Goal: Task Accomplishment & Management: Manage account settings

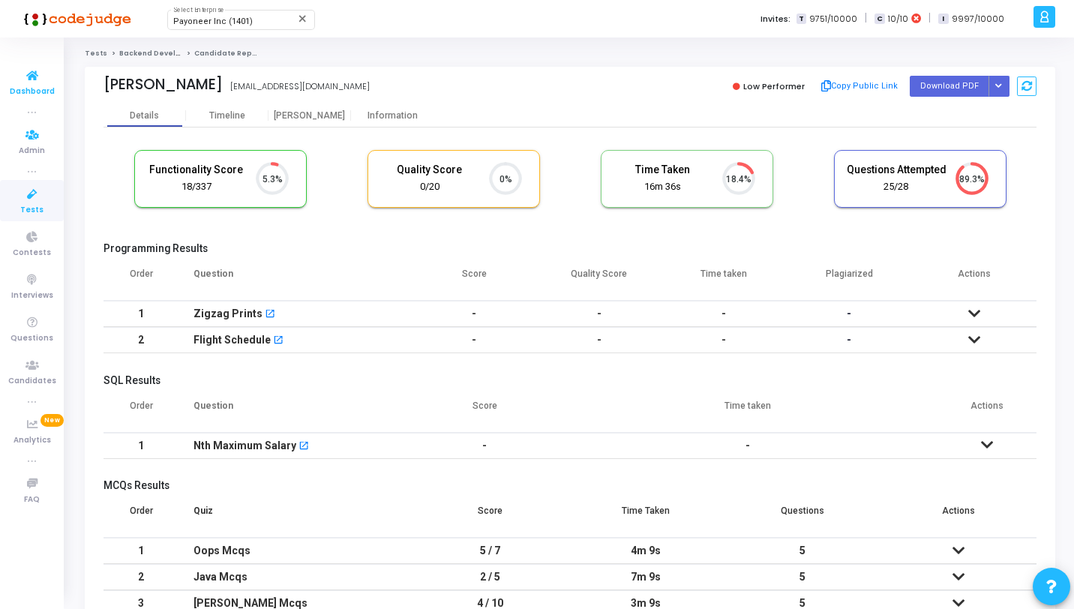
scroll to position [31, 38]
click at [31, 79] on icon at bounding box center [31, 76] width 31 height 19
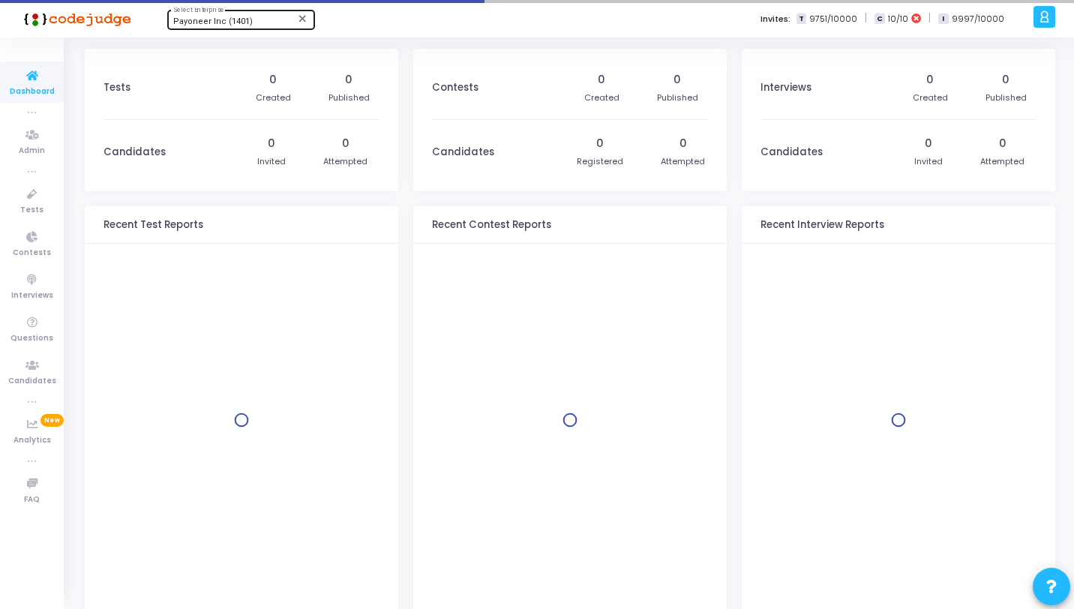
click at [238, 22] on span "Payoneer Inc (1401)" at bounding box center [212, 21] width 79 height 10
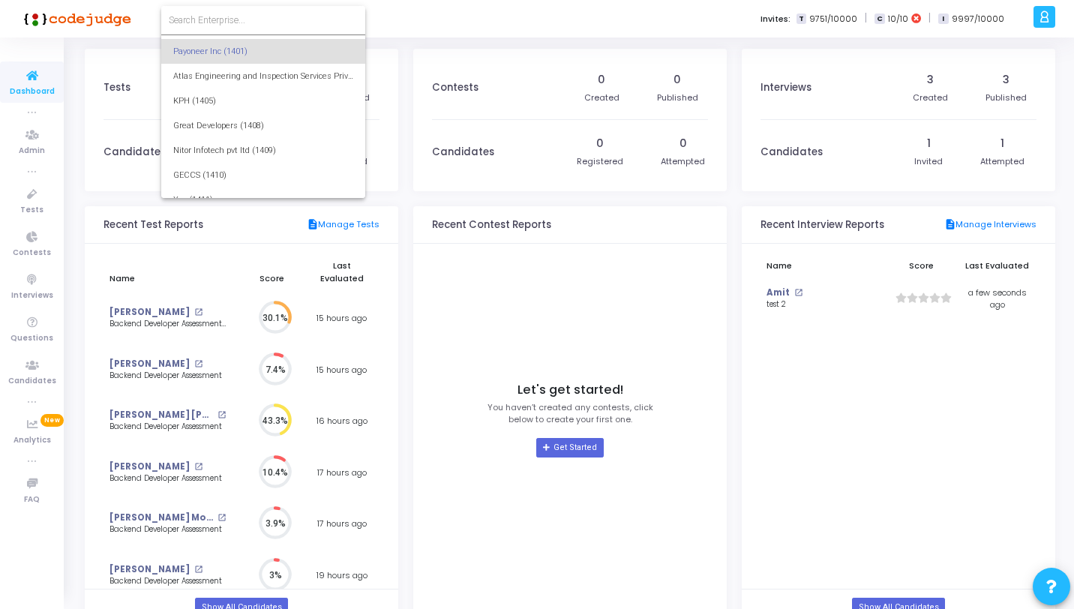
click at [38, 188] on div at bounding box center [537, 304] width 1074 height 609
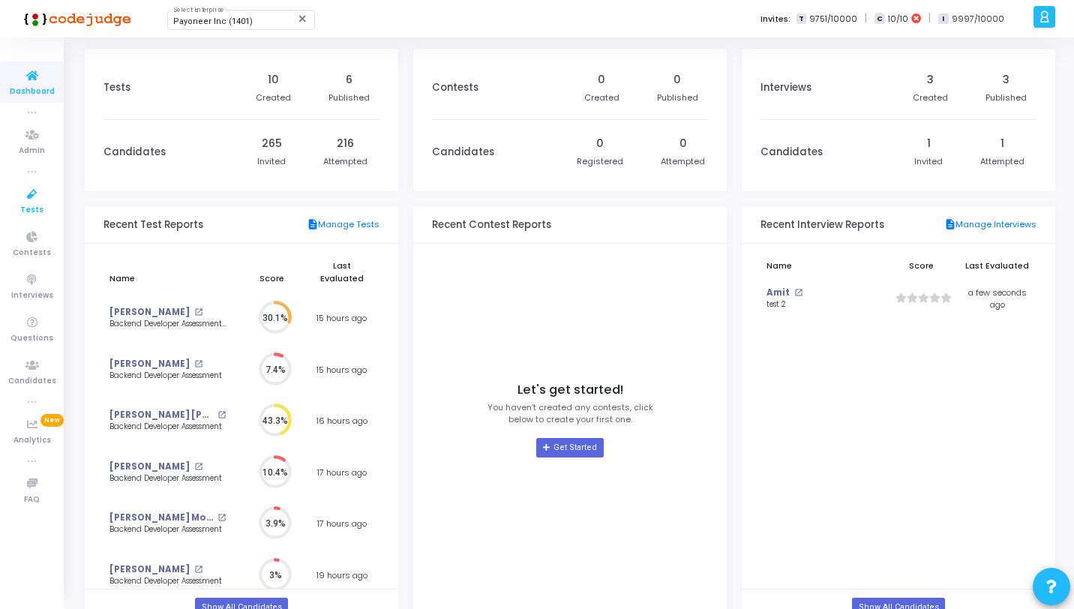
click at [38, 191] on icon at bounding box center [31, 194] width 31 height 19
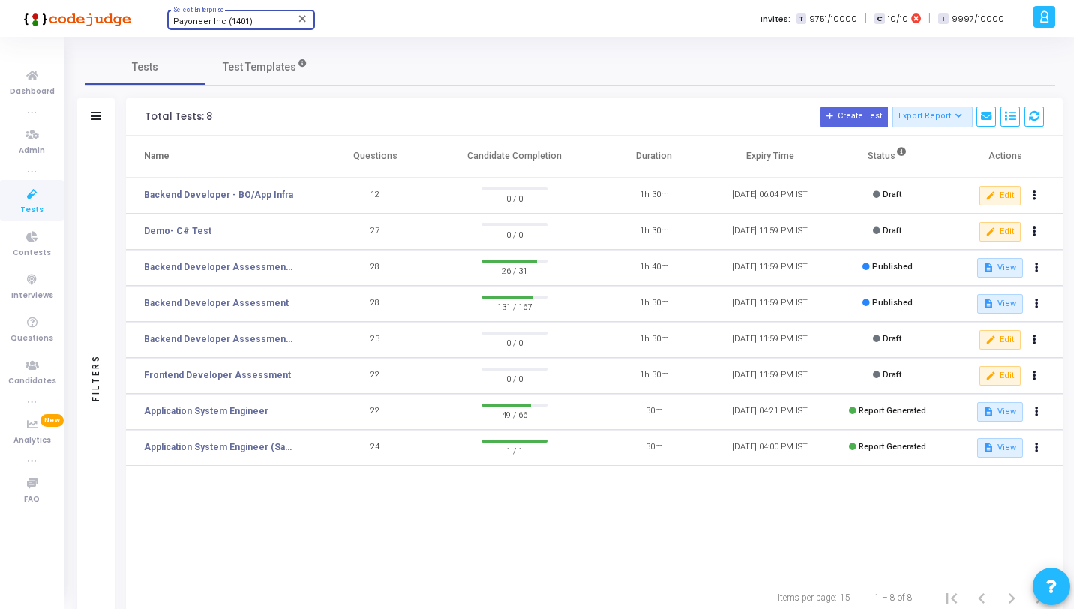
click at [209, 23] on span "Payoneer Inc (1401)" at bounding box center [212, 21] width 79 height 10
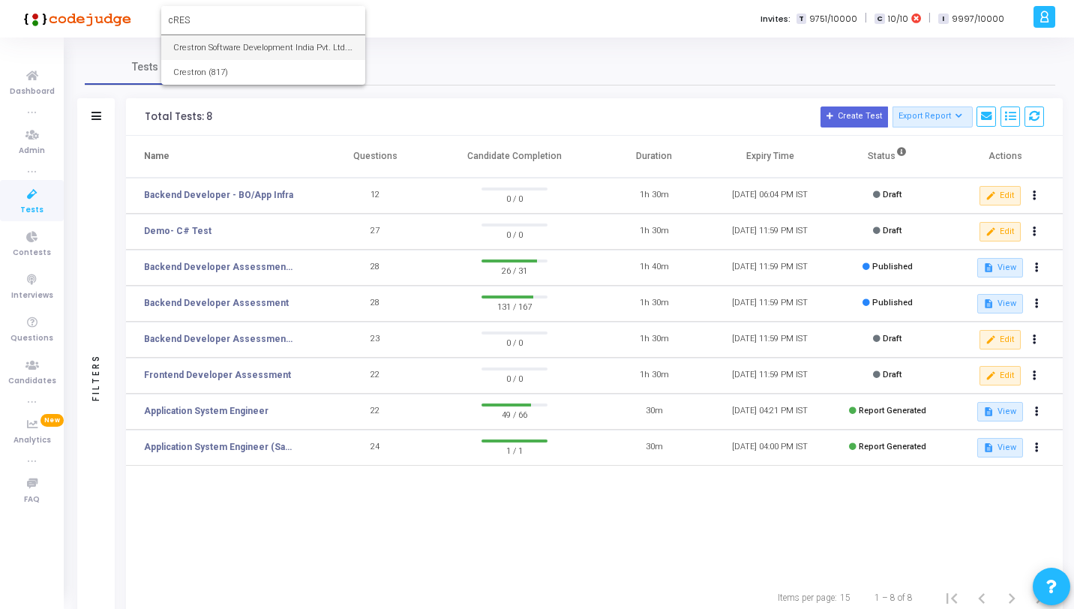
type input "cRES"
click at [221, 43] on span "Crestron Software Development India Pvt. Ltd. (644)" at bounding box center [263, 47] width 180 height 25
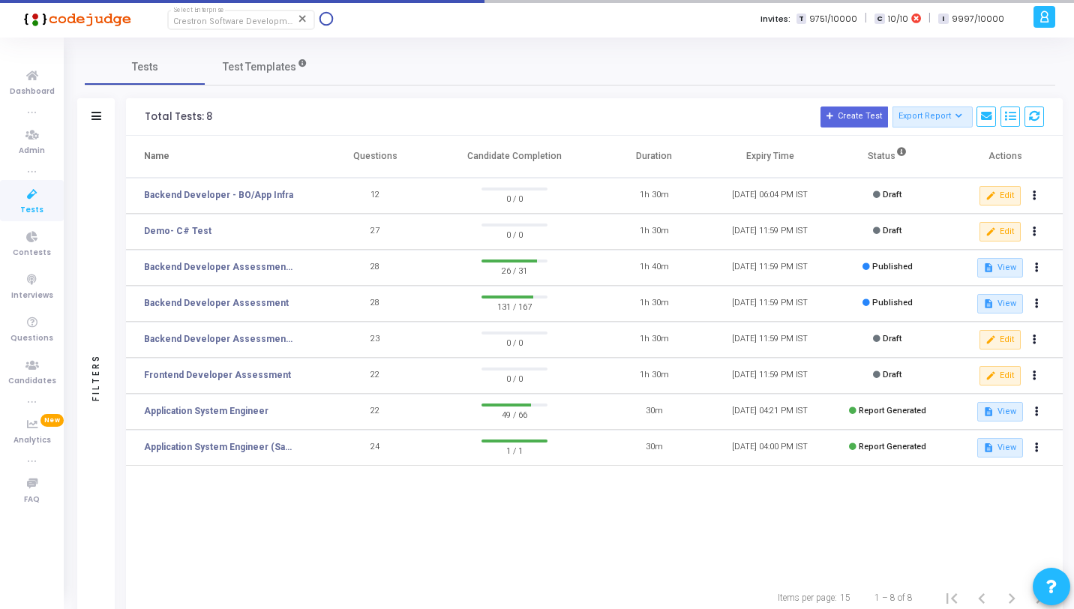
click at [25, 196] on icon at bounding box center [31, 194] width 31 height 19
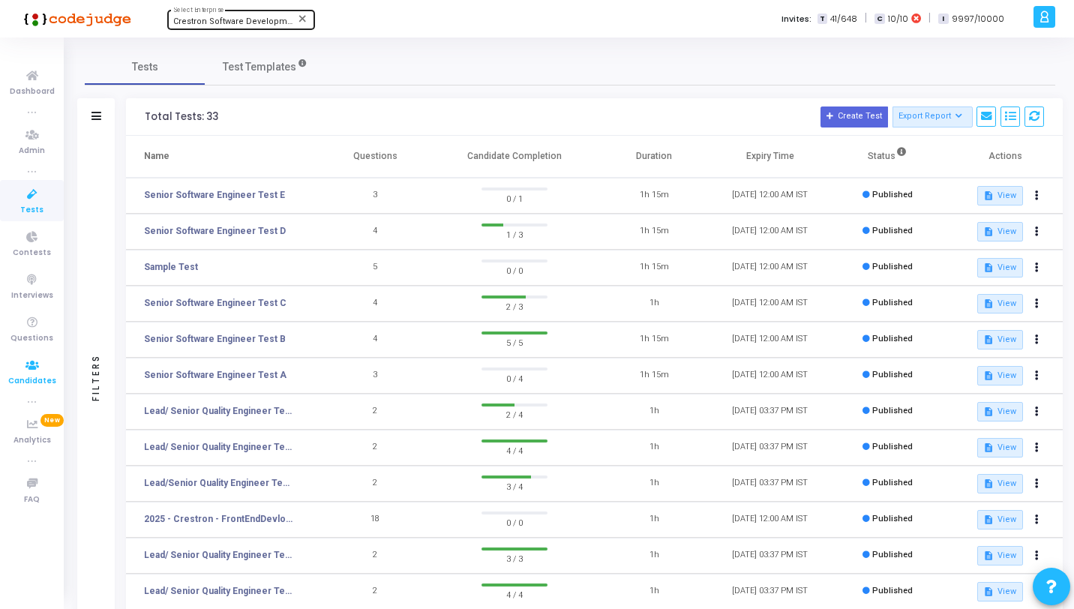
click at [30, 368] on icon at bounding box center [31, 365] width 31 height 19
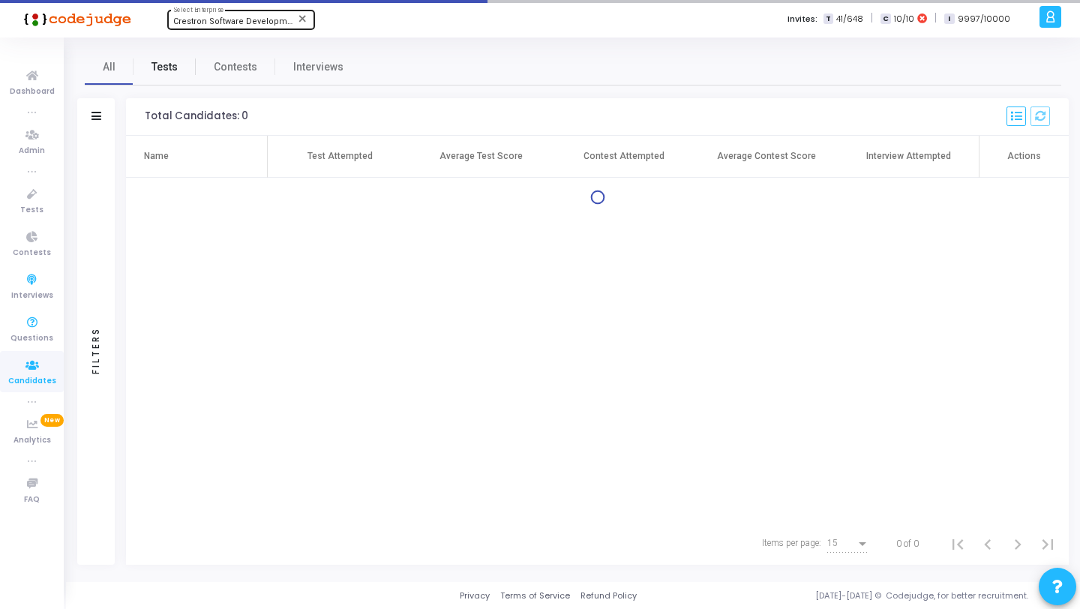
click at [172, 68] on span "Tests" at bounding box center [164, 67] width 26 height 16
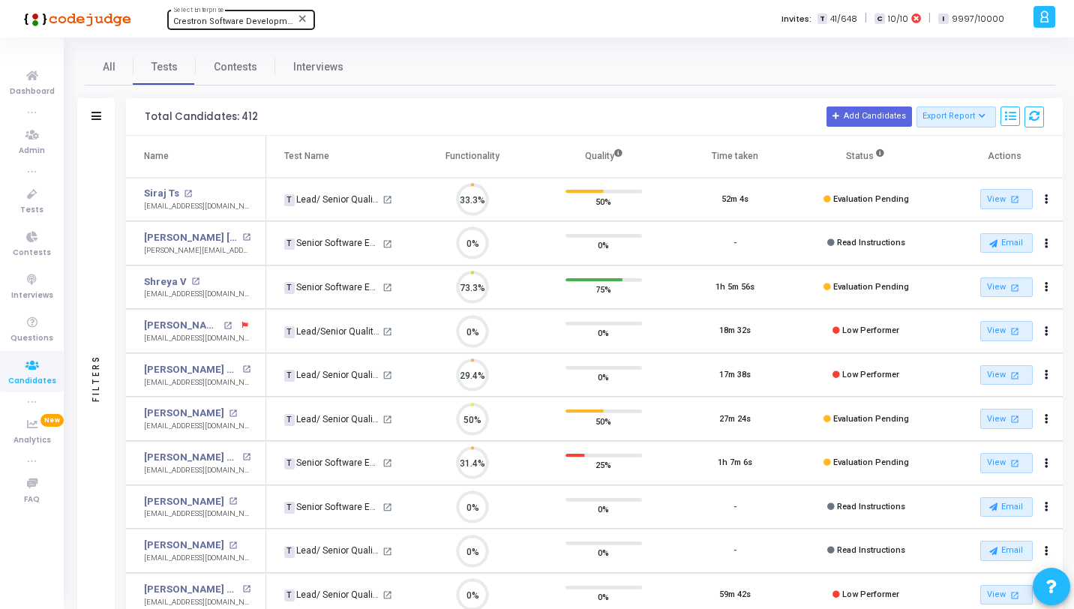
scroll to position [7, 7]
click at [103, 127] on div "Filters" at bounding box center [95, 116] width 37 height 37
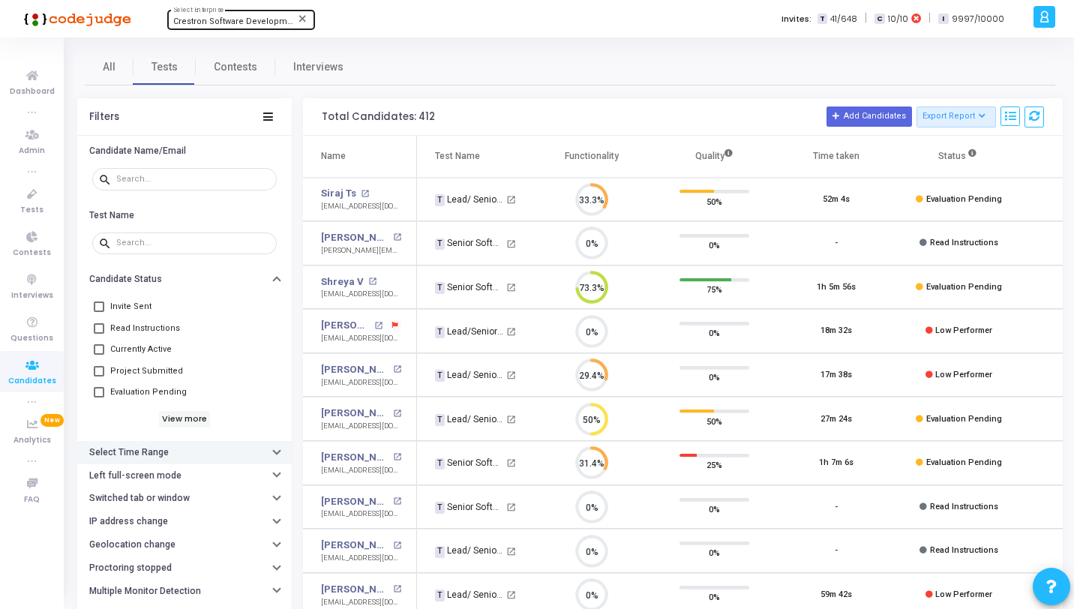
click at [172, 463] on button "Select Time Range" at bounding box center [184, 452] width 214 height 23
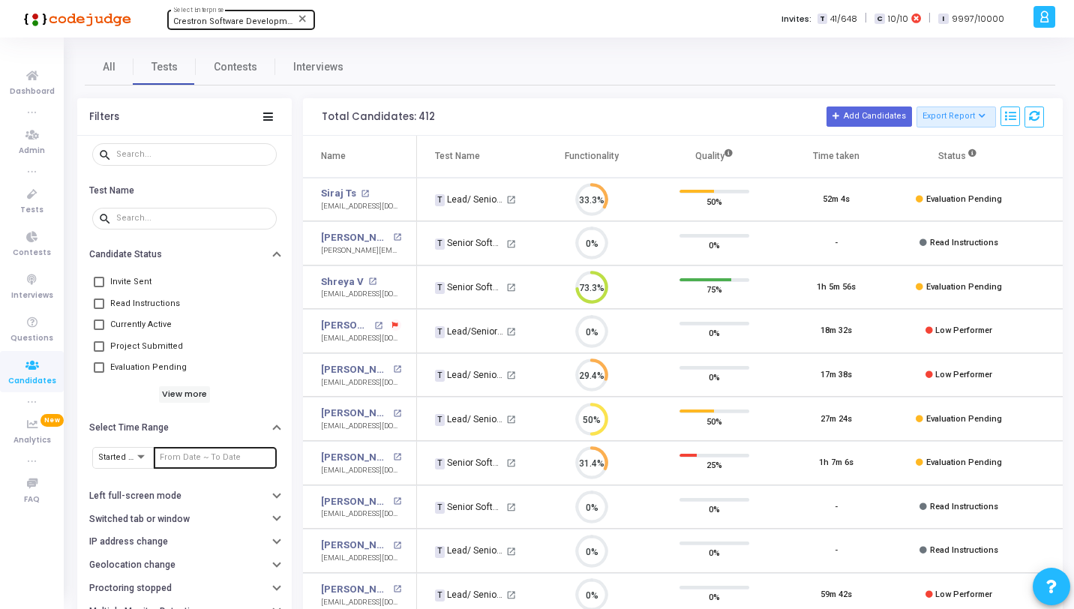
click at [165, 455] on input "text" at bounding box center [215, 457] width 111 height 9
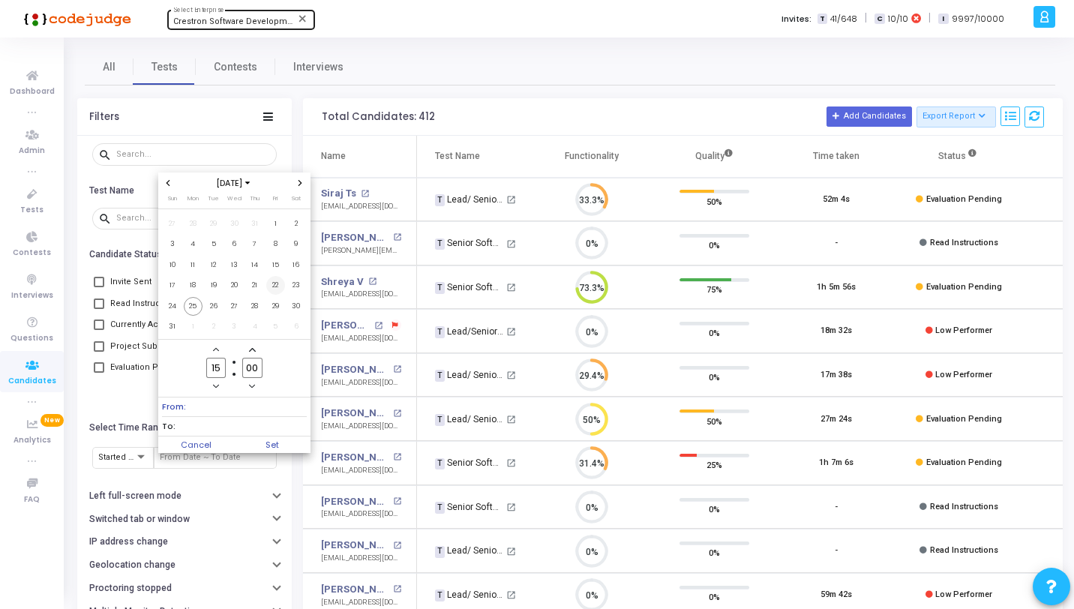
click at [277, 287] on span "22" at bounding box center [275, 285] width 19 height 19
click at [256, 286] on span "21" at bounding box center [254, 285] width 19 height 19
click at [223, 368] on input "15" at bounding box center [215, 368] width 19 height 20
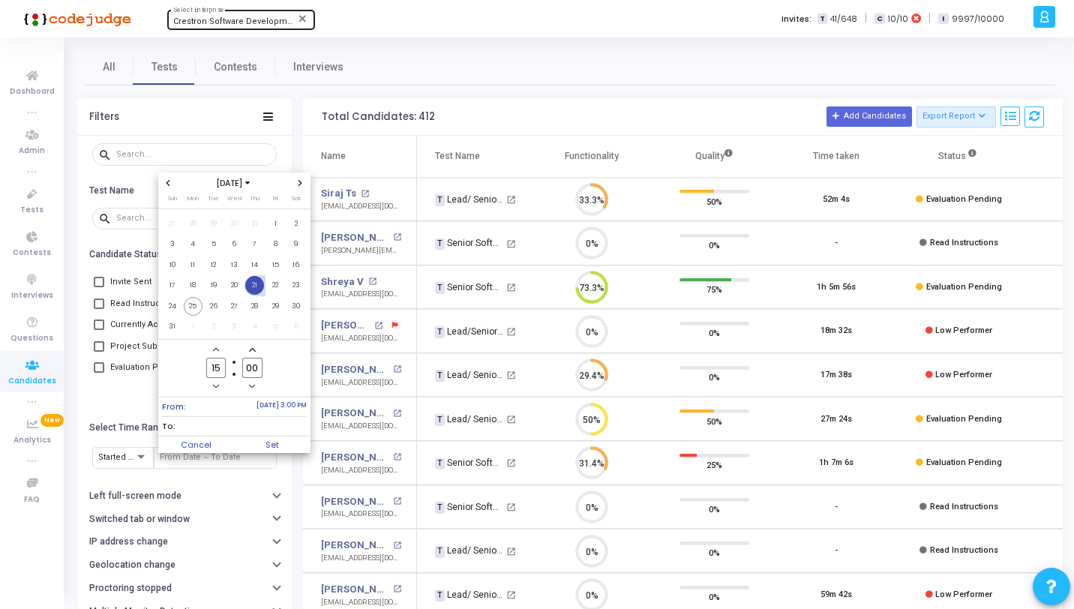
click at [223, 368] on input "15" at bounding box center [215, 368] width 19 height 20
type input "00"
click at [193, 308] on span "25" at bounding box center [193, 306] width 19 height 19
click at [283, 441] on span "Set" at bounding box center [272, 444] width 76 height 16
type input "[DATE] 12:00 AM - [DATE] 12:00 AM"
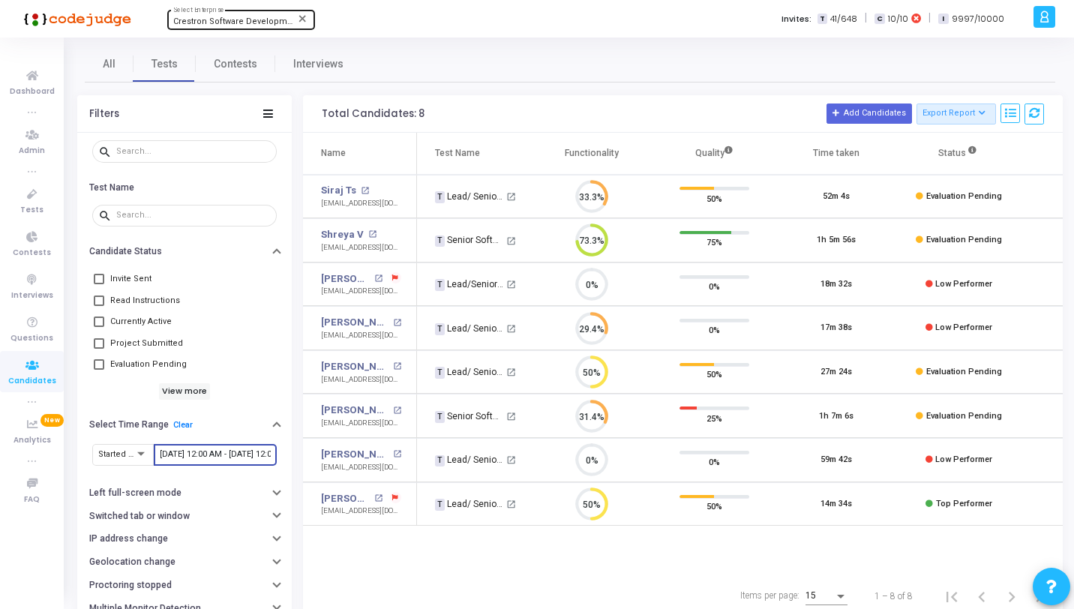
click at [1039, 20] on icon at bounding box center [1043, 16] width 11 height 17
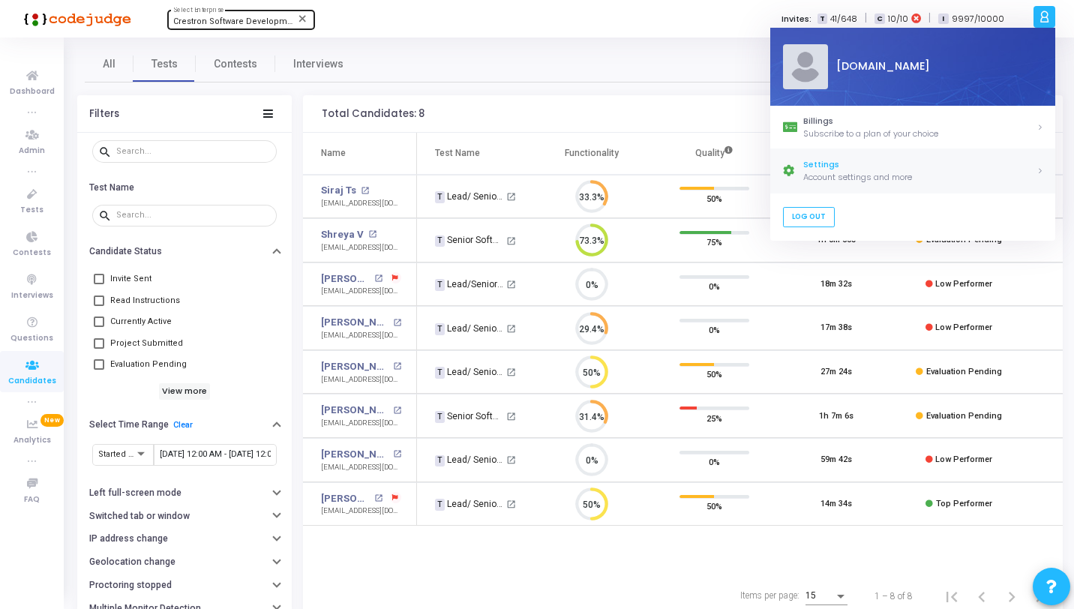
click at [866, 165] on div "Settings" at bounding box center [919, 165] width 233 height 13
select select "91"
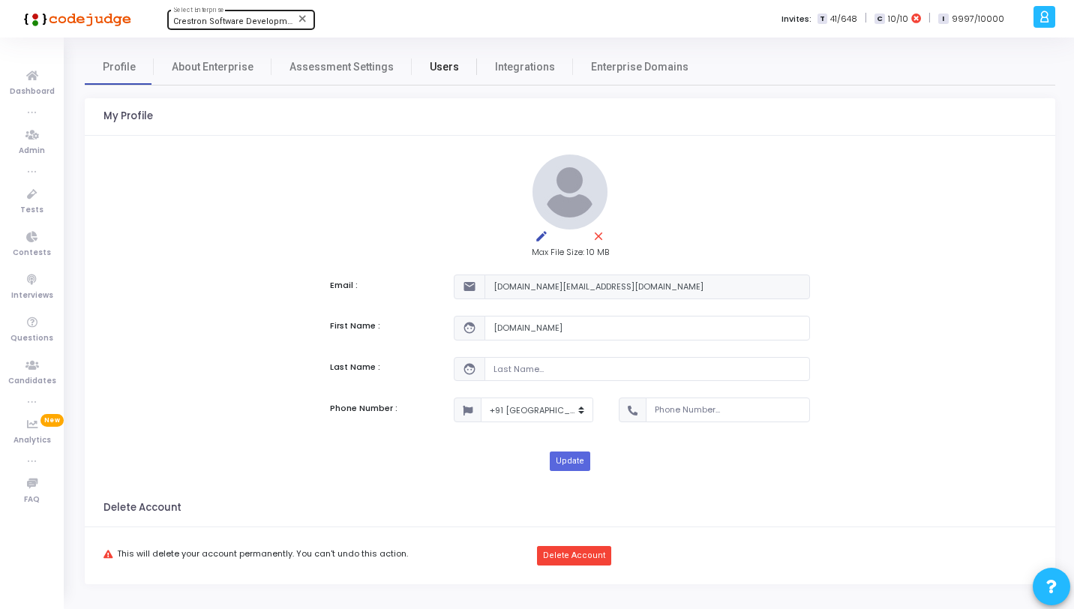
click at [454, 65] on link "Users" at bounding box center [444, 67] width 65 height 36
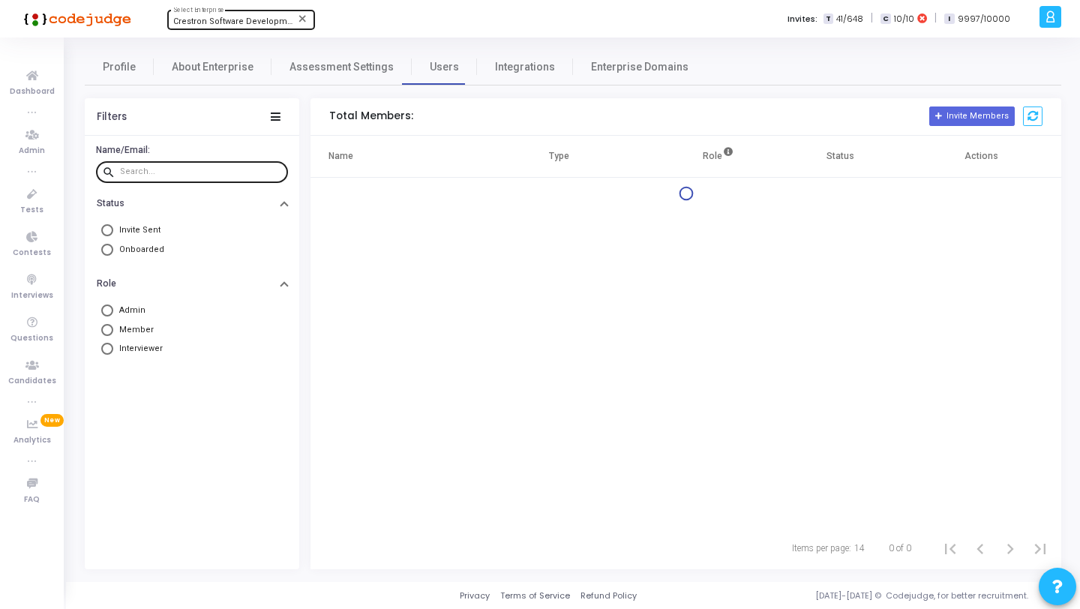
click at [190, 172] on input "text" at bounding box center [201, 171] width 162 height 9
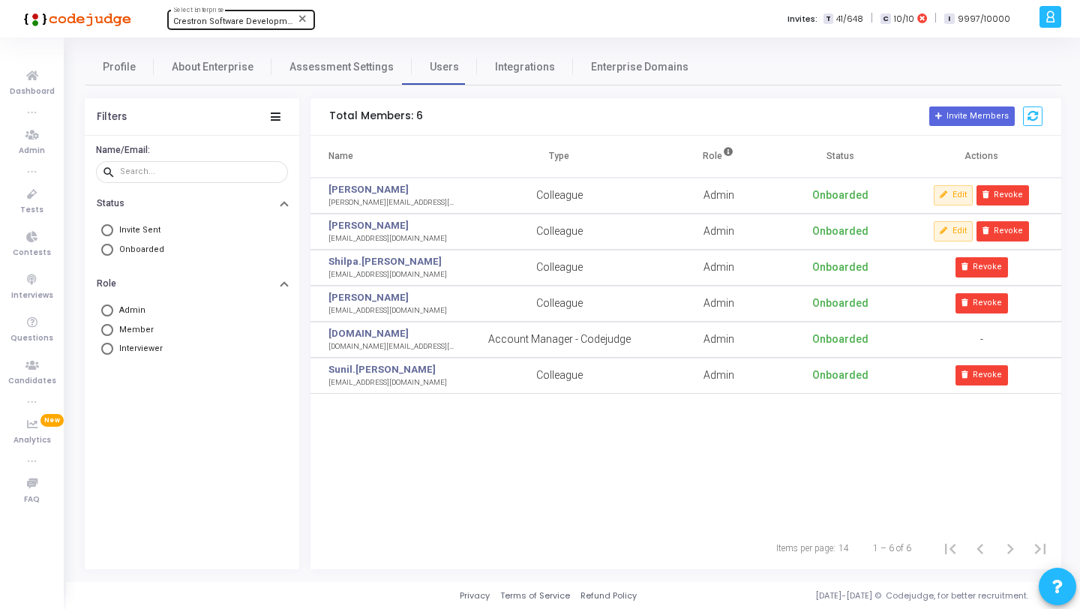
drag, startPoint x: 416, startPoint y: 202, endPoint x: 325, endPoint y: 202, distance: 90.7
click at [325, 202] on td "[PERSON_NAME] [PERSON_NAME][EMAIL_ADDRESS][DOMAIN_NAME]" at bounding box center [385, 196] width 150 height 36
copy div "[PERSON_NAME][EMAIL_ADDRESS][DOMAIN_NAME]"
click at [37, 190] on icon at bounding box center [31, 194] width 31 height 19
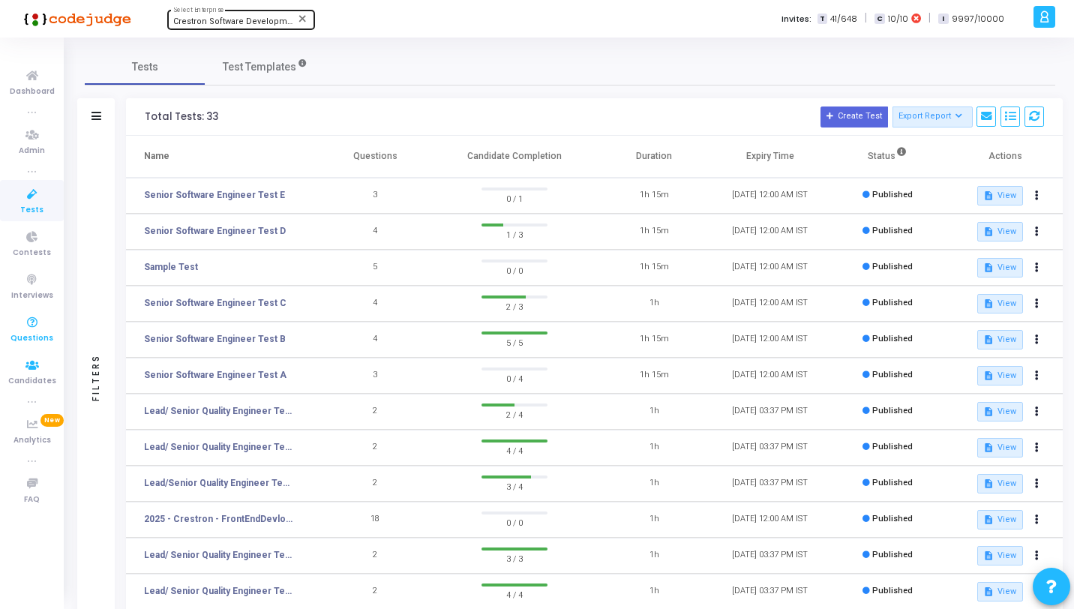
drag, startPoint x: 44, startPoint y: 367, endPoint x: 52, endPoint y: 346, distance: 21.9
click at [43, 367] on icon at bounding box center [31, 365] width 31 height 19
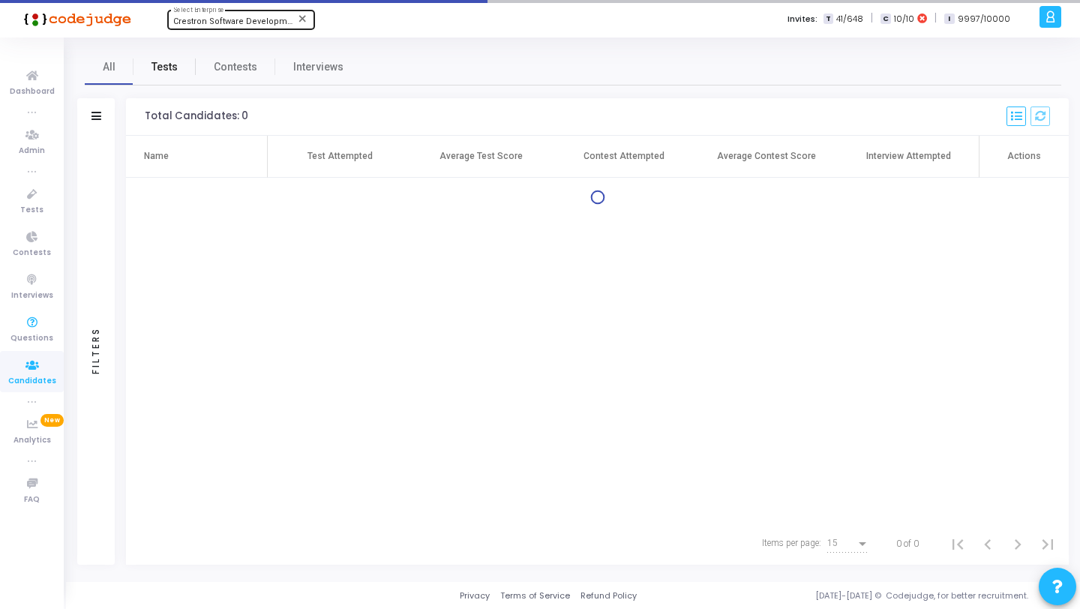
click at [155, 57] on link "Tests" at bounding box center [164, 67] width 62 height 36
click at [159, 64] on span "Tests" at bounding box center [164, 67] width 26 height 16
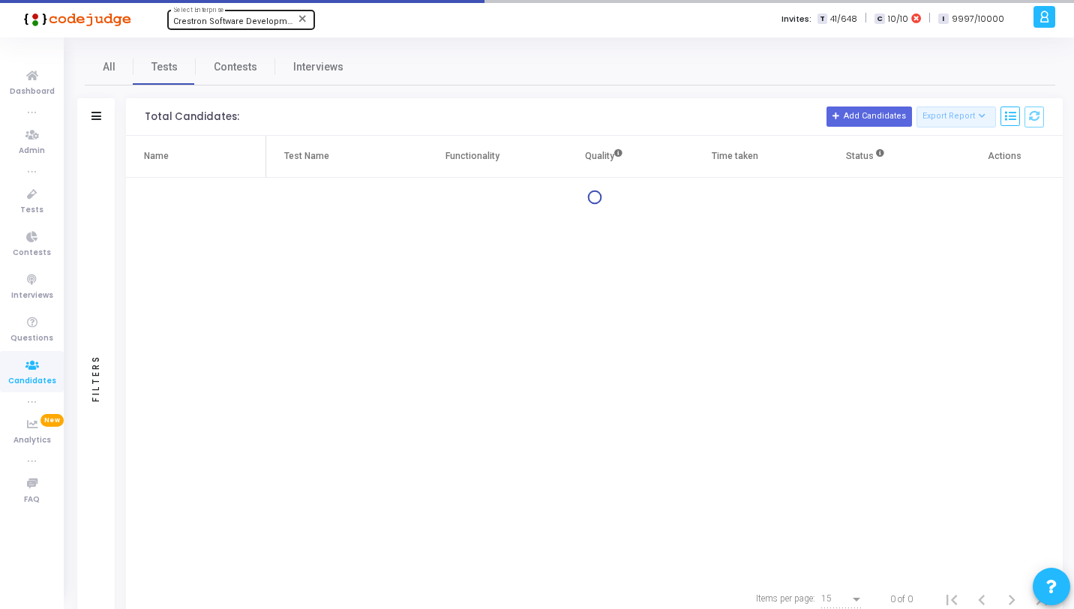
click at [98, 137] on div "Filters" at bounding box center [95, 378] width 37 height 484
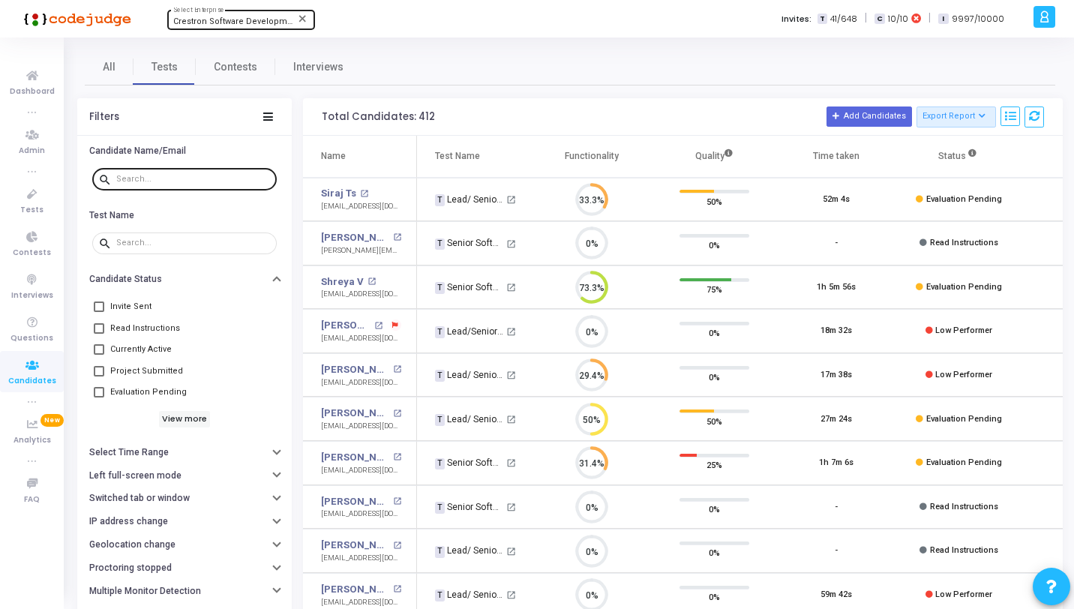
click at [131, 178] on input "text" at bounding box center [193, 179] width 154 height 9
paste input "[EMAIL_ADDRESS][DOMAIN_NAME]"
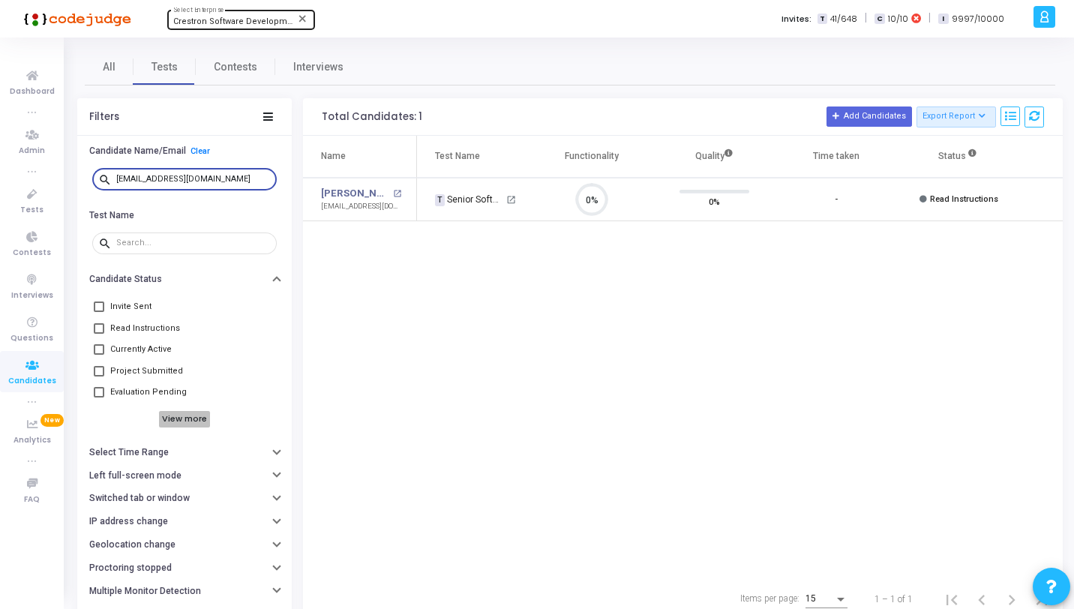
type input "[EMAIL_ADDRESS][DOMAIN_NAME]"
click at [170, 417] on h6 "View more" at bounding box center [185, 419] width 52 height 16
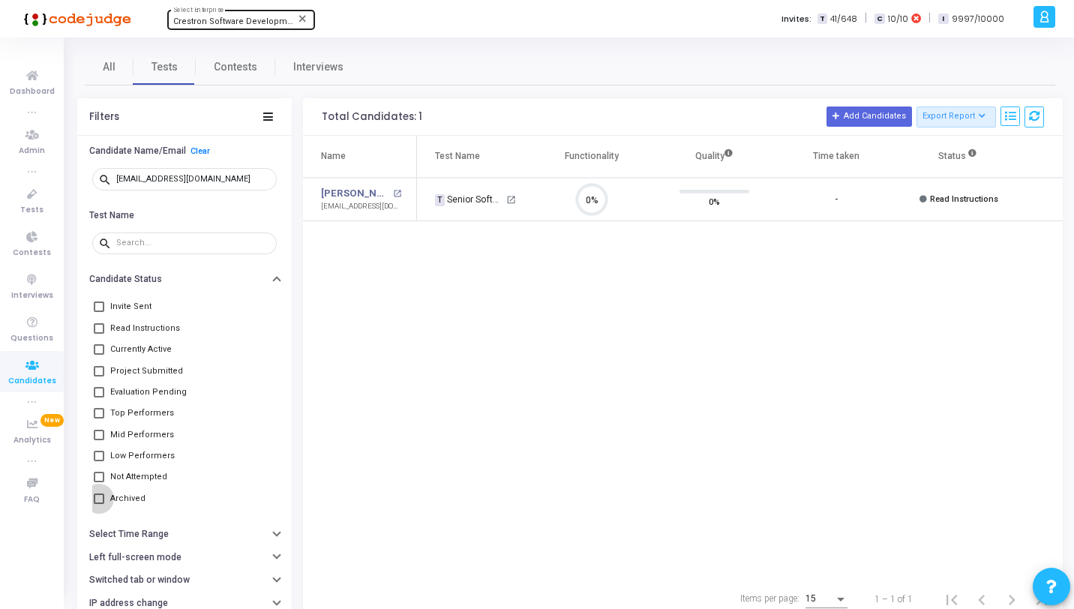
click at [131, 494] on span "Archived" at bounding box center [127, 499] width 35 height 18
click at [99, 504] on input "Archived" at bounding box center [98, 504] width 1 height 1
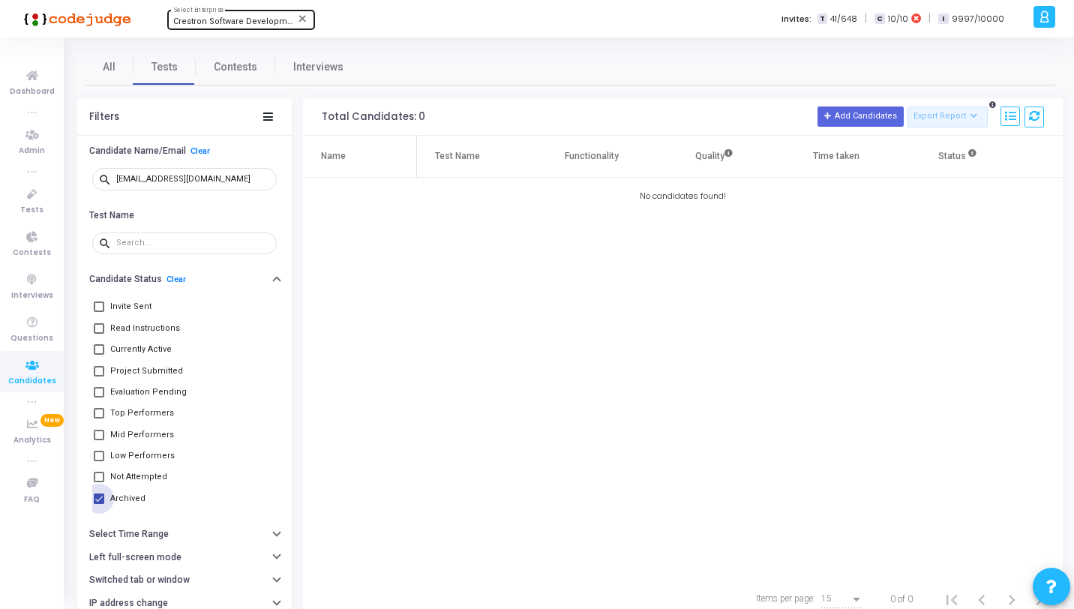
click at [131, 494] on span "Archived" at bounding box center [127, 499] width 35 height 18
click at [99, 504] on input "Archived" at bounding box center [98, 504] width 1 height 1
checkbox input "false"
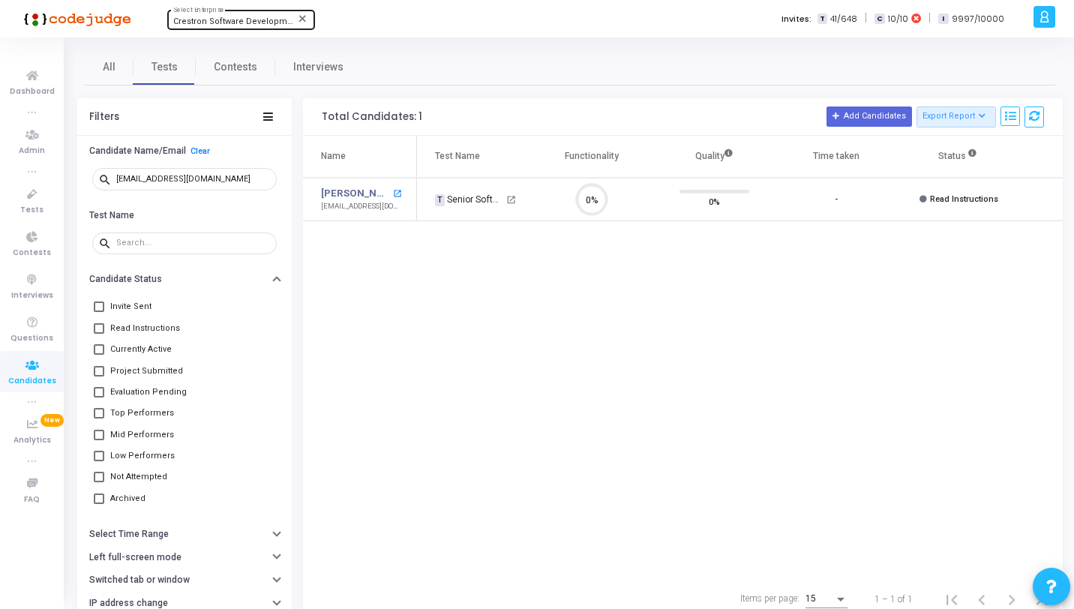
click at [393, 193] on mat-icon "open_in_new" at bounding box center [397, 194] width 8 height 8
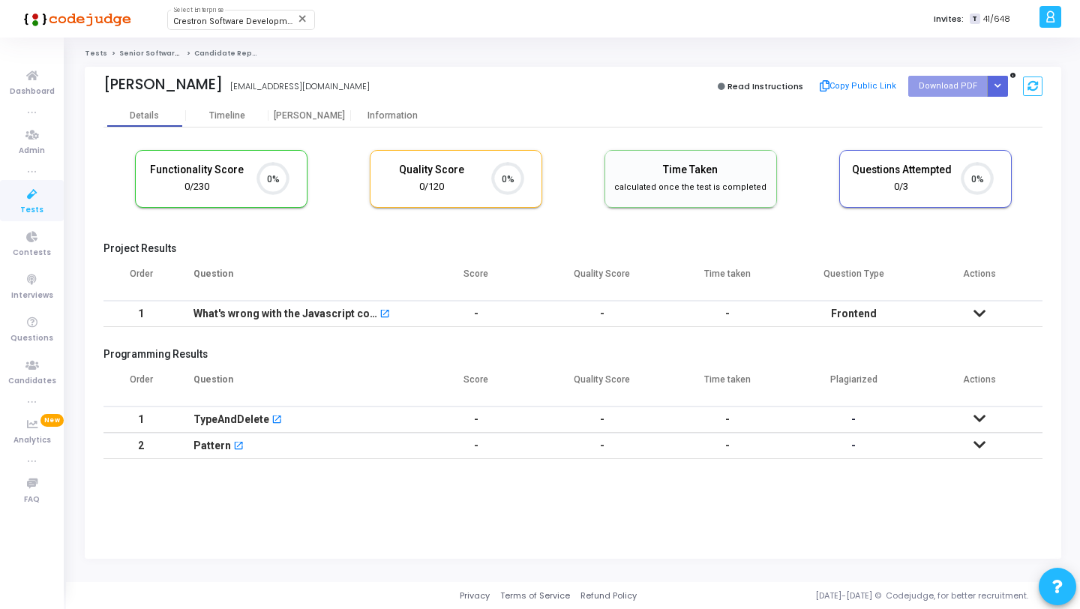
scroll to position [31, 38]
click at [464, 319] on td "-" at bounding box center [476, 314] width 126 height 26
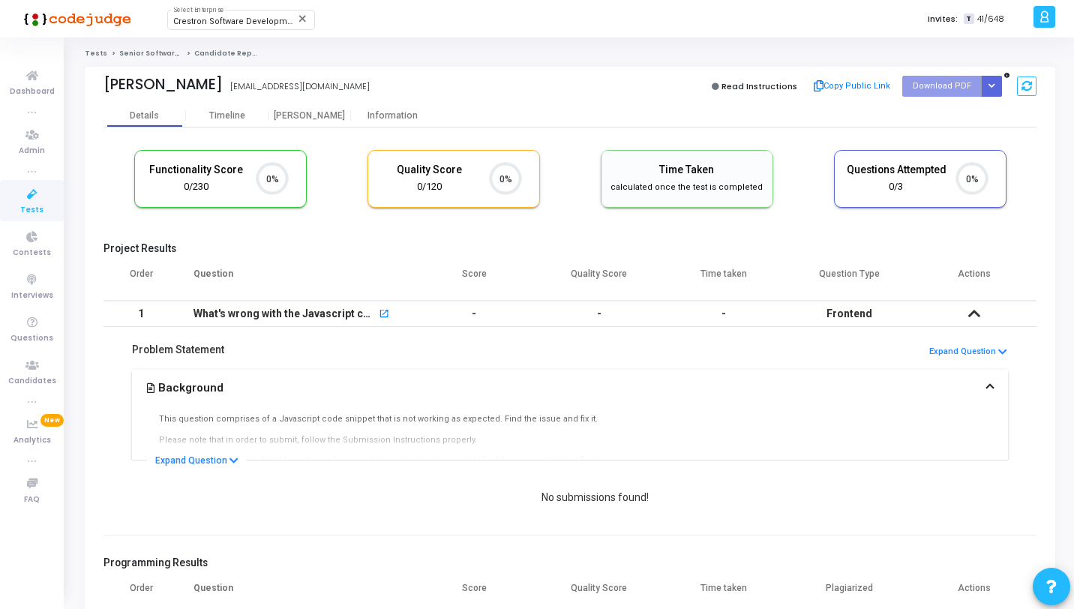
click at [464, 319] on td "-" at bounding box center [474, 314] width 125 height 26
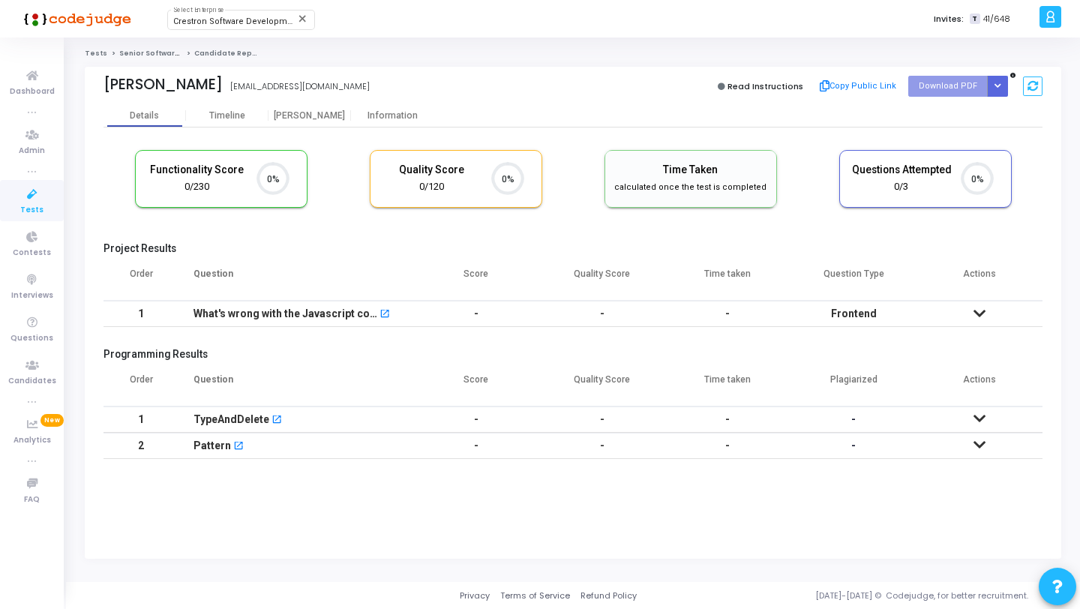
click at [464, 319] on td "-" at bounding box center [476, 314] width 126 height 26
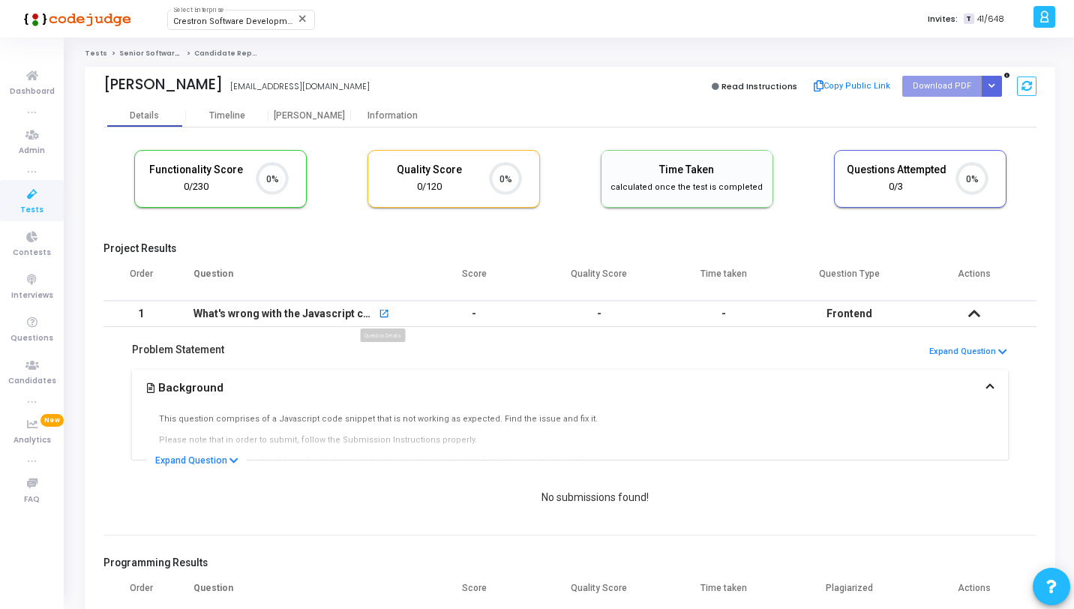
click at [382, 317] on mat-icon "open_in_new" at bounding box center [384, 315] width 10 height 10
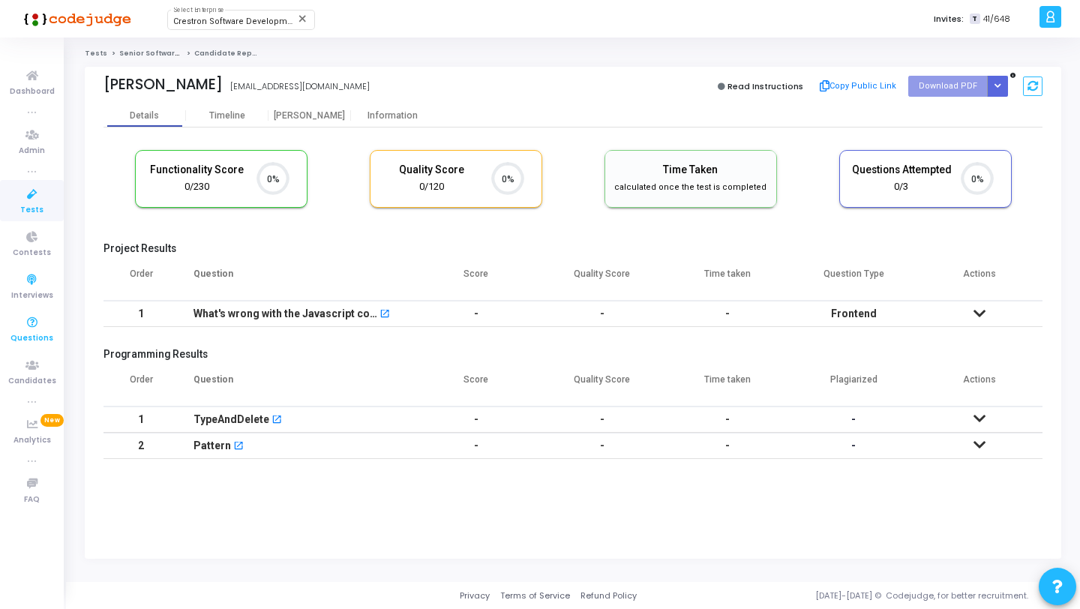
click at [30, 322] on icon at bounding box center [31, 322] width 31 height 19
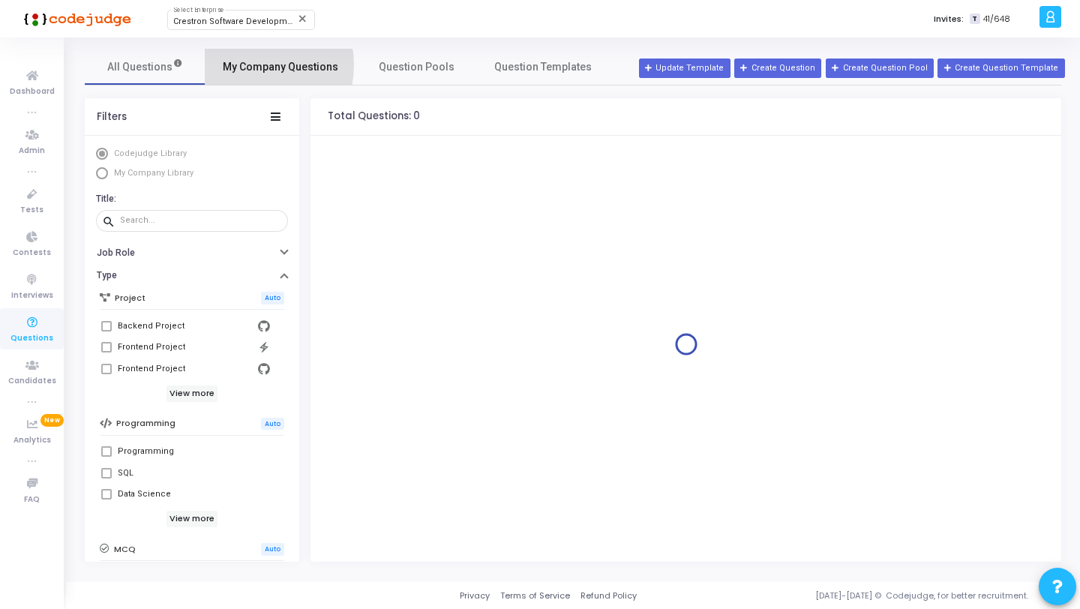
click at [248, 65] on span "My Company Questions" at bounding box center [280, 67] width 115 height 16
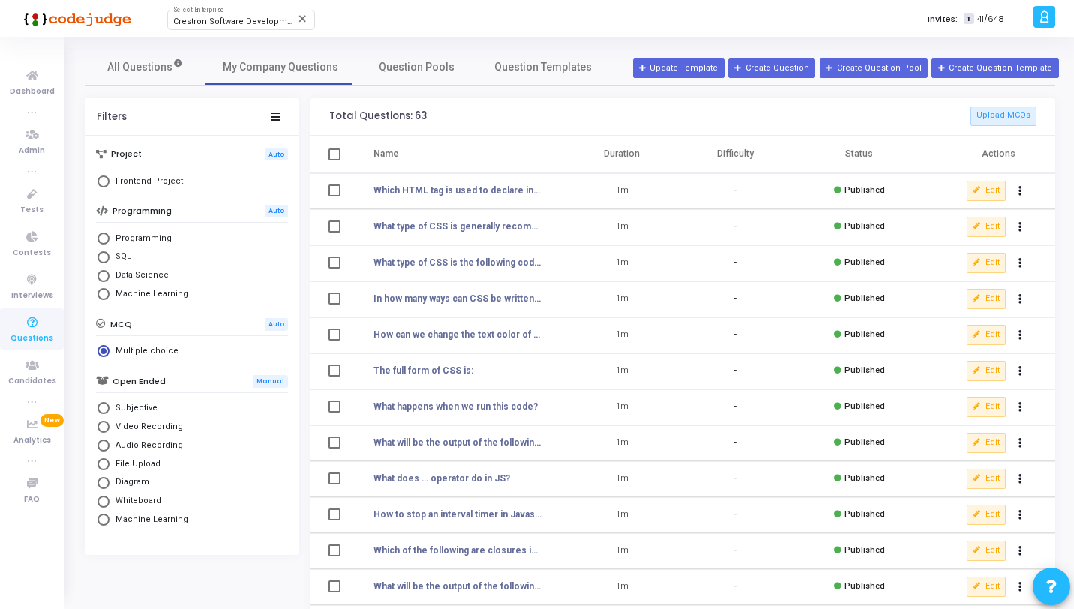
click at [136, 40] on div "All Questions My Company Questions Question Pools Question Templates Filters Pr…" at bounding box center [570, 401] width 1008 height 729
click at [145, 70] on span "All Questions" at bounding box center [145, 67] width 76 height 16
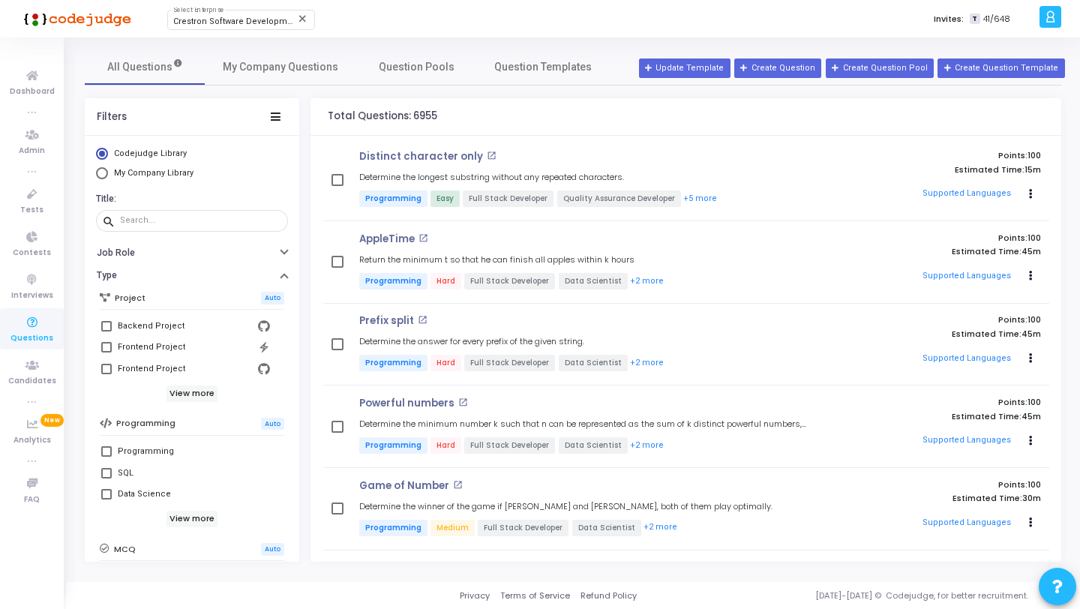
click at [103, 372] on span at bounding box center [106, 369] width 10 height 10
click at [106, 374] on input "Frontend Project" at bounding box center [106, 374] width 1 height 1
checkbox input "true"
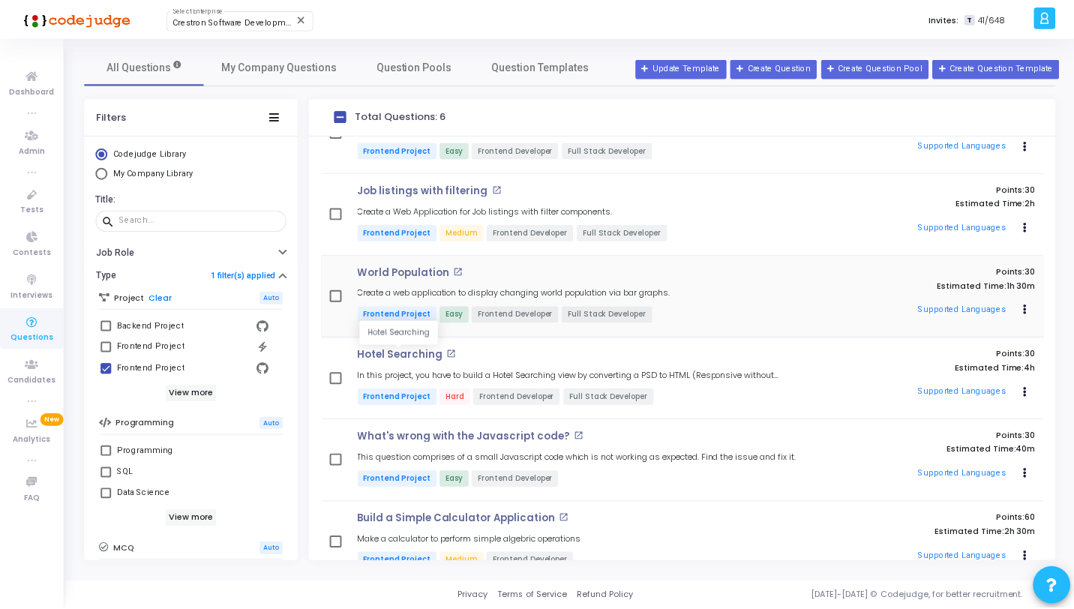
scroll to position [81, 0]
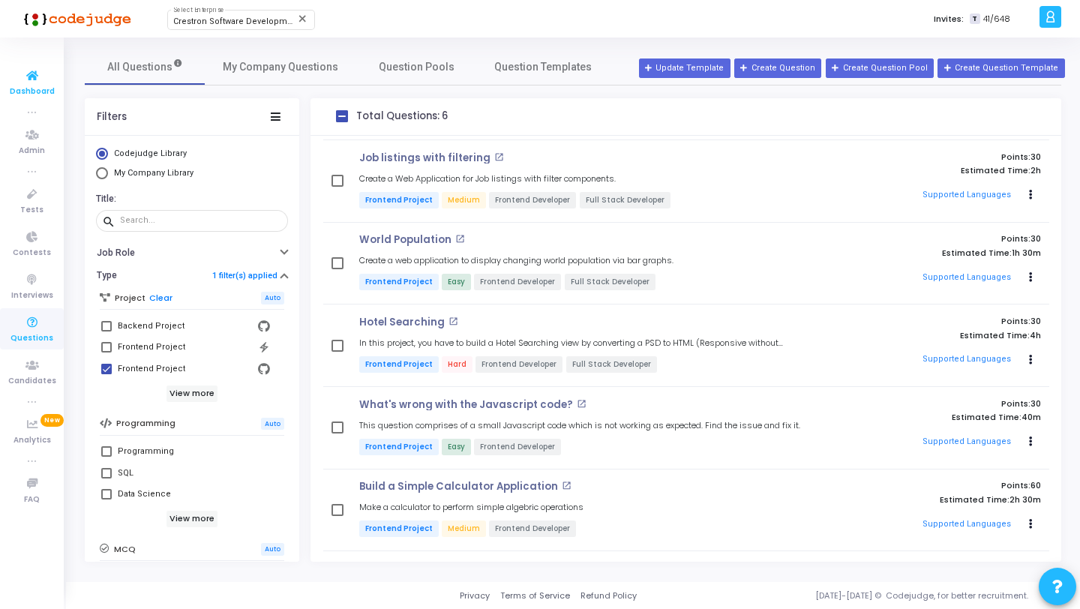
drag, startPoint x: 47, startPoint y: 76, endPoint x: 55, endPoint y: 70, distance: 9.6
click at [47, 76] on icon at bounding box center [31, 76] width 31 height 19
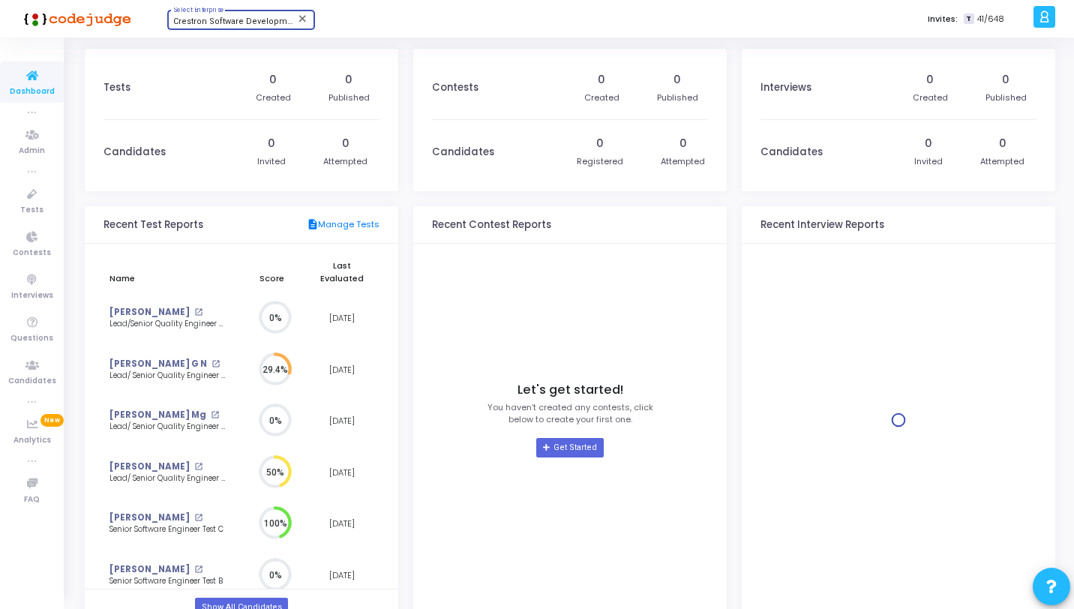
click at [213, 17] on span "Crestron Software Development India Pvt. Ltd. (644)" at bounding box center [274, 21] width 203 height 10
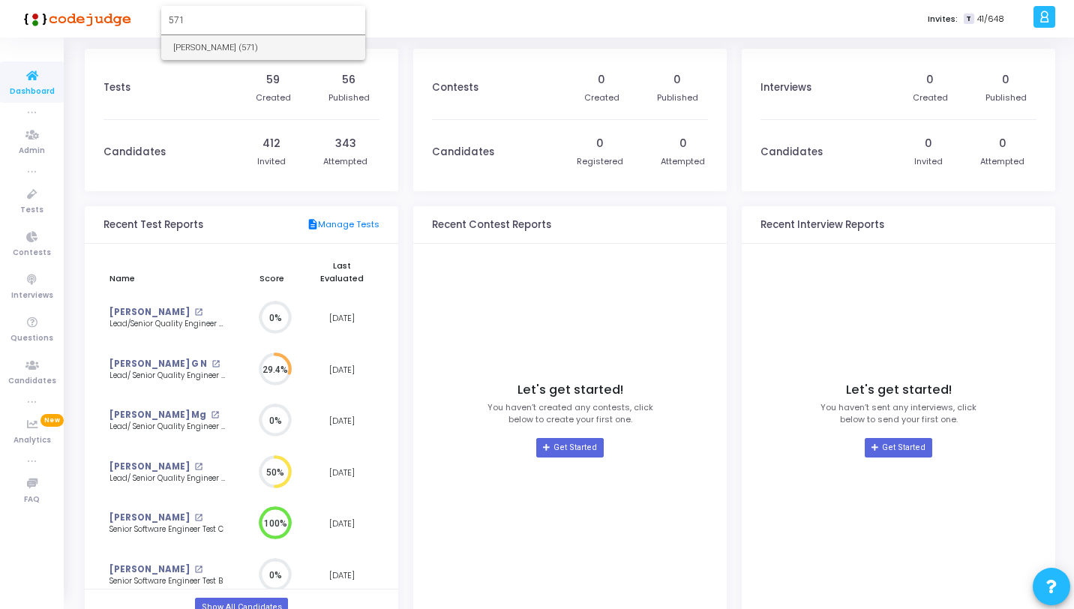
type input "571"
click at [221, 37] on span "[PERSON_NAME] (571)" at bounding box center [263, 47] width 180 height 25
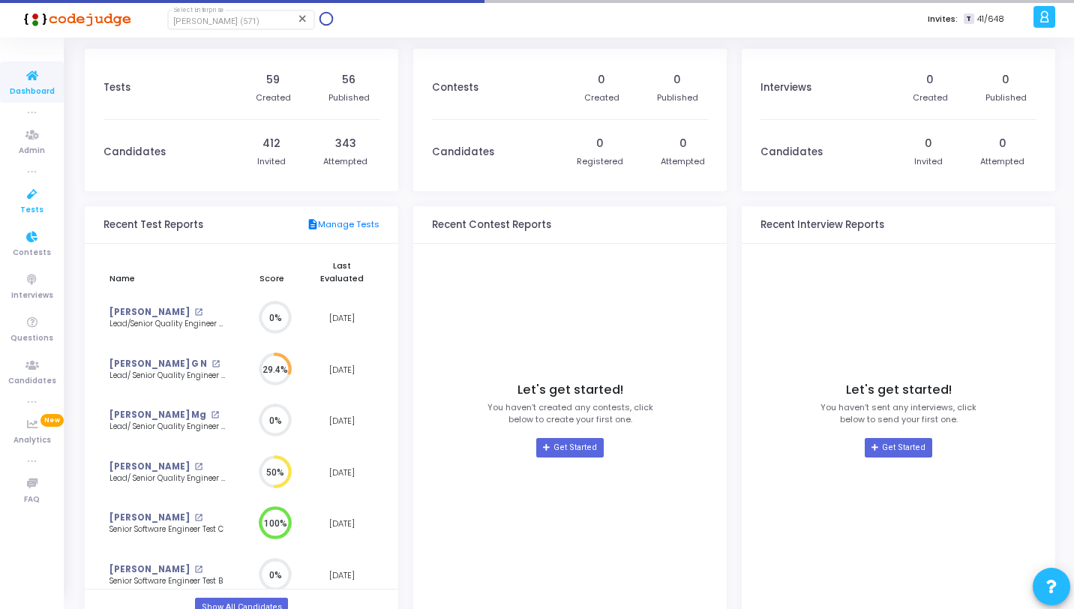
click at [18, 186] on icon at bounding box center [31, 194] width 31 height 19
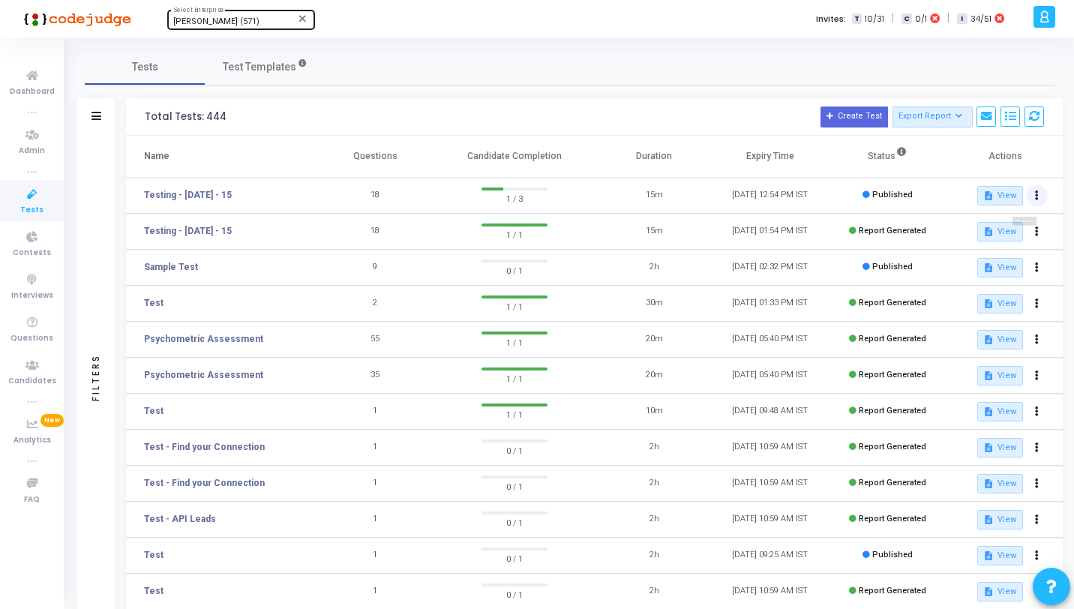
click at [1040, 193] on button at bounding box center [1037, 195] width 21 height 21
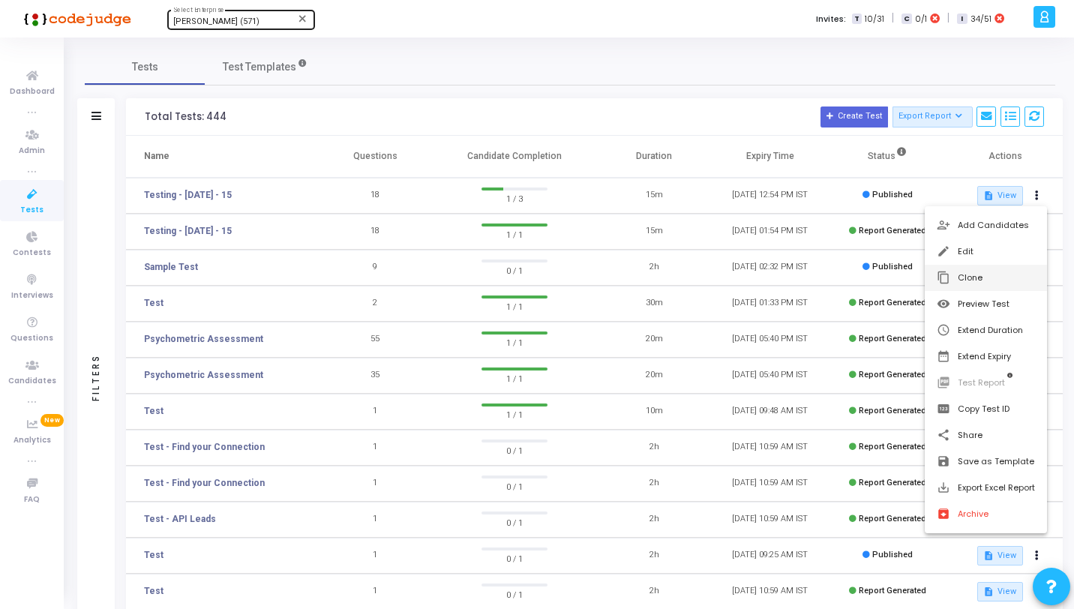
click at [980, 277] on button "content_copy Clone" at bounding box center [986, 278] width 122 height 26
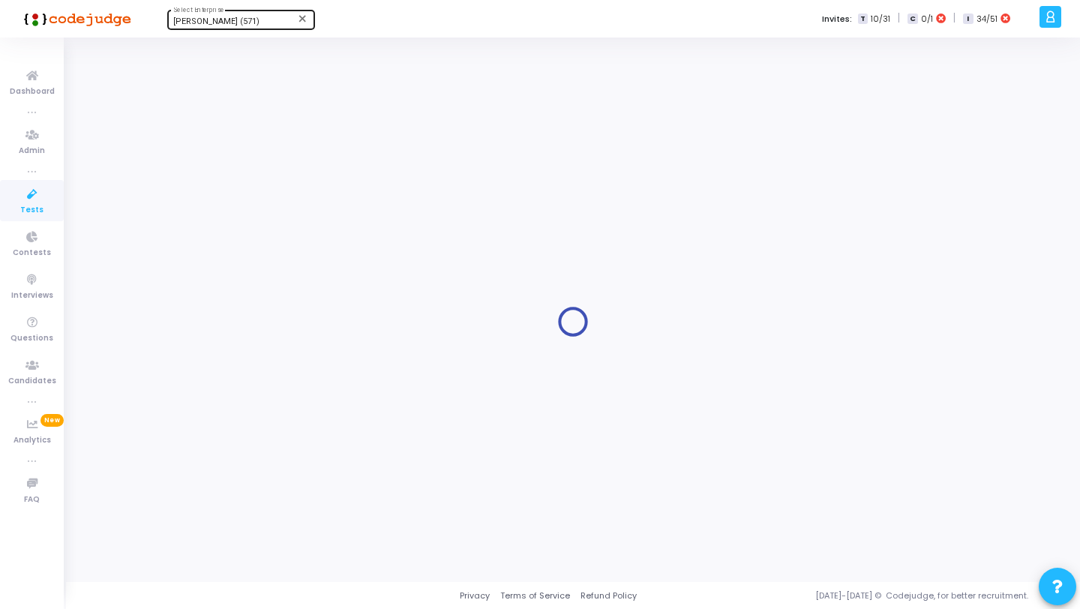
type input "Testing - JUL - 15"
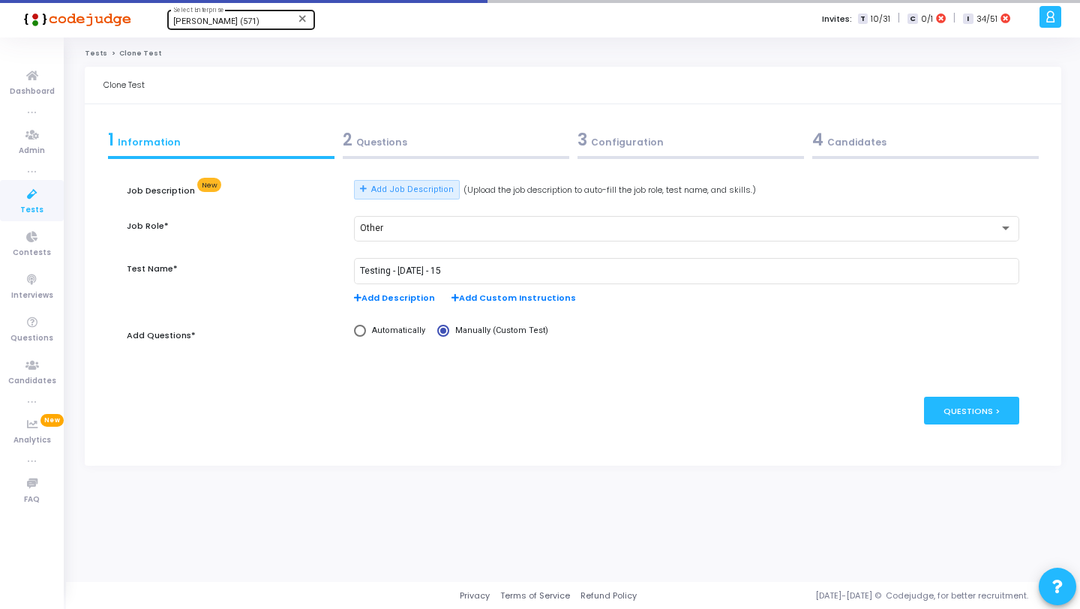
click at [446, 143] on div "2 Questions" at bounding box center [456, 139] width 226 height 25
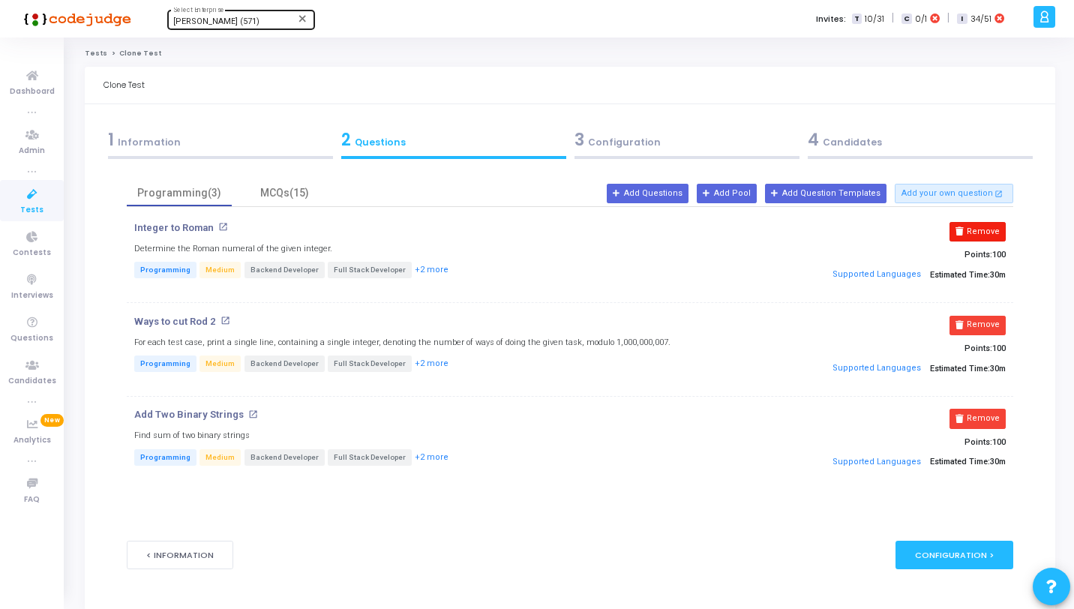
click at [989, 229] on button "Remove" at bounding box center [977, 231] width 56 height 19
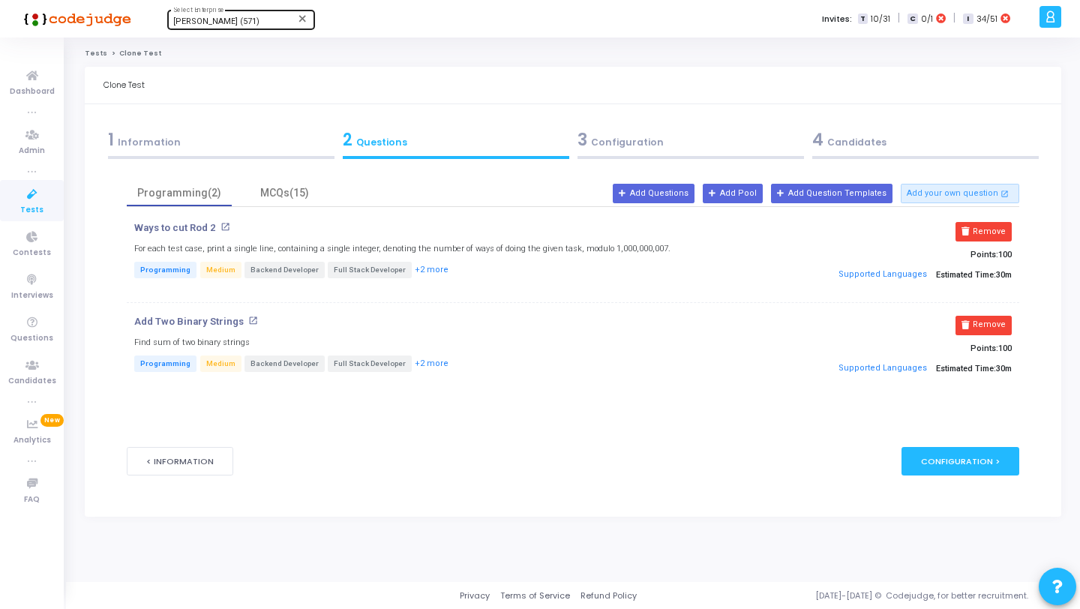
click at [989, 229] on button "Remove" at bounding box center [983, 231] width 56 height 19
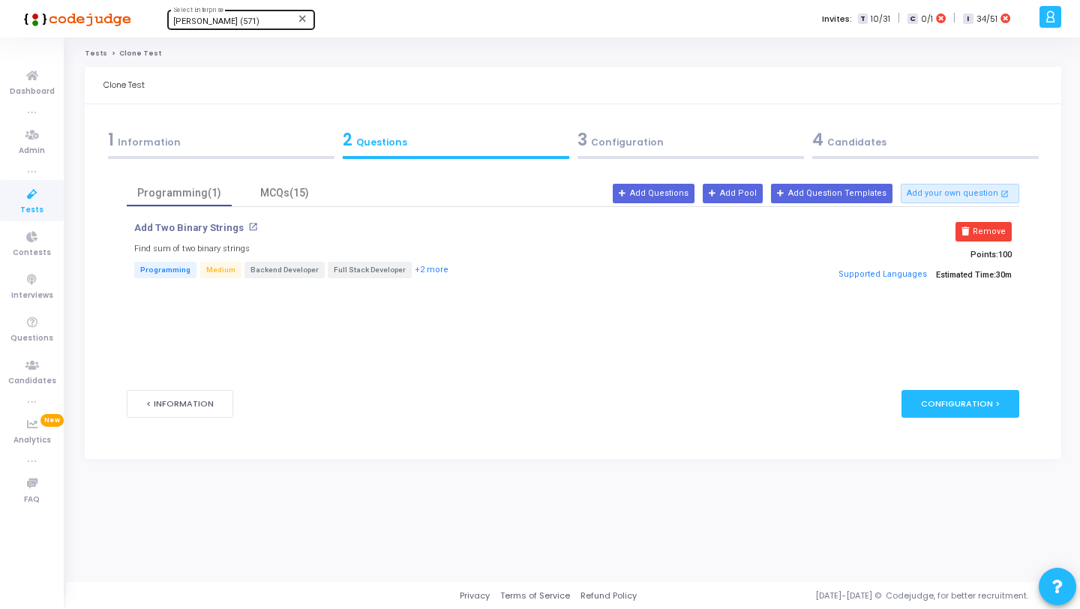
click at [989, 229] on button "Remove" at bounding box center [983, 231] width 56 height 19
click at [989, 229] on mat-tab-body at bounding box center [573, 261] width 892 height 108
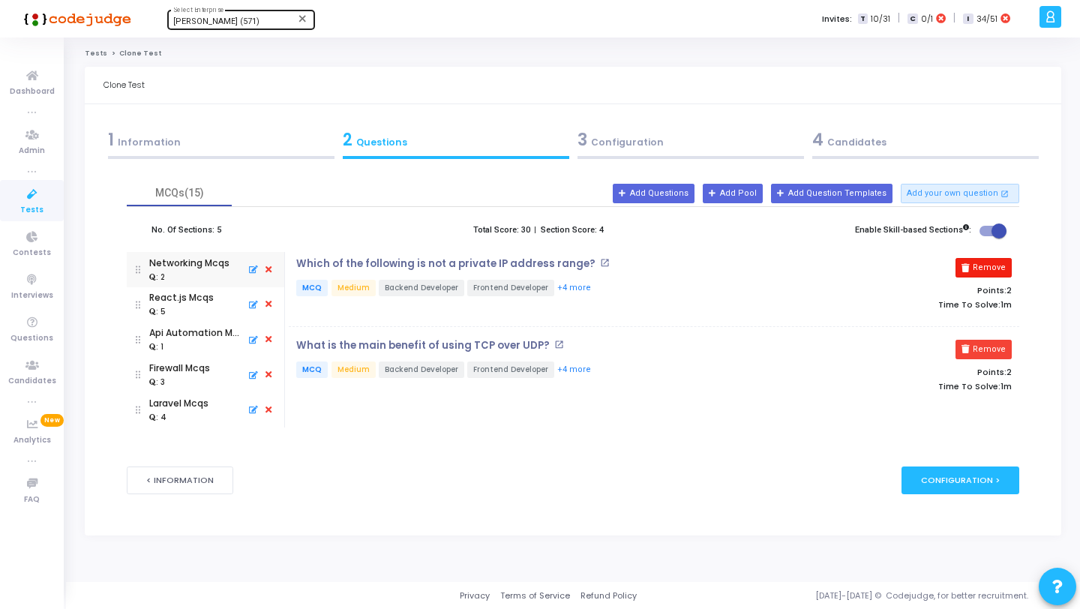
click at [986, 264] on button "Remove" at bounding box center [983, 267] width 56 height 19
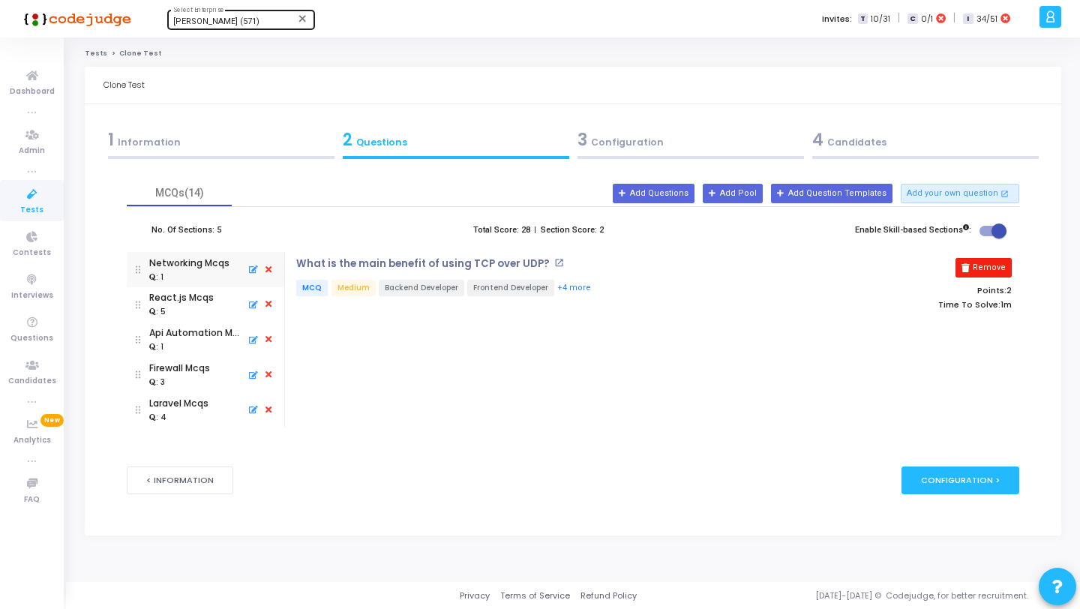
click at [985, 264] on button "Remove" at bounding box center [983, 267] width 56 height 19
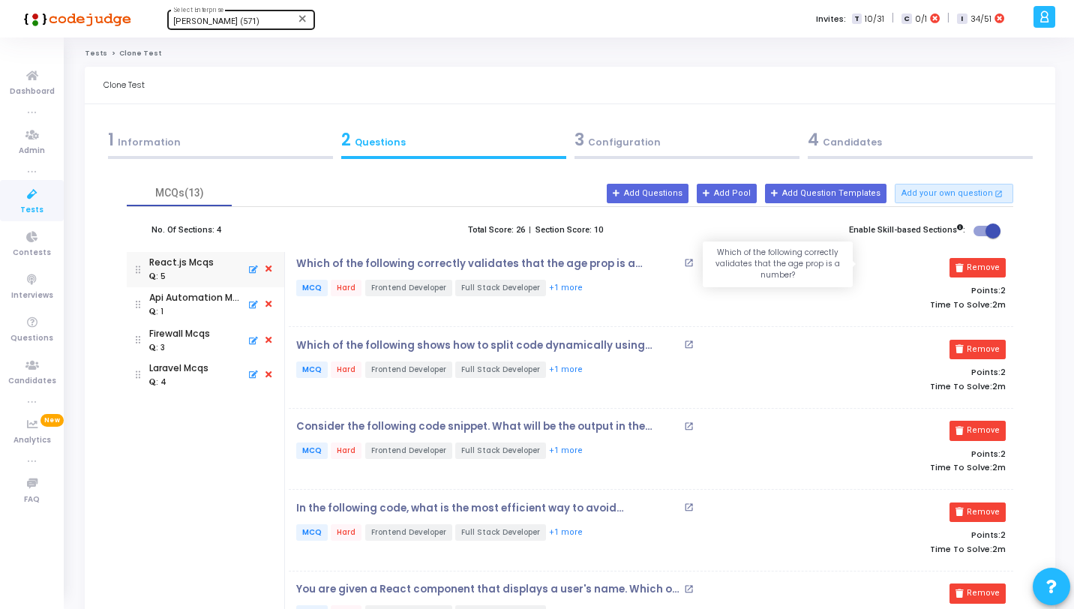
click at [680, 264] on p "Which of the following correctly validates that the age prop is a number?" at bounding box center [488, 264] width 384 height 12
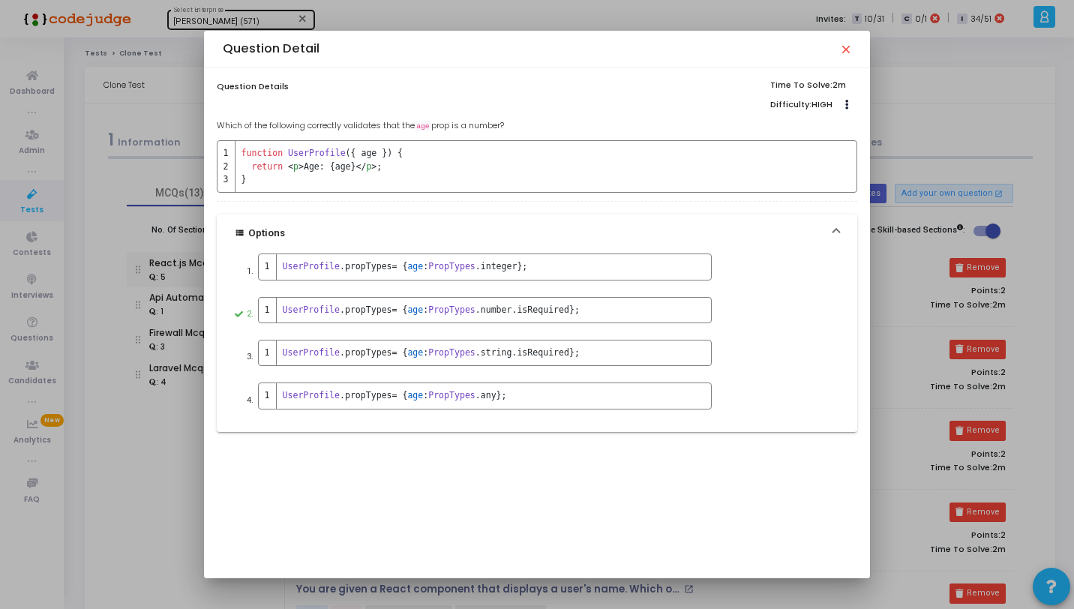
click at [848, 51] on mat-icon "close" at bounding box center [845, 49] width 12 height 12
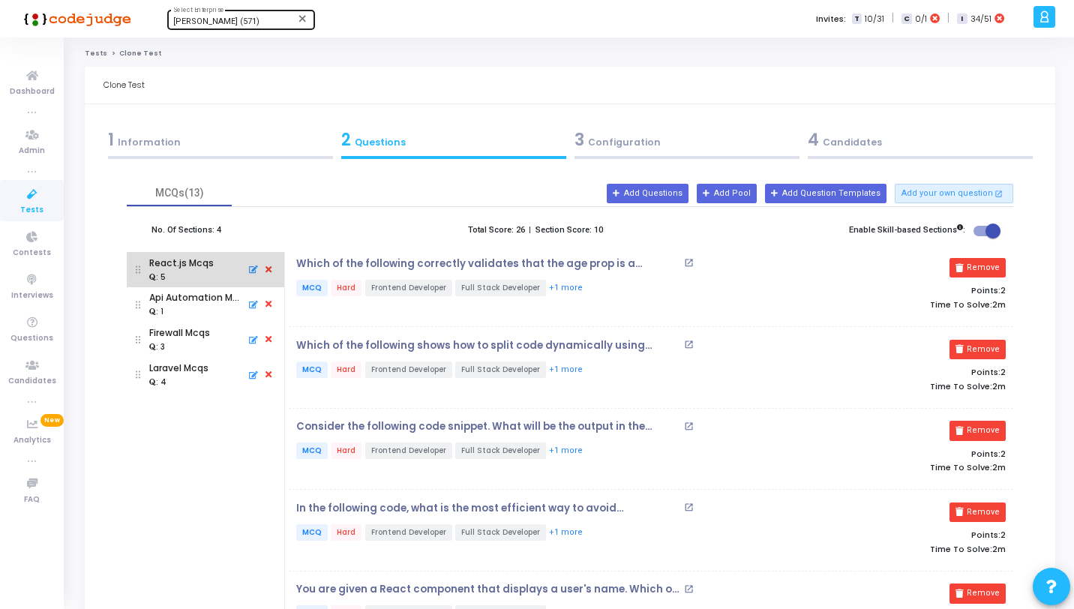
click at [272, 268] on icon at bounding box center [268, 270] width 13 height 16
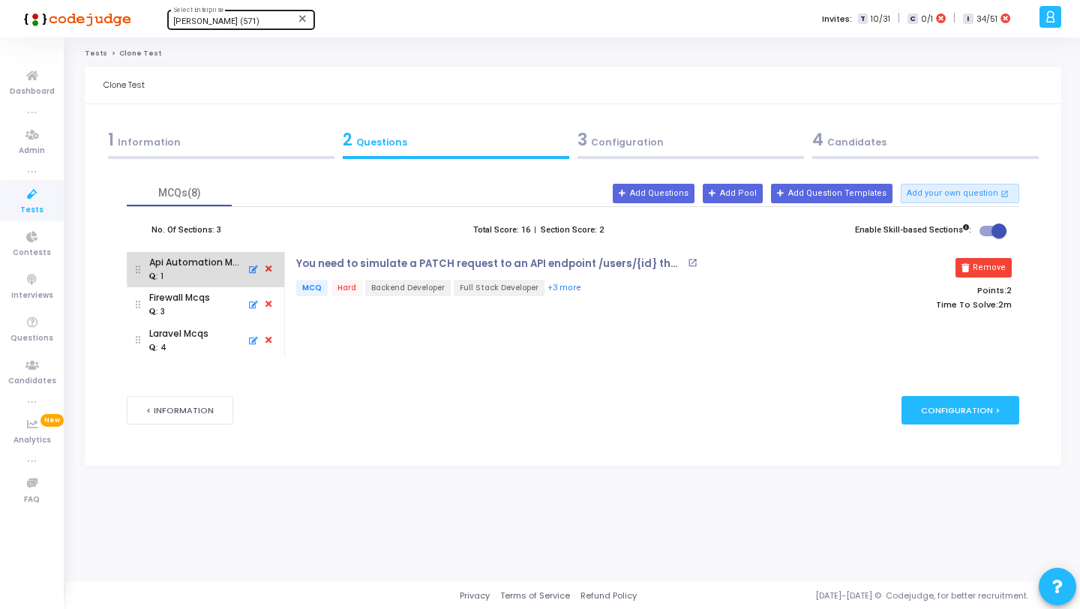
click at [271, 268] on icon at bounding box center [268, 270] width 13 height 16
click at [284, 268] on mat-tab-body at bounding box center [648, 304] width 729 height 105
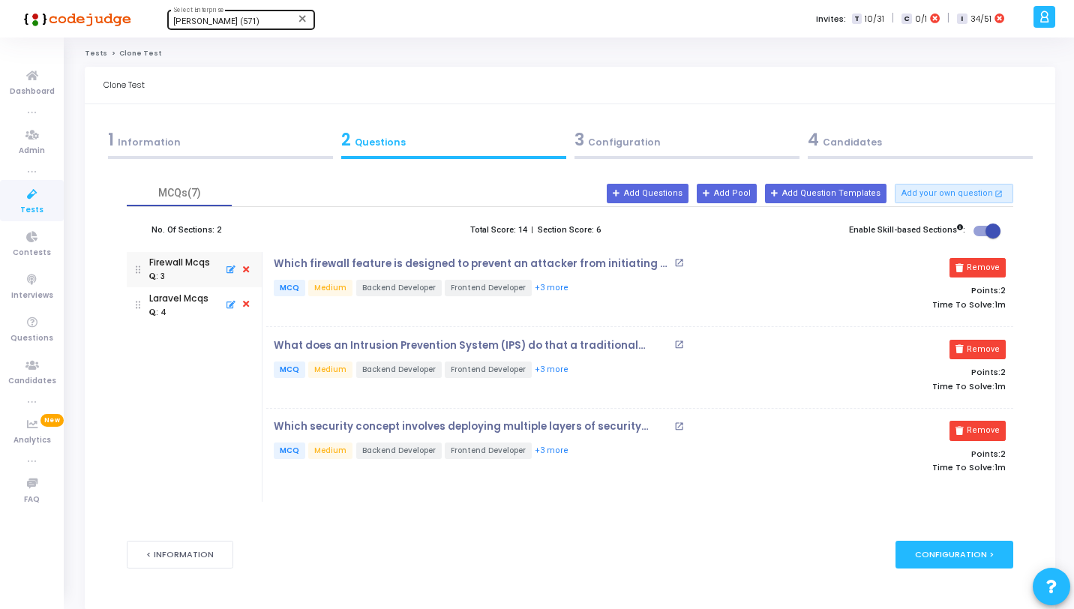
click at [271, 268] on mat-tab-body "Which firewall feature is designed to prevent an attacker from initiating a con…" at bounding box center [637, 377] width 751 height 250
click at [244, 268] on icon at bounding box center [245, 270] width 13 height 16
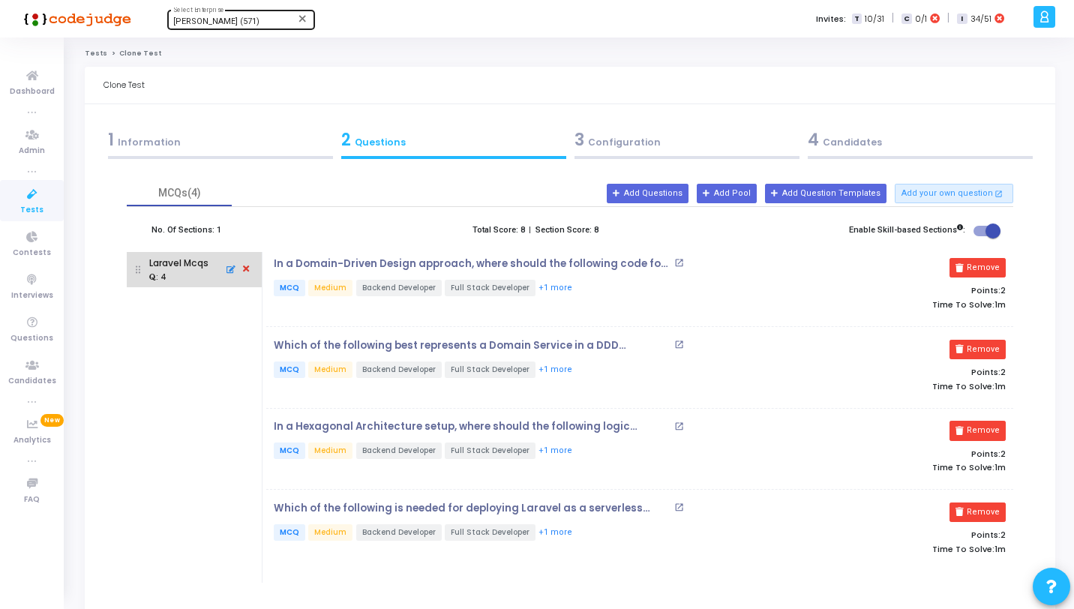
click at [244, 268] on icon at bounding box center [245, 270] width 13 height 16
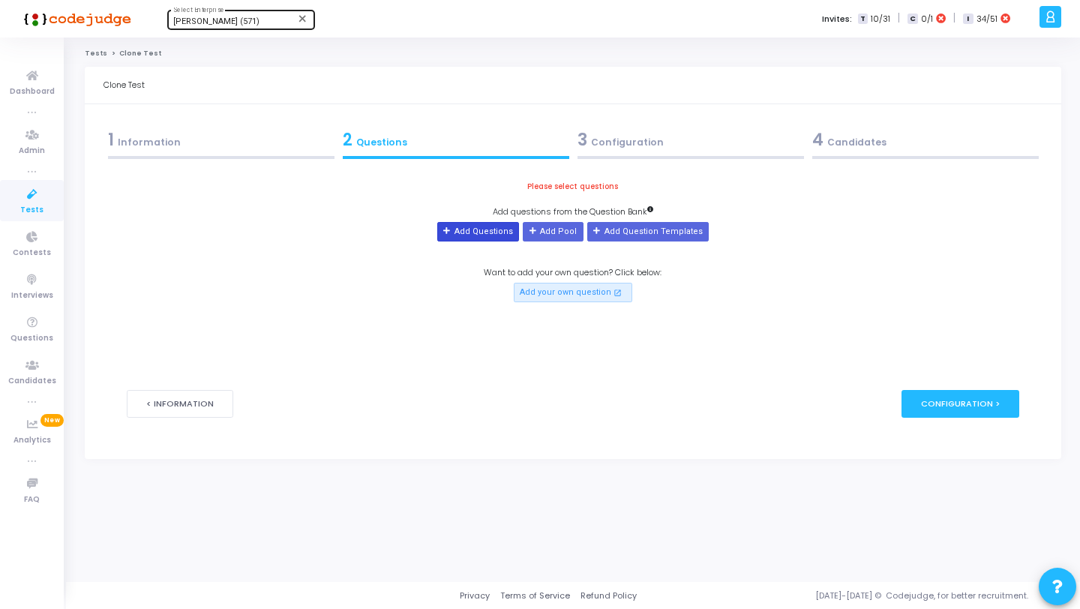
click at [504, 226] on button "Add Questions" at bounding box center [478, 231] width 82 height 19
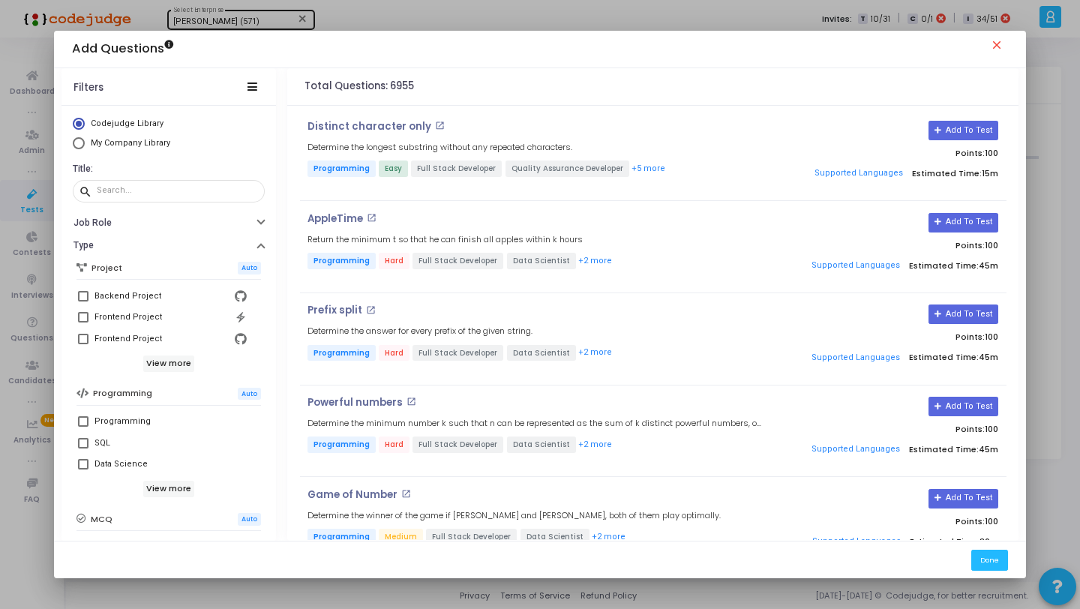
click at [76, 337] on mat-checkbox "Frontend Project" at bounding box center [168, 338] width 184 height 21
click at [83, 339] on span at bounding box center [83, 339] width 10 height 10
click at [83, 344] on input "Frontend Project" at bounding box center [82, 344] width 1 height 1
checkbox input "true"
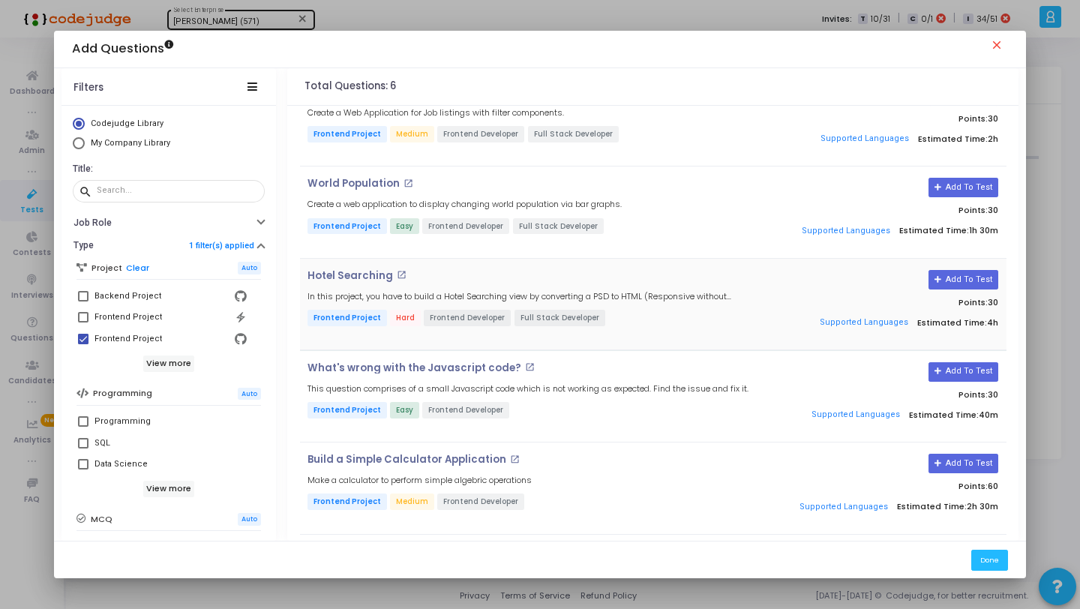
scroll to position [130, 0]
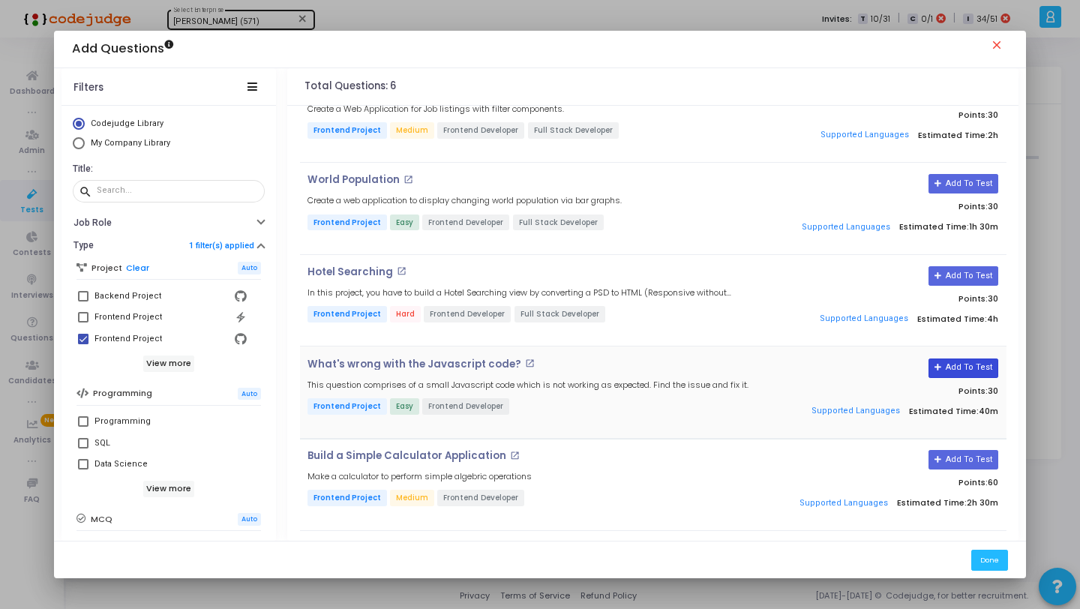
click at [935, 365] on icon at bounding box center [938, 368] width 8 height 8
click at [115, 313] on div "Frontend Project" at bounding box center [127, 317] width 67 height 18
click at [83, 322] on input "Frontend Project" at bounding box center [82, 322] width 1 height 1
checkbox input "true"
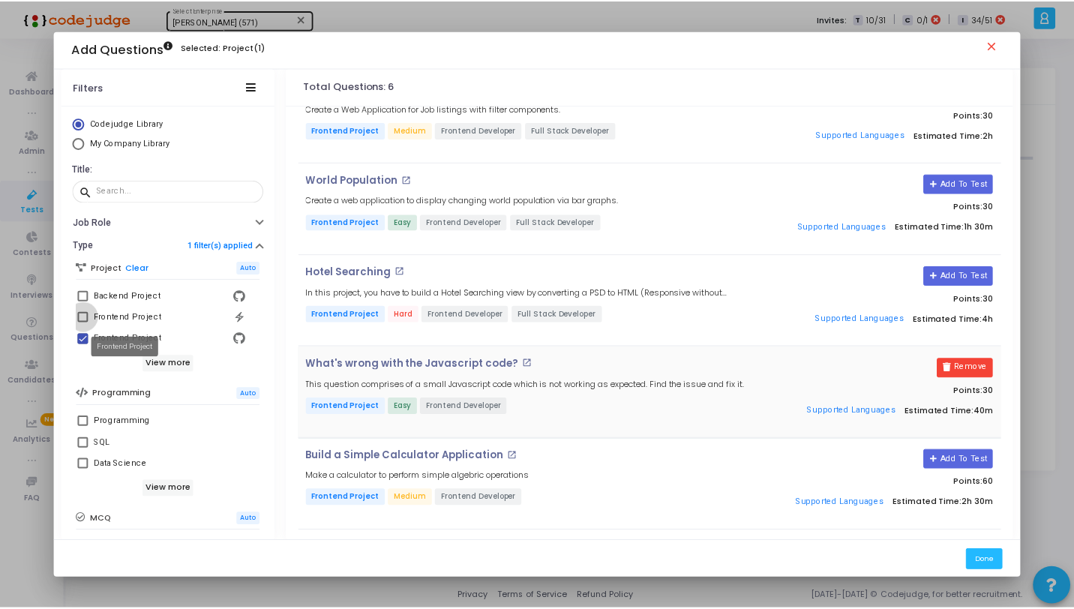
scroll to position [0, 0]
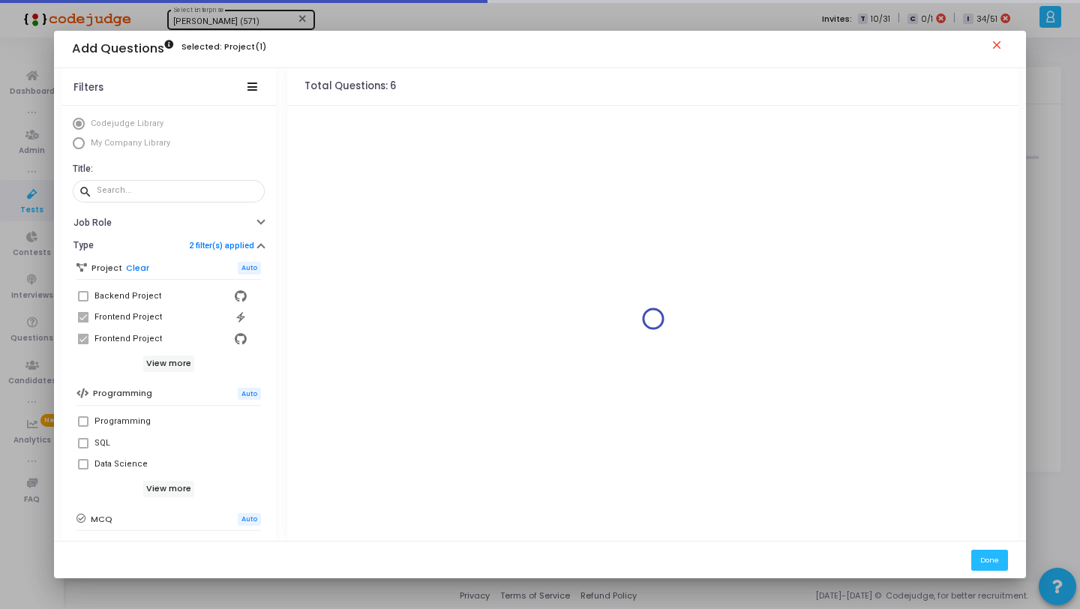
click at [82, 339] on span at bounding box center [83, 339] width 10 height 10
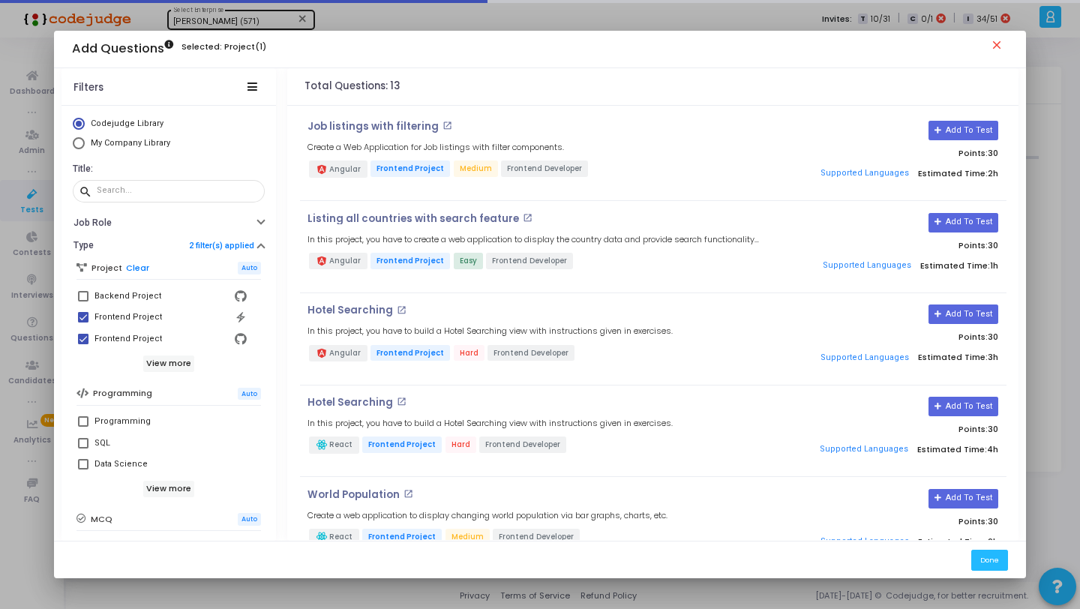
click at [82, 340] on span at bounding box center [83, 339] width 10 height 10
click at [82, 344] on input "Frontend Project" at bounding box center [82, 344] width 1 height 1
checkbox input "false"
click at [82, 340] on span at bounding box center [83, 339] width 10 height 10
click at [937, 220] on icon at bounding box center [938, 222] width 8 height 8
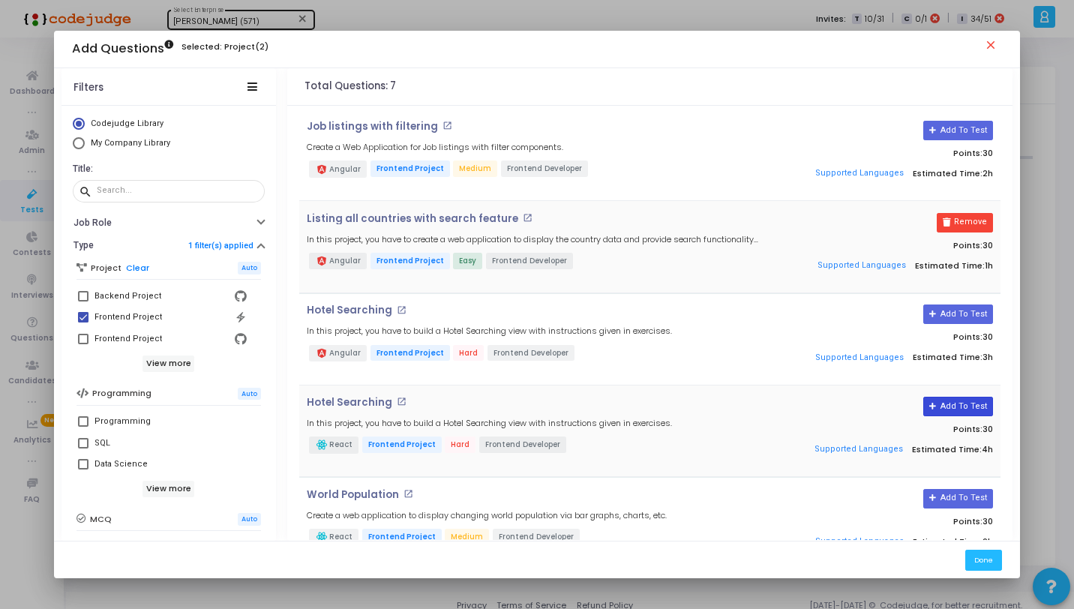
click at [952, 413] on button "Add To Test" at bounding box center [958, 406] width 70 height 19
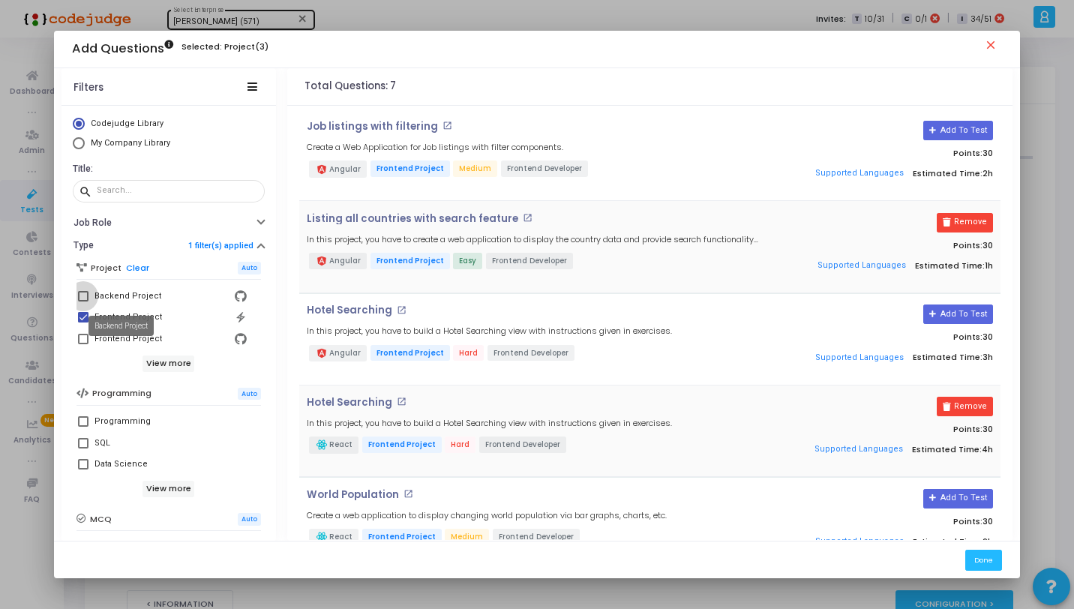
click at [143, 294] on div "Backend Project" at bounding box center [127, 296] width 67 height 18
click at [83, 301] on input "Backend Project" at bounding box center [82, 301] width 1 height 1
checkbox input "true"
click at [136, 317] on div "Frontend Project" at bounding box center [127, 317] width 67 height 18
click at [83, 322] on input "Frontend Project" at bounding box center [82, 322] width 1 height 1
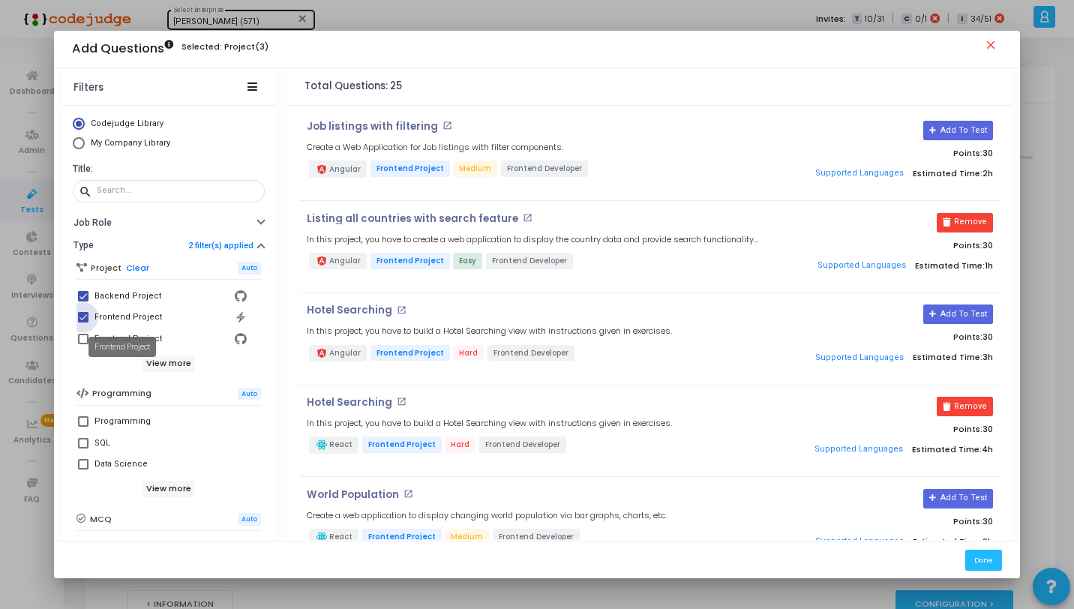
checkbox input "false"
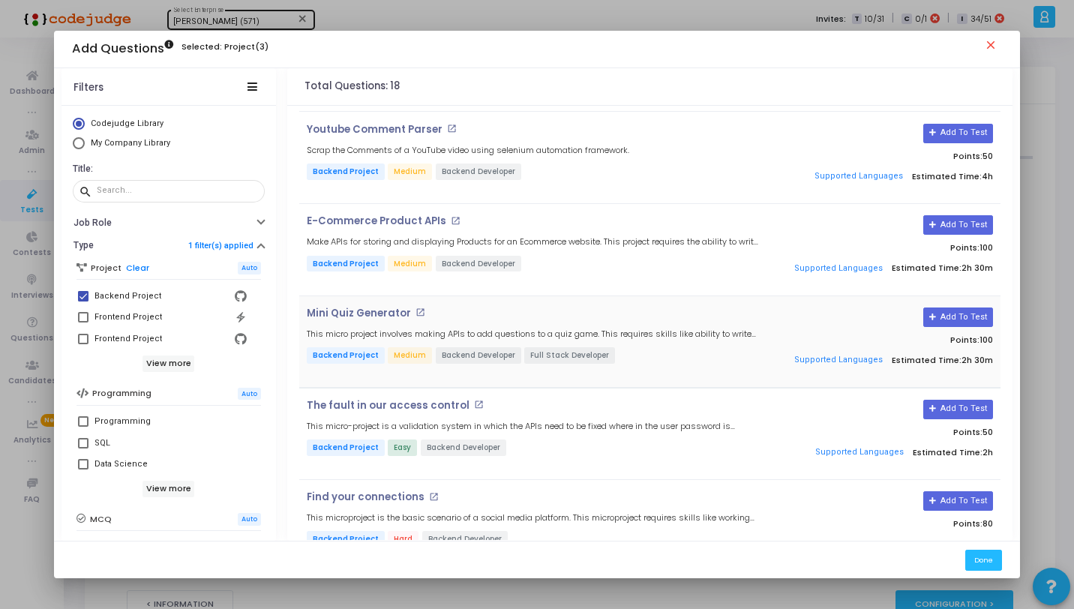
scroll to position [91, 0]
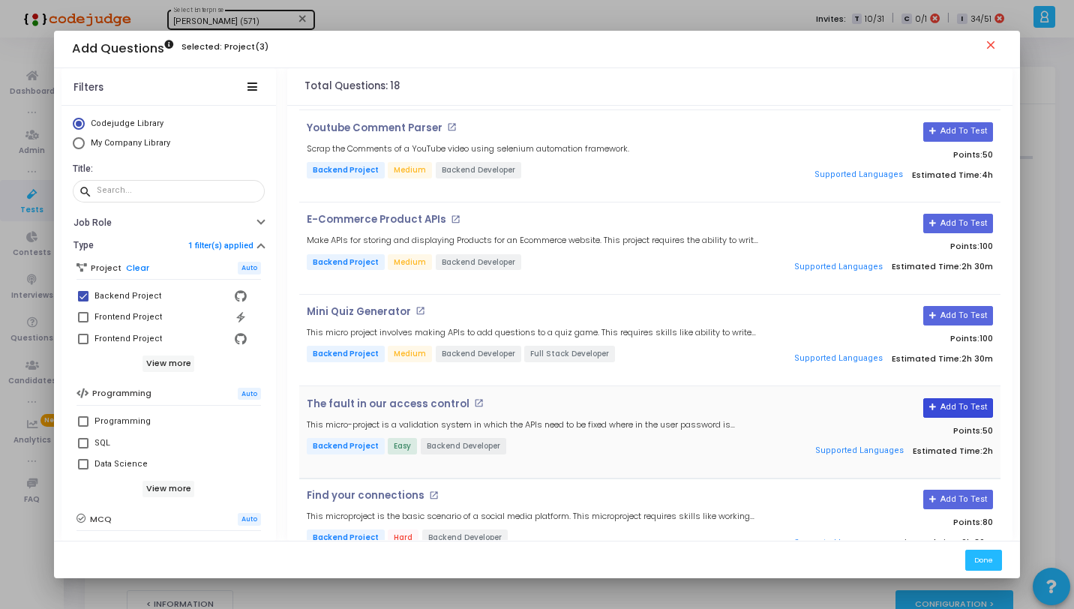
click at [957, 406] on button "Add To Test" at bounding box center [958, 407] width 70 height 19
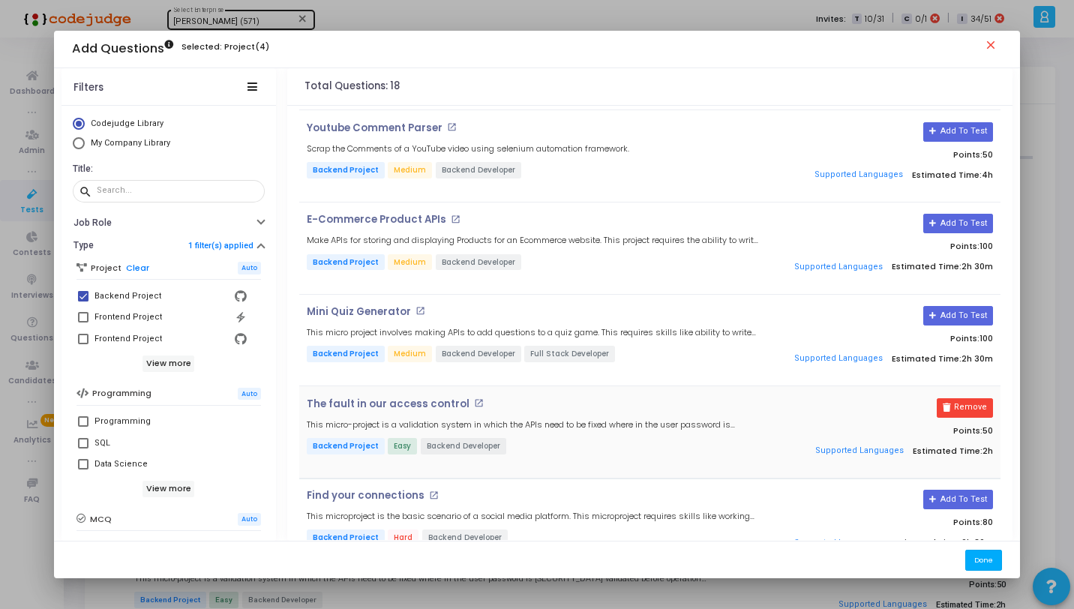
click at [975, 560] on button "Done" at bounding box center [983, 560] width 37 height 20
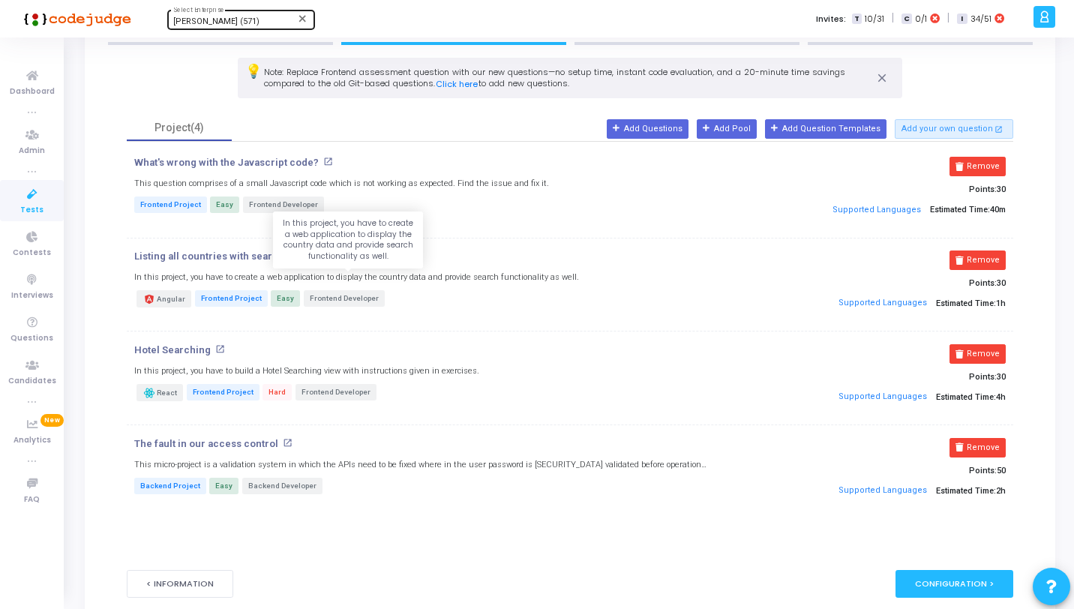
scroll to position [23, 0]
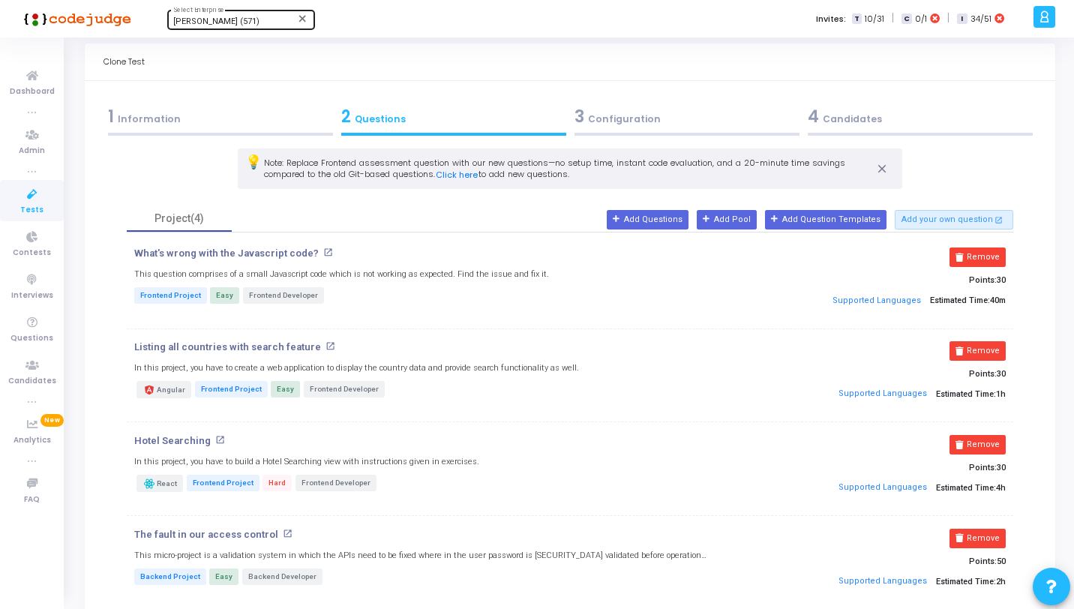
click at [636, 127] on div "3 Configuration" at bounding box center [686, 116] width 225 height 25
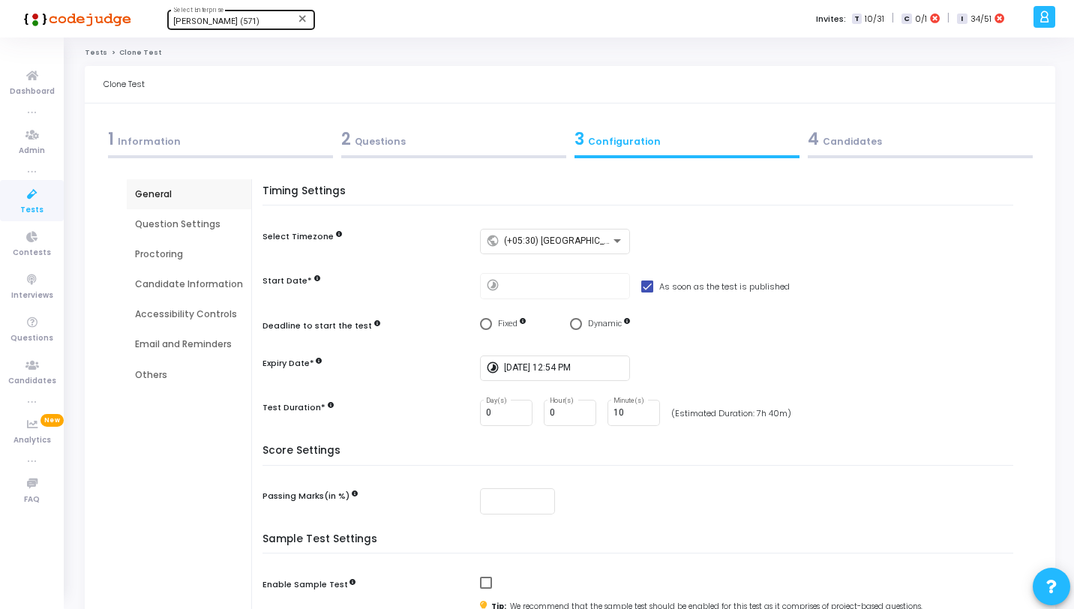
scroll to position [0, 0]
click at [190, 231] on div "Question Settings" at bounding box center [189, 224] width 108 height 13
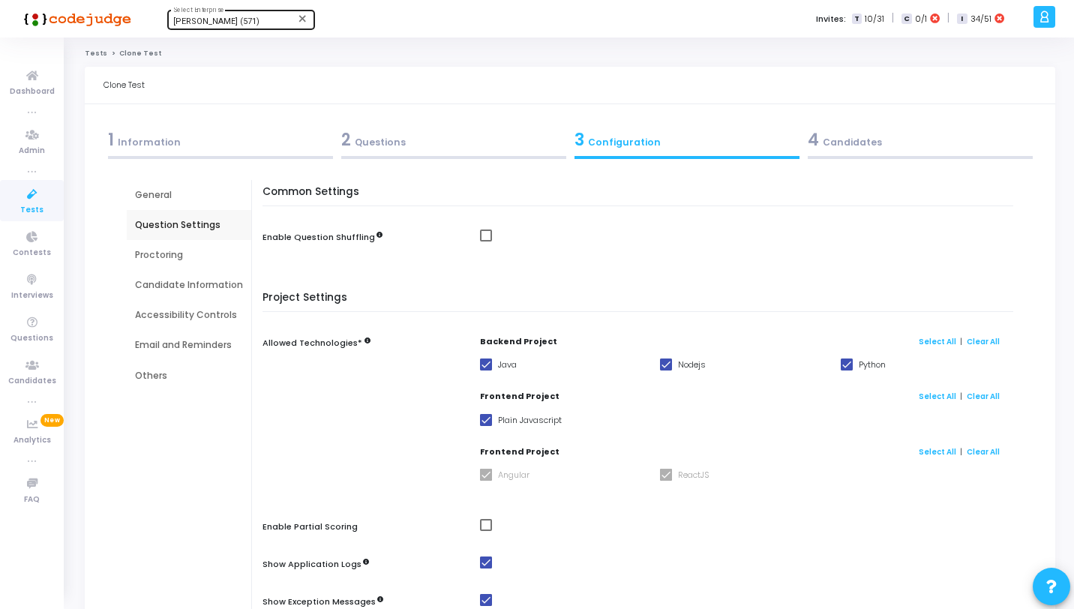
click at [211, 260] on div "Proctoring" at bounding box center [189, 254] width 108 height 13
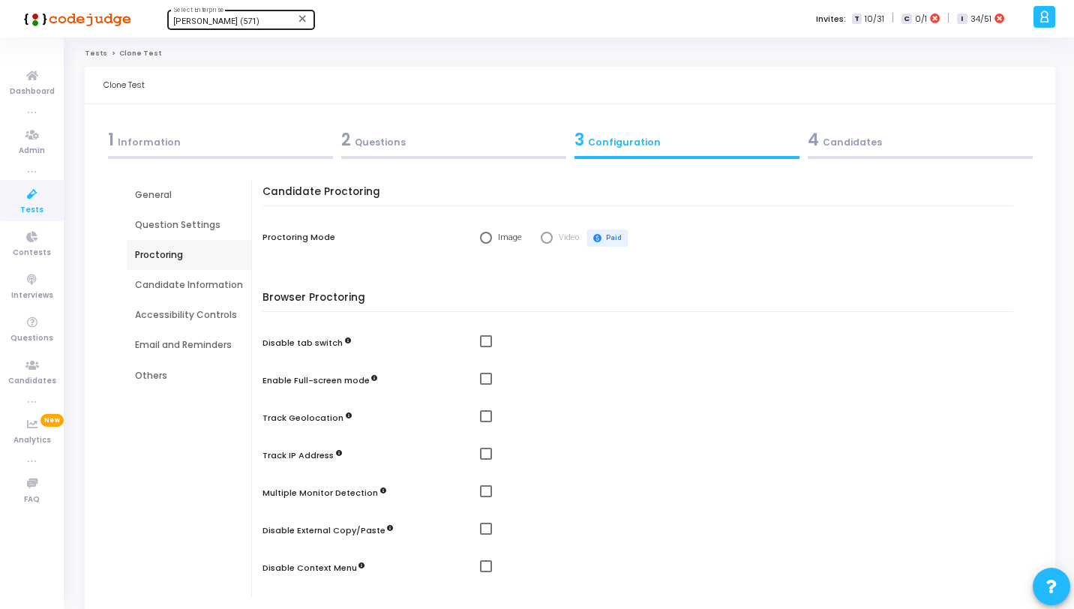
click at [191, 275] on div "Candidate Information" at bounding box center [189, 285] width 124 height 30
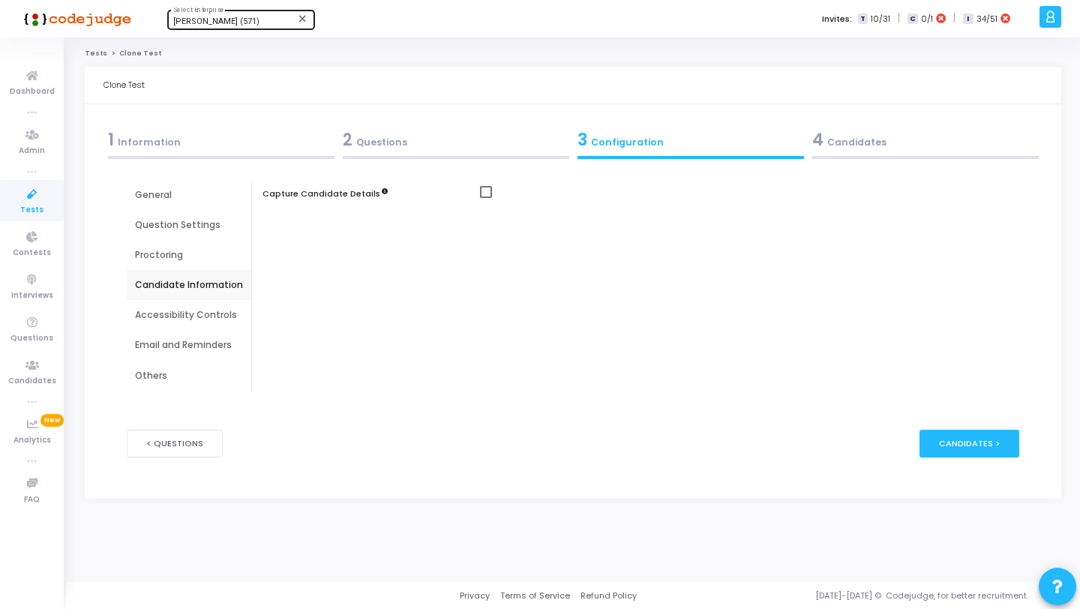
click at [199, 316] on div "Accessibility Controls" at bounding box center [189, 314] width 108 height 13
click at [205, 334] on div "Email and Reminders" at bounding box center [189, 345] width 124 height 30
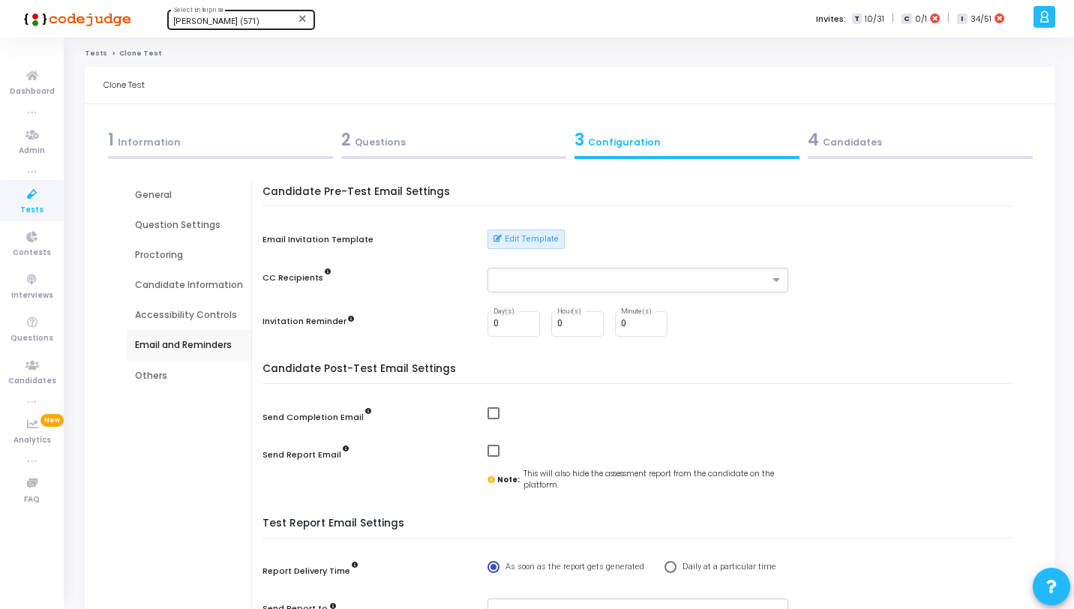
click at [195, 324] on div "Accessibility Controls" at bounding box center [189, 315] width 124 height 30
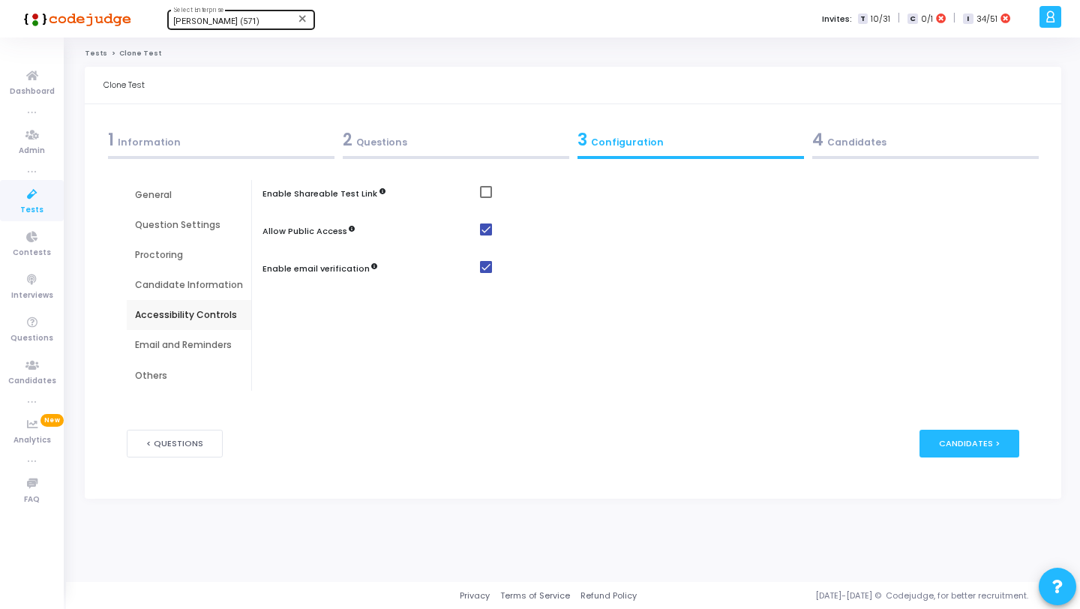
click at [484, 271] on span at bounding box center [486, 267] width 12 height 12
click at [485, 273] on input "checkbox" at bounding box center [485, 273] width 1 height 1
checkbox input "false"
click at [197, 364] on div "Others" at bounding box center [189, 376] width 124 height 30
click at [199, 354] on div "Email and Reminders" at bounding box center [189, 345] width 124 height 30
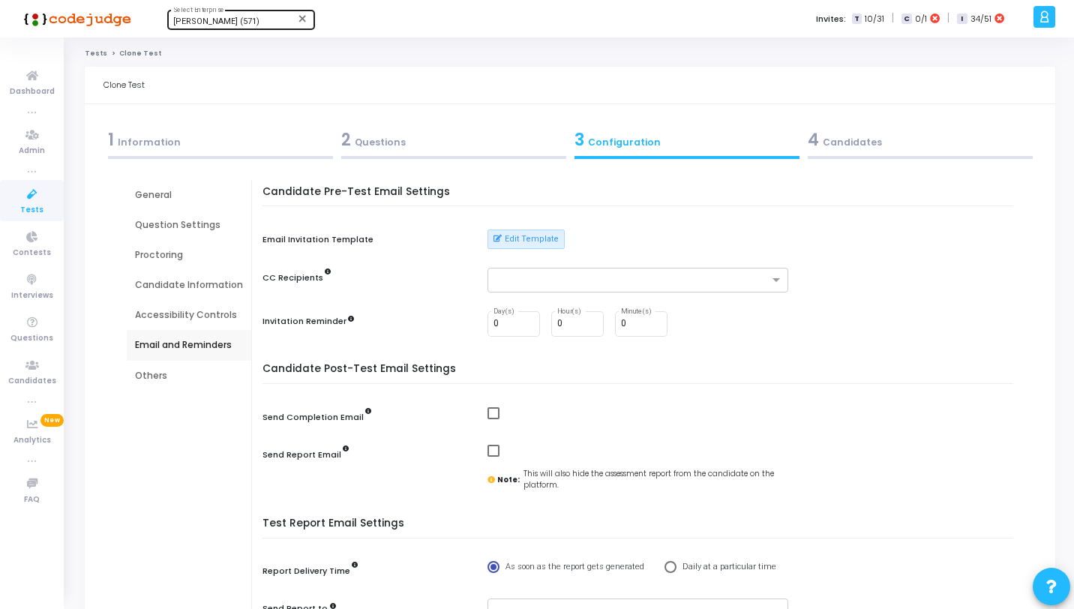
click at [835, 151] on div "4 Candidates" at bounding box center [920, 139] width 225 height 25
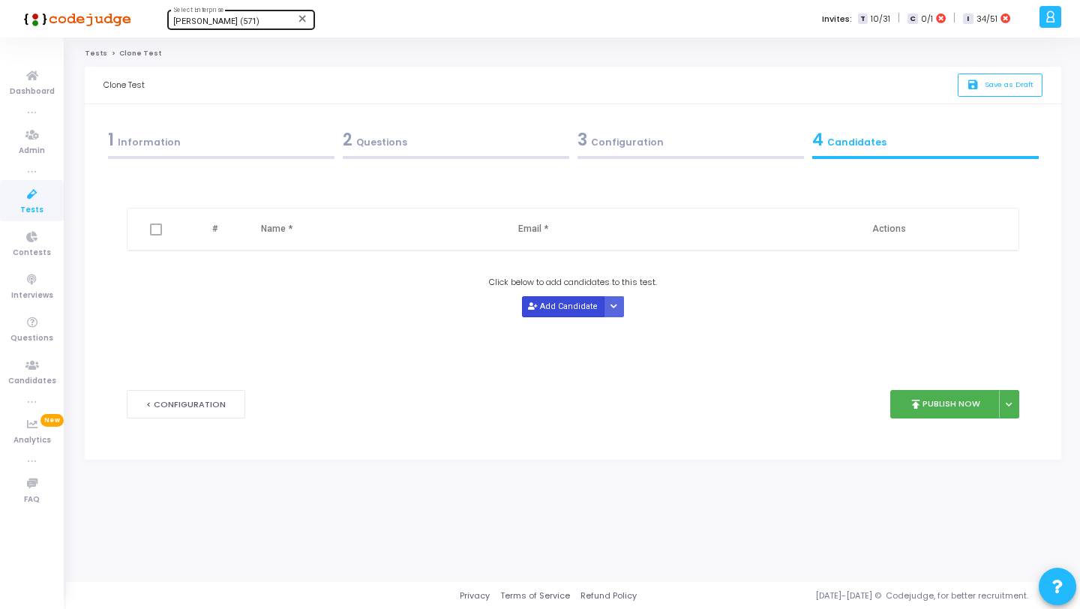
click at [574, 301] on button "Add Candidate" at bounding box center [563, 306] width 82 height 20
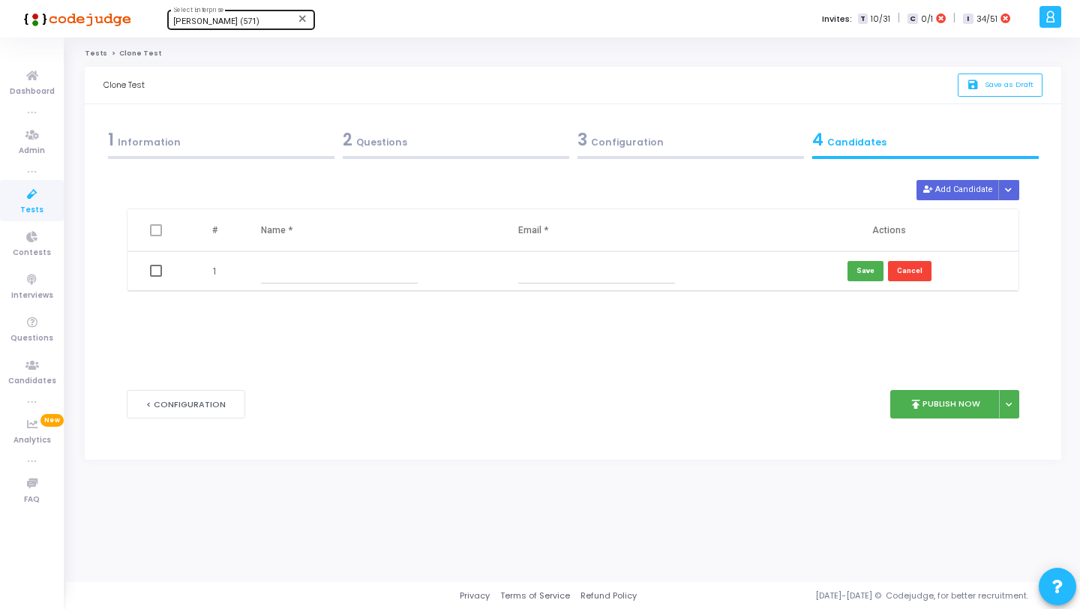
click at [385, 271] on input "text" at bounding box center [339, 271] width 157 height 25
type input "Ram"
type input "ramprasath@codejudge.io"
click at [877, 268] on button "Save" at bounding box center [865, 271] width 36 height 20
click at [396, 157] on div at bounding box center [456, 157] width 226 height 3
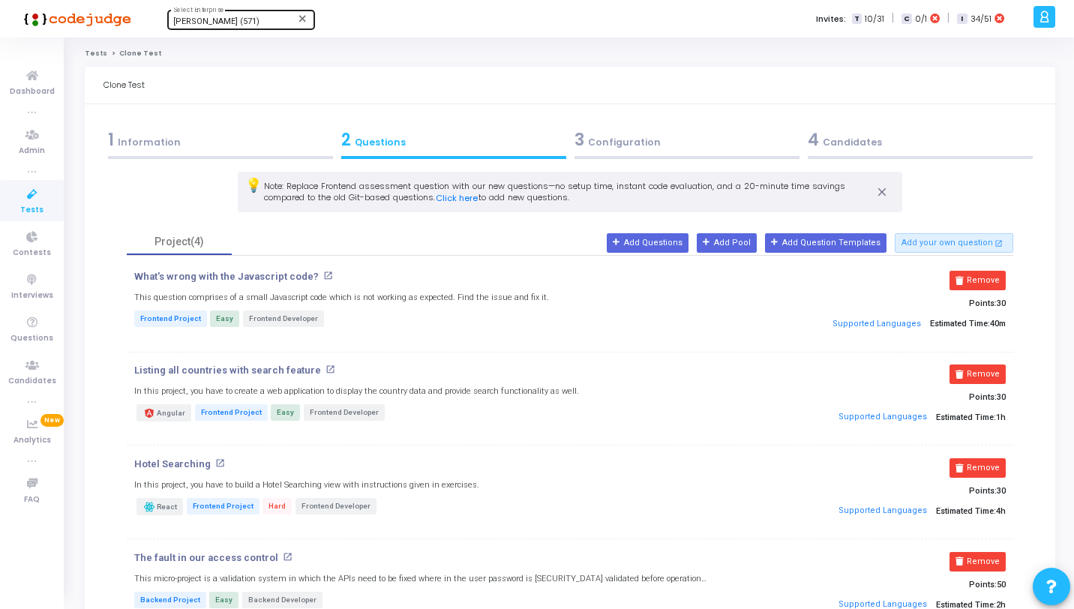
click at [799, 151] on div "3 Configuration" at bounding box center [686, 143] width 233 height 40
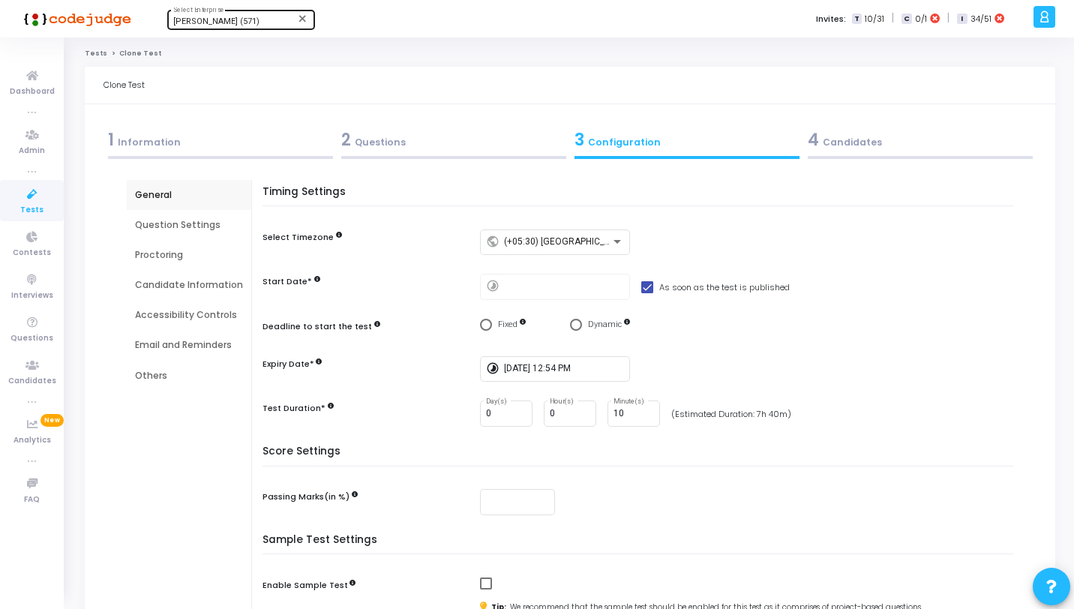
click at [838, 145] on div "4 Candidates" at bounding box center [920, 139] width 225 height 25
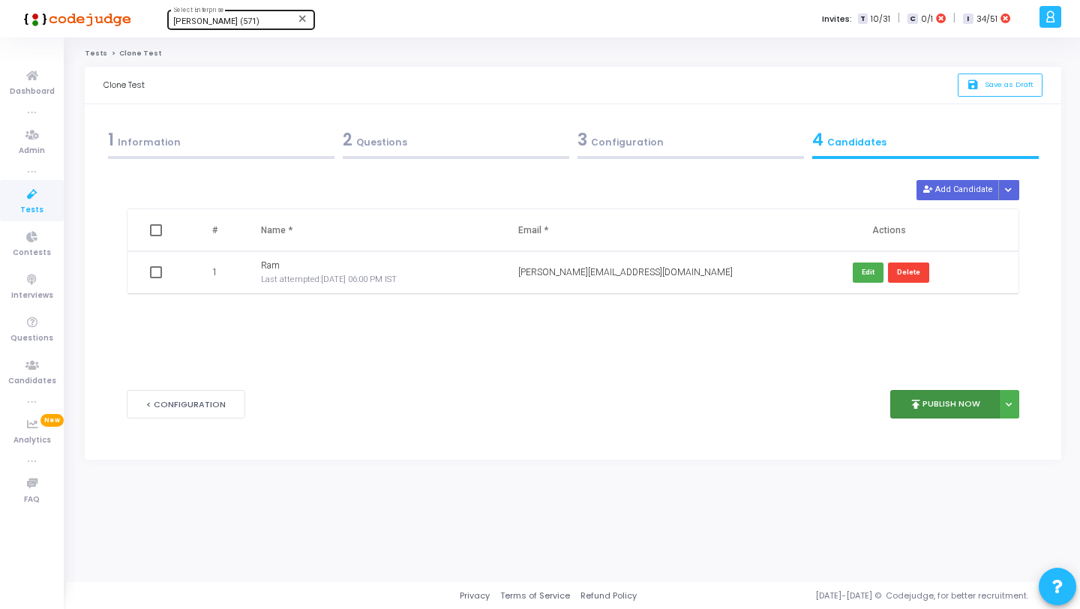
click at [925, 413] on button "publish Publish Now" at bounding box center [945, 404] width 110 height 29
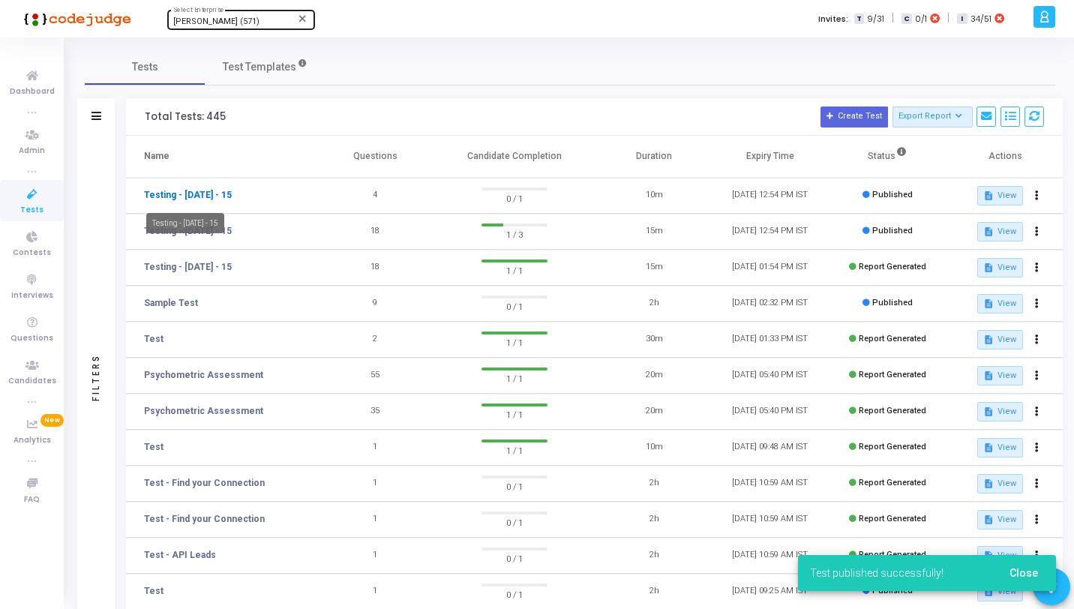
click at [181, 199] on link "Testing - JUL - 15" at bounding box center [188, 194] width 88 height 13
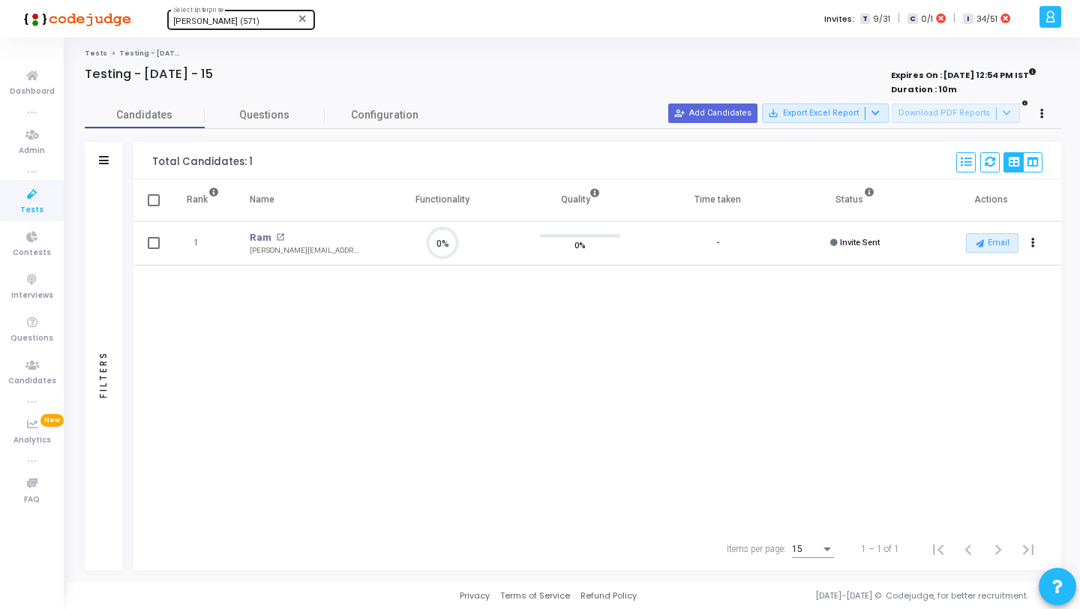
scroll to position [31, 38]
click at [1030, 244] on button "Actions" at bounding box center [1033, 243] width 21 height 21
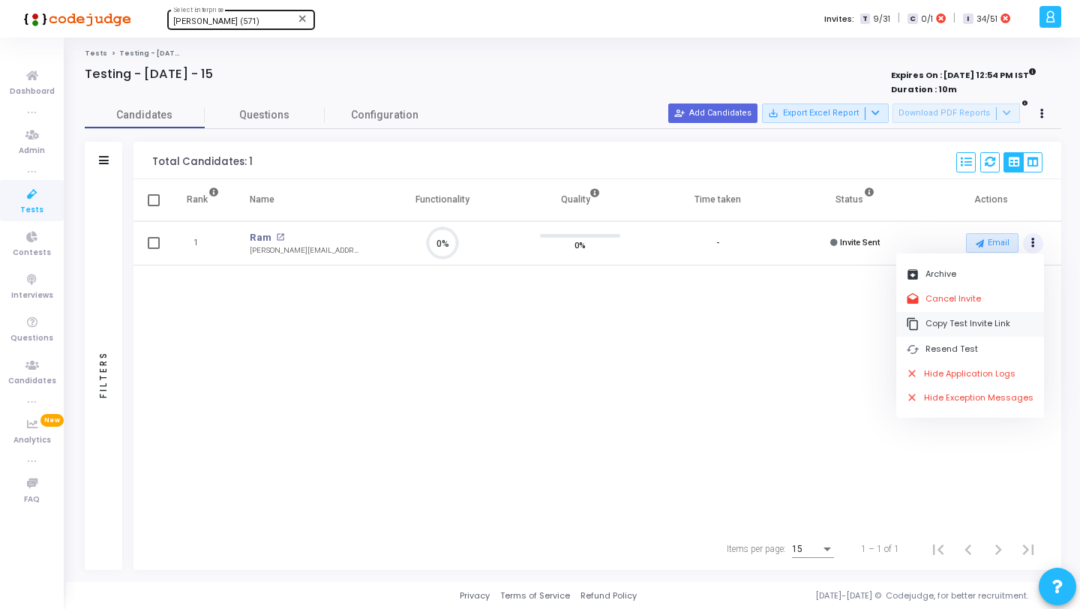
click at [973, 313] on button "content_copy Copy Test Invite Link" at bounding box center [970, 324] width 148 height 25
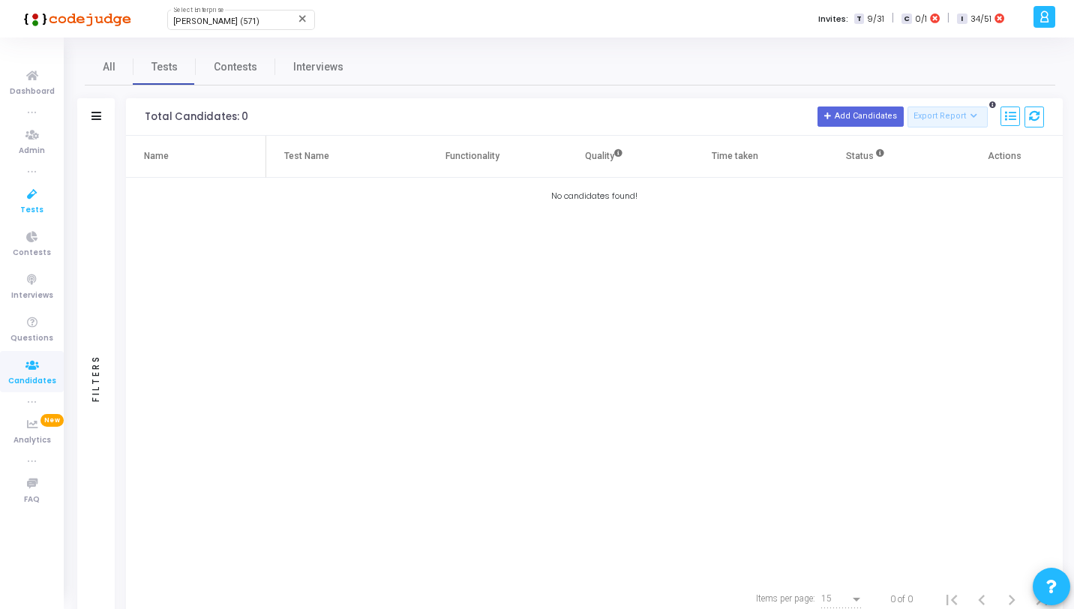
click at [34, 202] on icon at bounding box center [31, 194] width 31 height 19
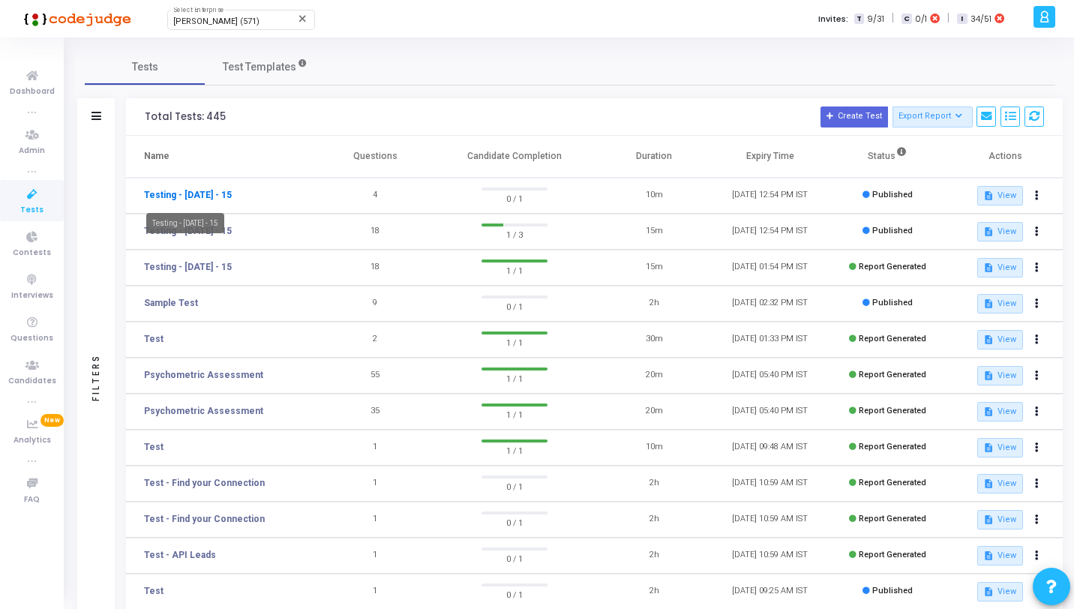
click at [214, 192] on link "Testing - JUL - 15" at bounding box center [188, 194] width 88 height 13
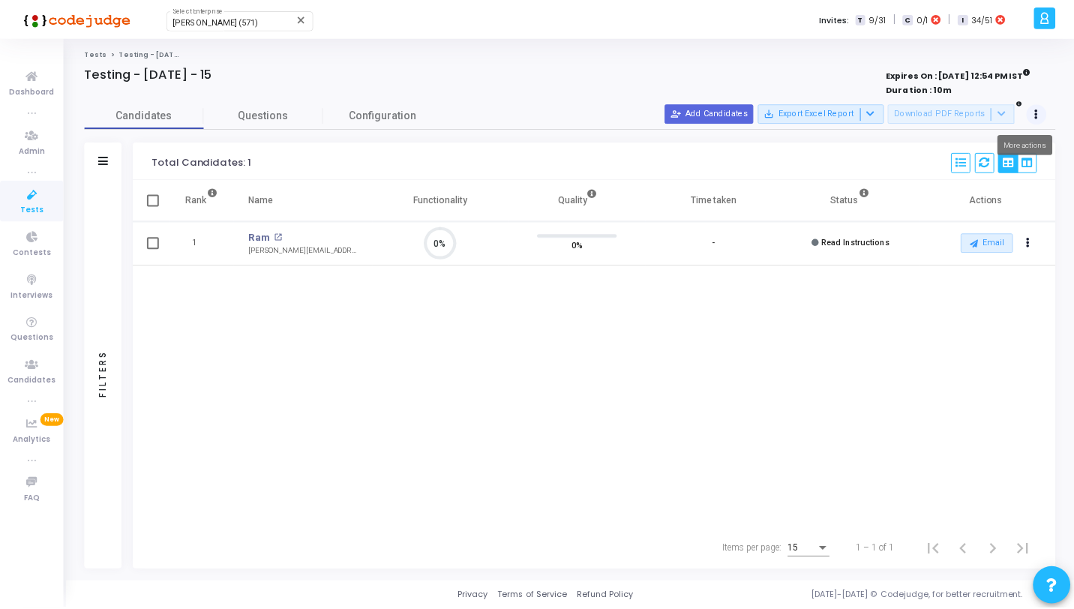
scroll to position [31, 38]
click at [1046, 109] on button at bounding box center [1042, 113] width 21 height 21
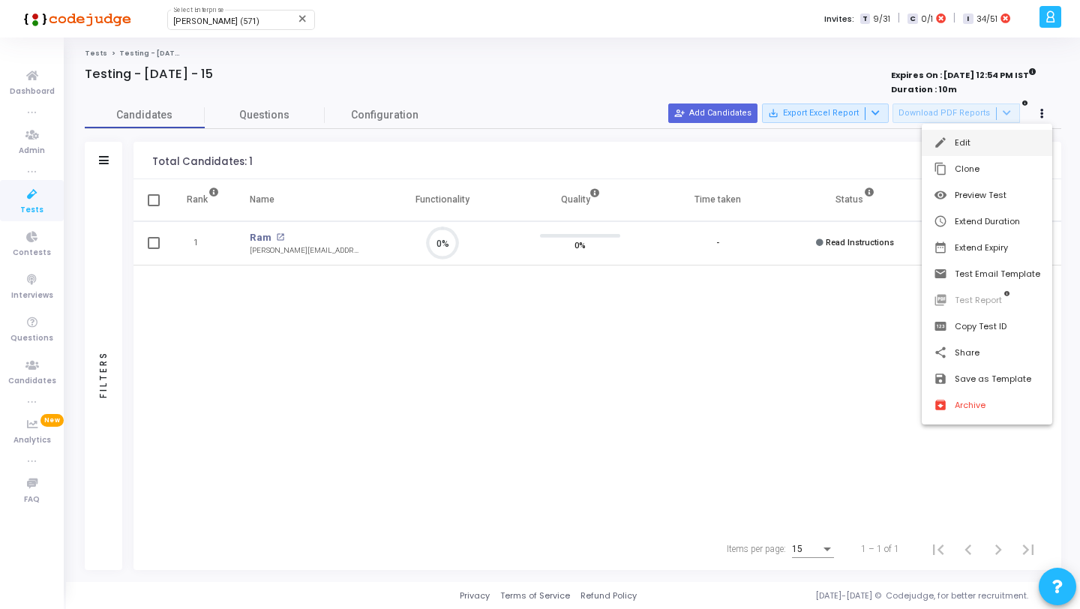
click at [997, 149] on button "edit Edit" at bounding box center [987, 143] width 130 height 26
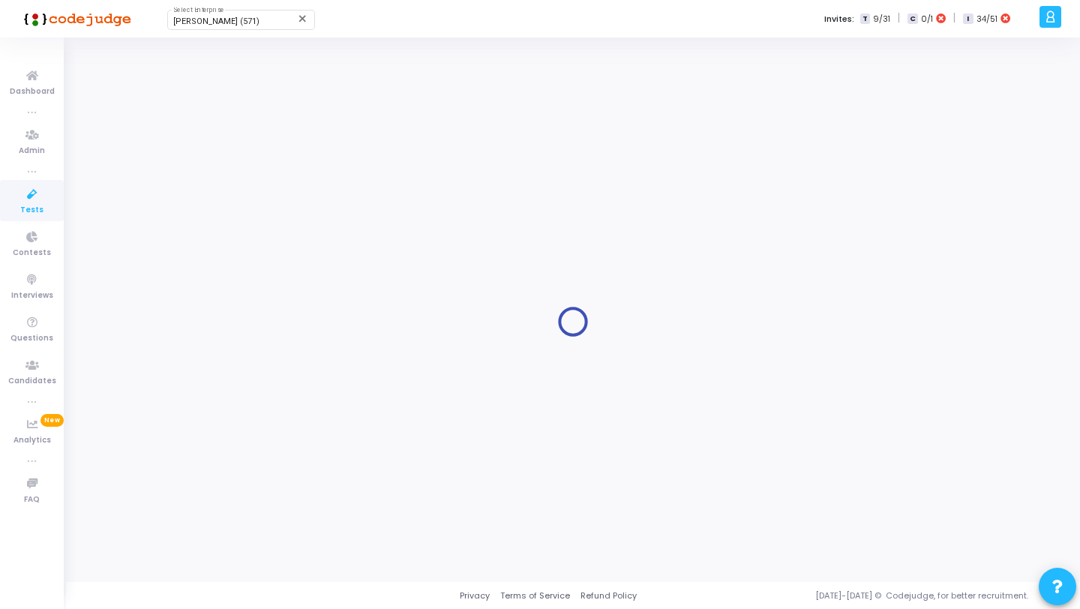
type input "Testing - JUL - 15"
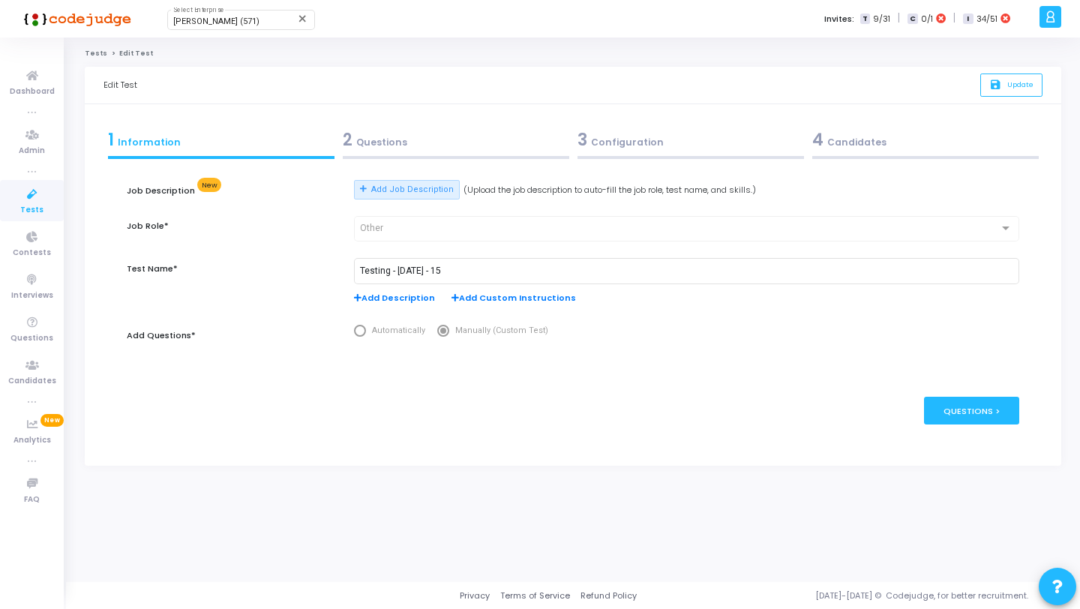
click at [487, 148] on div "2 Questions" at bounding box center [456, 139] width 226 height 25
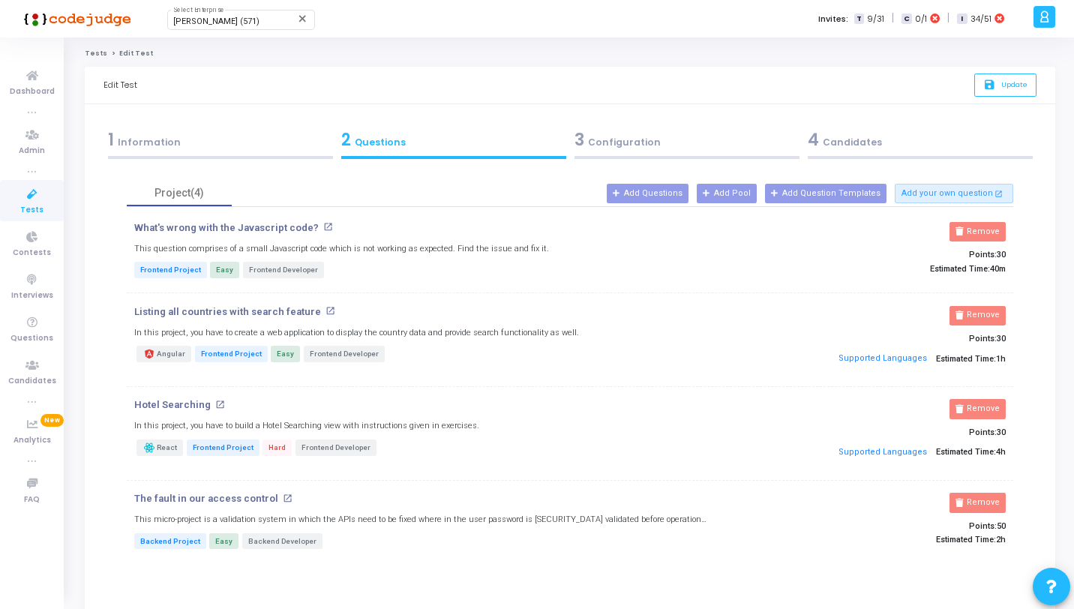
click at [33, 190] on icon at bounding box center [31, 194] width 31 height 19
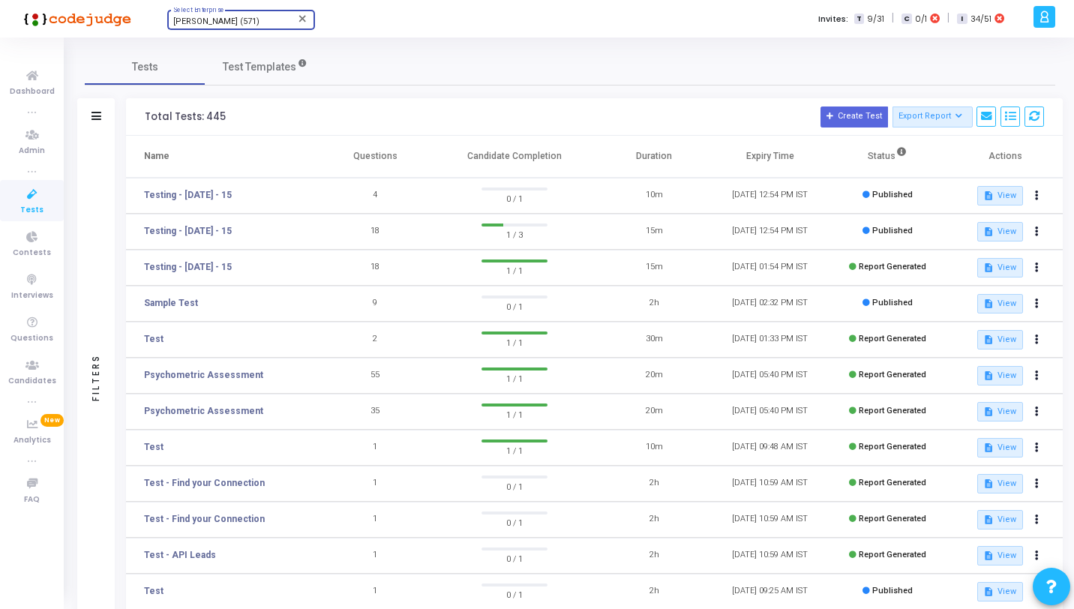
click at [223, 18] on span "[PERSON_NAME] (571)" at bounding box center [216, 21] width 86 height 10
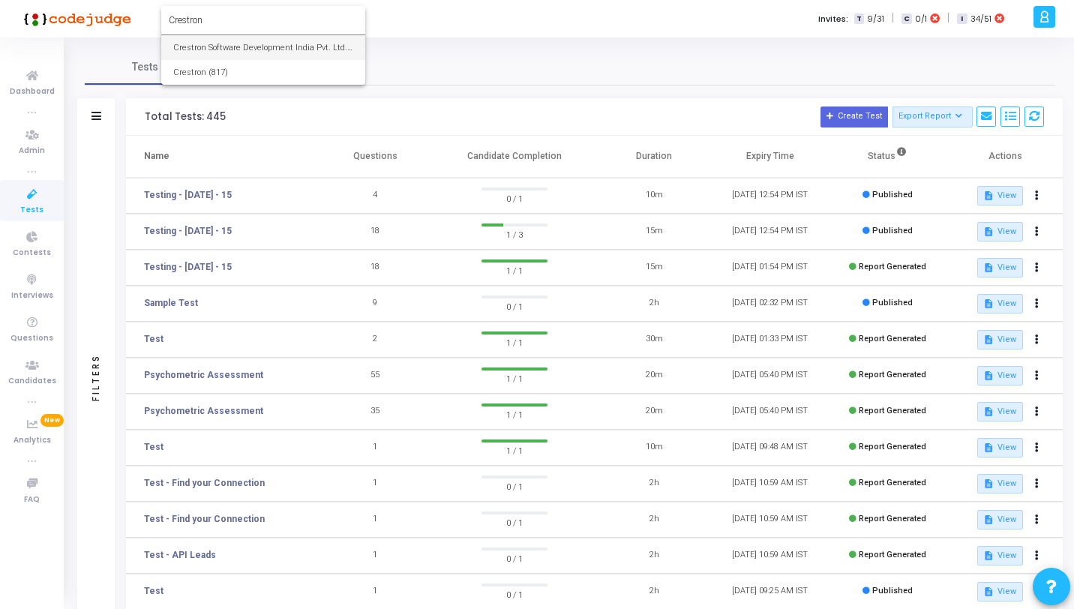
type input "Crestron"
click at [232, 49] on span "Crestron Software Development India Pvt. Ltd. (644)" at bounding box center [263, 47] width 180 height 25
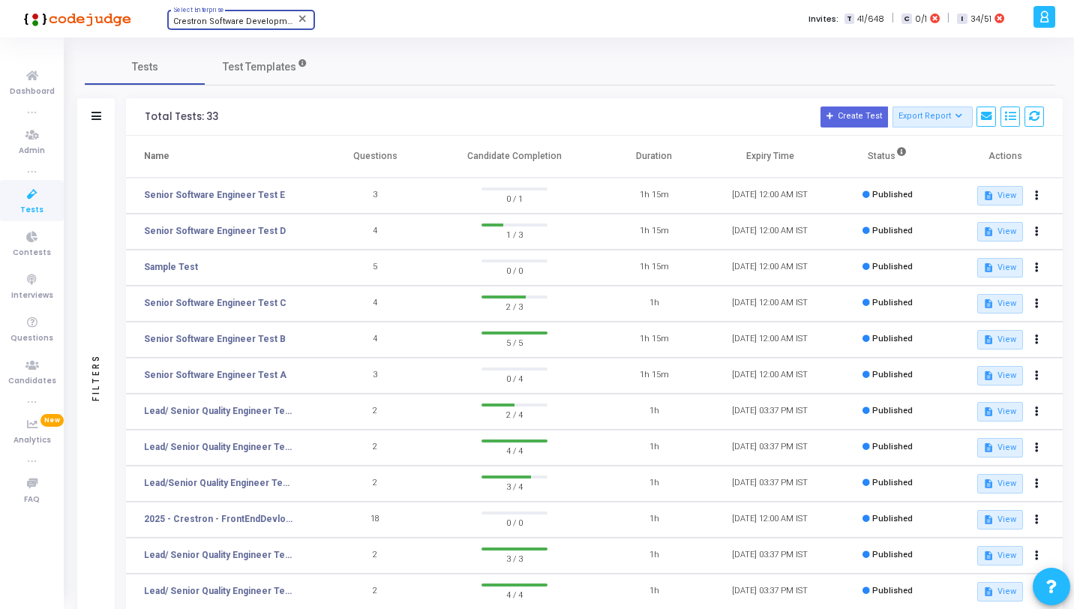
click at [1050, 15] on icon at bounding box center [1043, 16] width 11 height 17
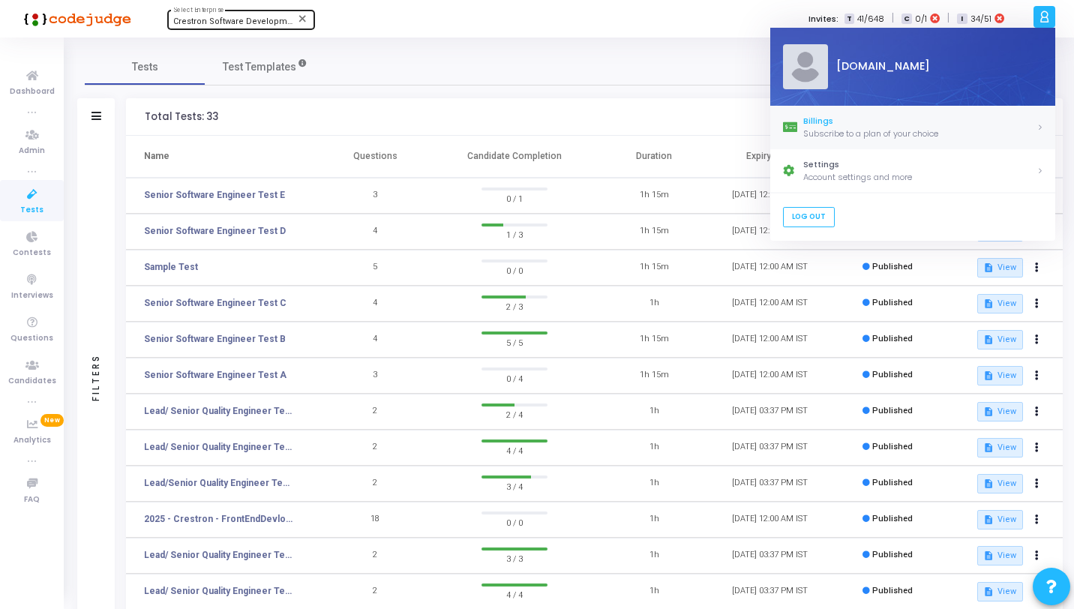
click at [877, 142] on link "Billings Subscribe to a plan of your choice" at bounding box center [912, 127] width 285 height 43
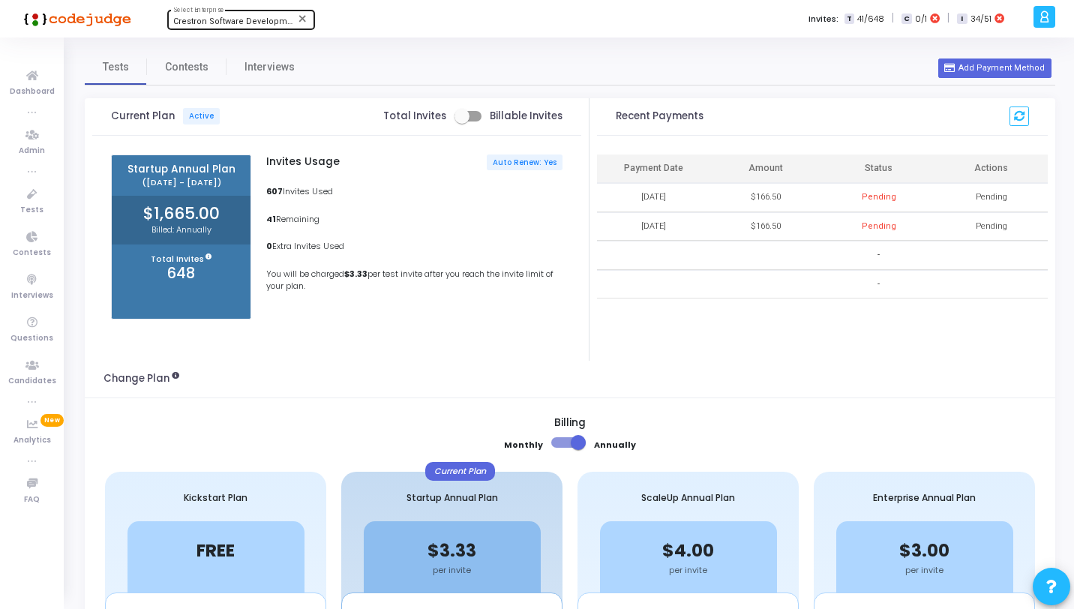
click at [481, 115] on span at bounding box center [467, 116] width 27 height 10
click at [462, 121] on input "checkbox" at bounding box center [461, 121] width 1 height 1
checkbox input "true"
drag, startPoint x: 35, startPoint y: 190, endPoint x: 229, endPoint y: 20, distance: 257.2
click at [35, 190] on icon at bounding box center [31, 194] width 31 height 19
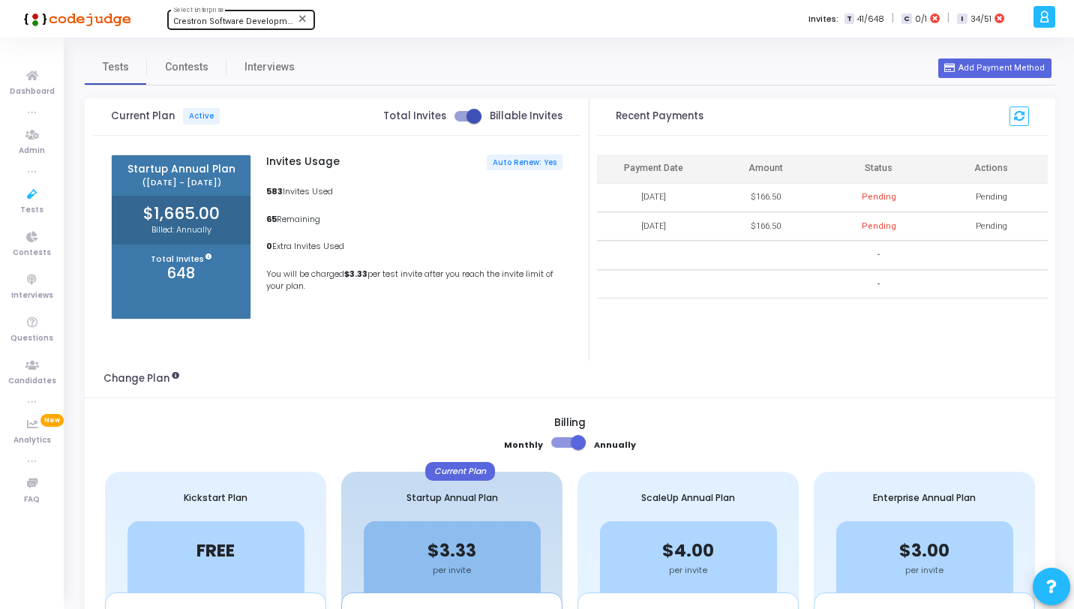
click at [229, 20] on span "Crestron Software Development India Pvt. Ltd. (644)" at bounding box center [274, 21] width 203 height 10
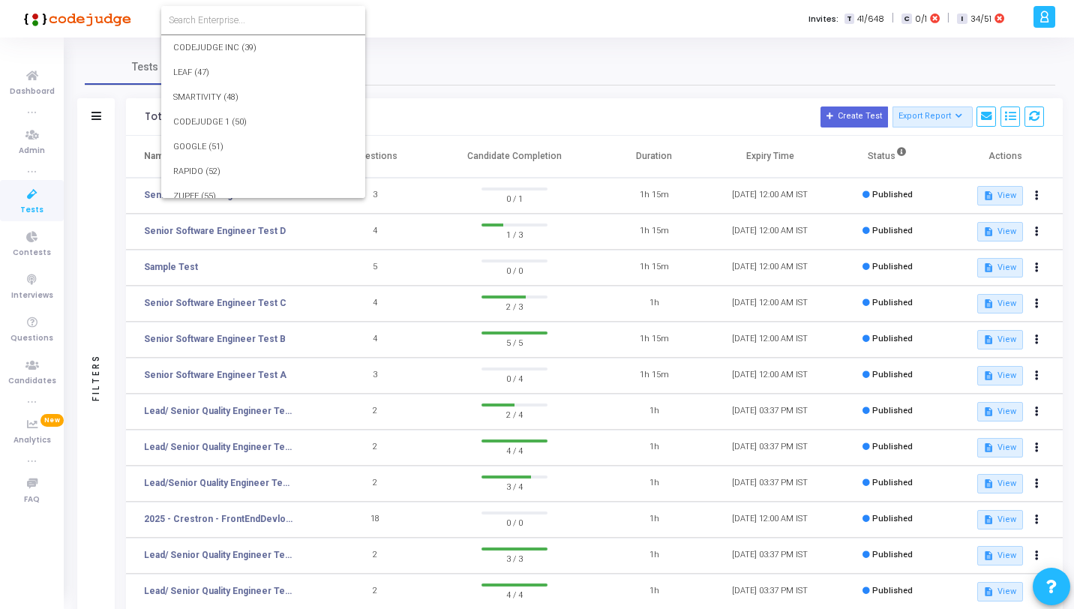
scroll to position [28734, 0]
type input "p"
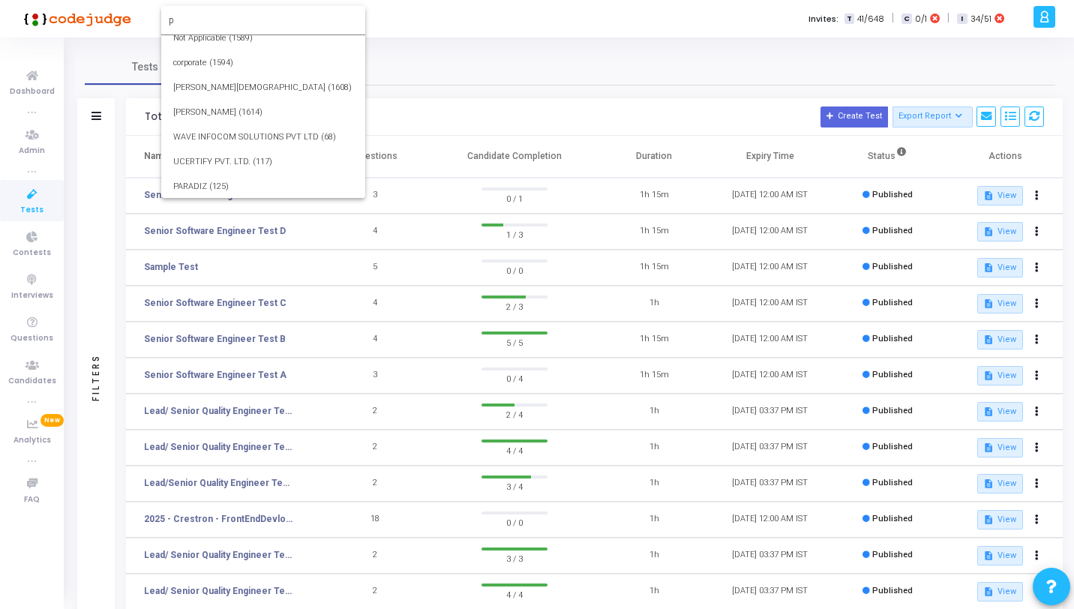
scroll to position [0, 0]
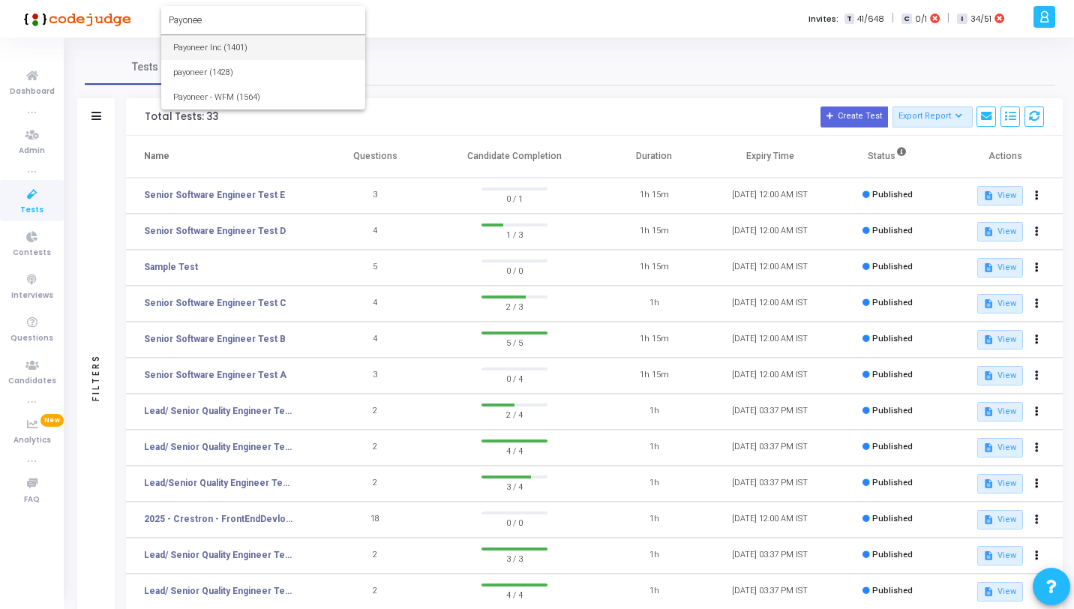
type input "Payonee"
click at [256, 54] on span "Payoneer Inc (1401)" at bounding box center [263, 47] width 180 height 25
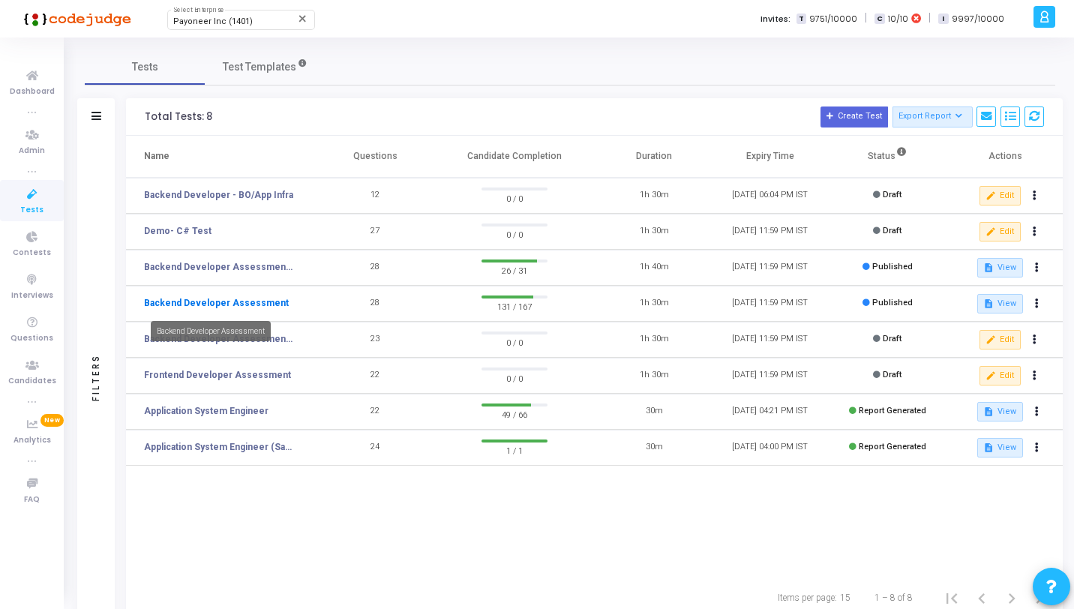
click at [246, 298] on link "Backend Developer Assessment" at bounding box center [216, 302] width 145 height 13
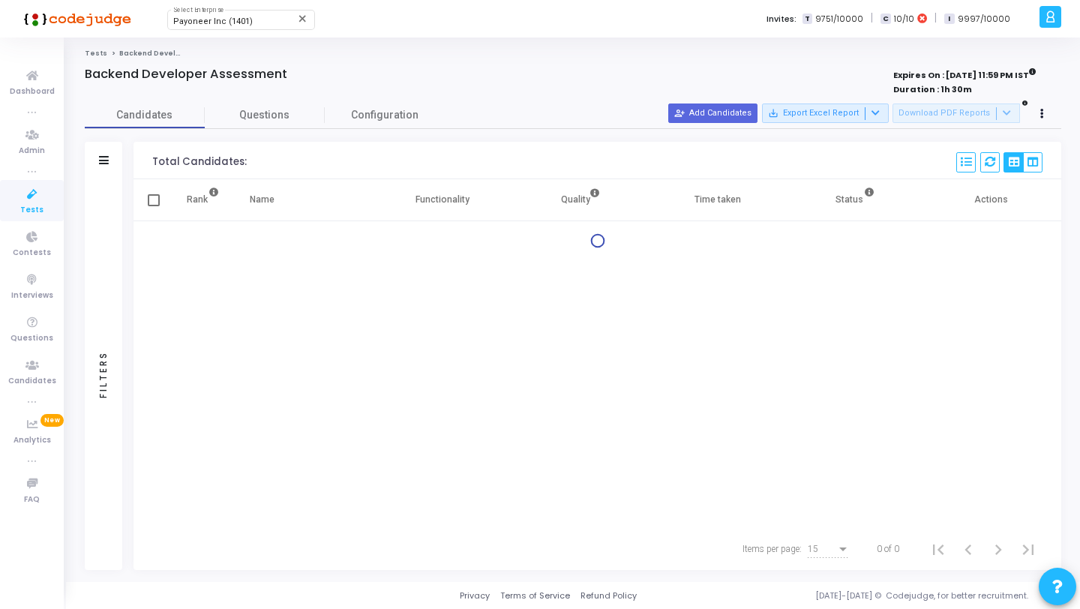
click at [115, 160] on div "Filters" at bounding box center [103, 160] width 37 height 37
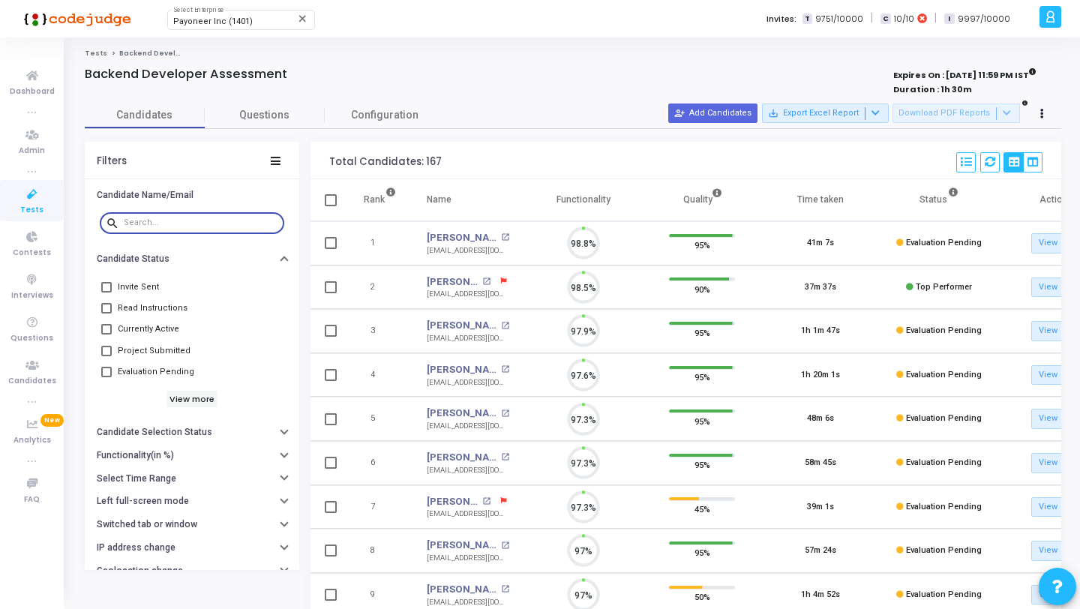
click at [154, 221] on input "text" at bounding box center [201, 222] width 154 height 9
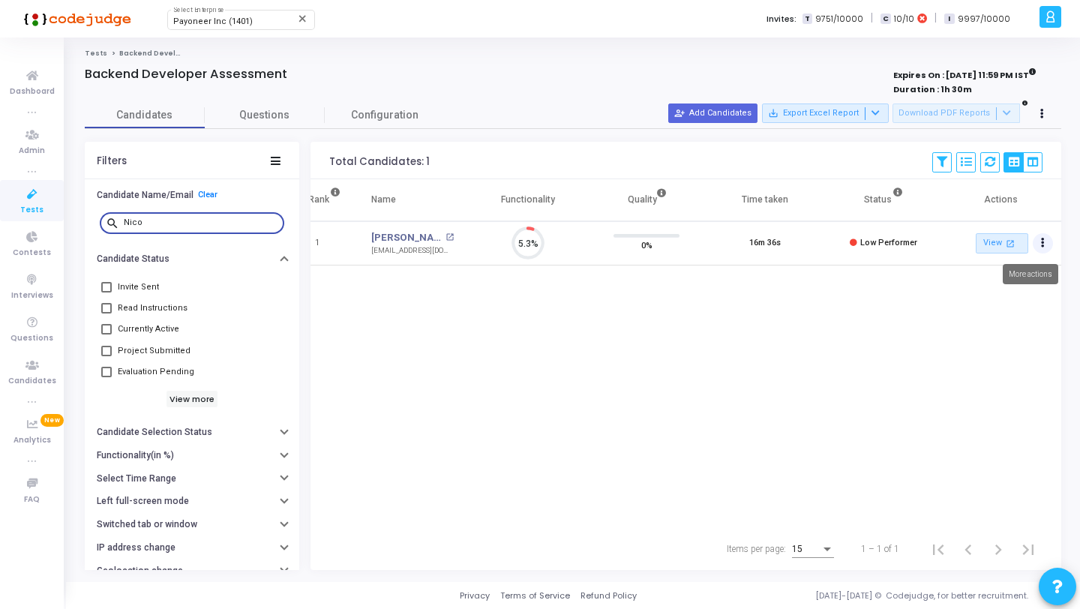
type input "Nico"
click at [1042, 241] on icon "Actions" at bounding box center [1043, 242] width 4 height 7
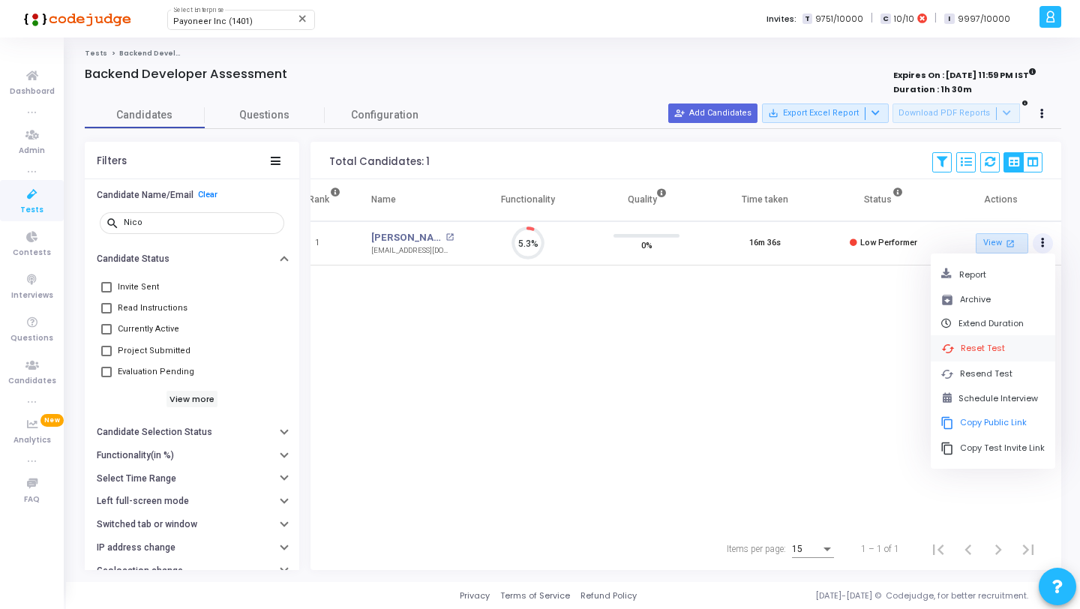
click at [973, 345] on button "cached Reset Test" at bounding box center [992, 348] width 104 height 15
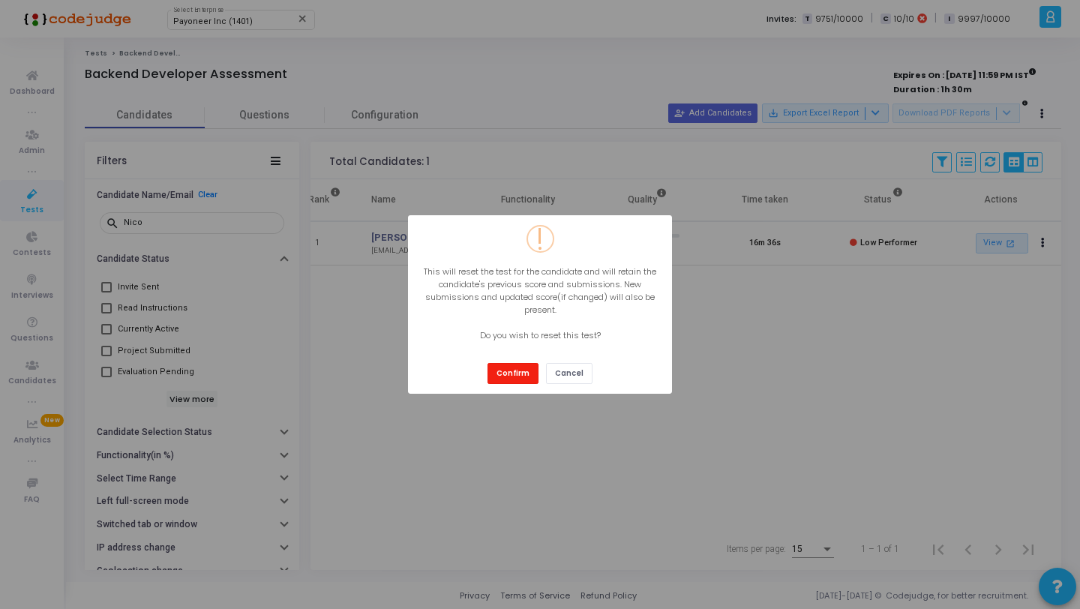
click at [529, 377] on button "Confirm" at bounding box center [512, 373] width 51 height 20
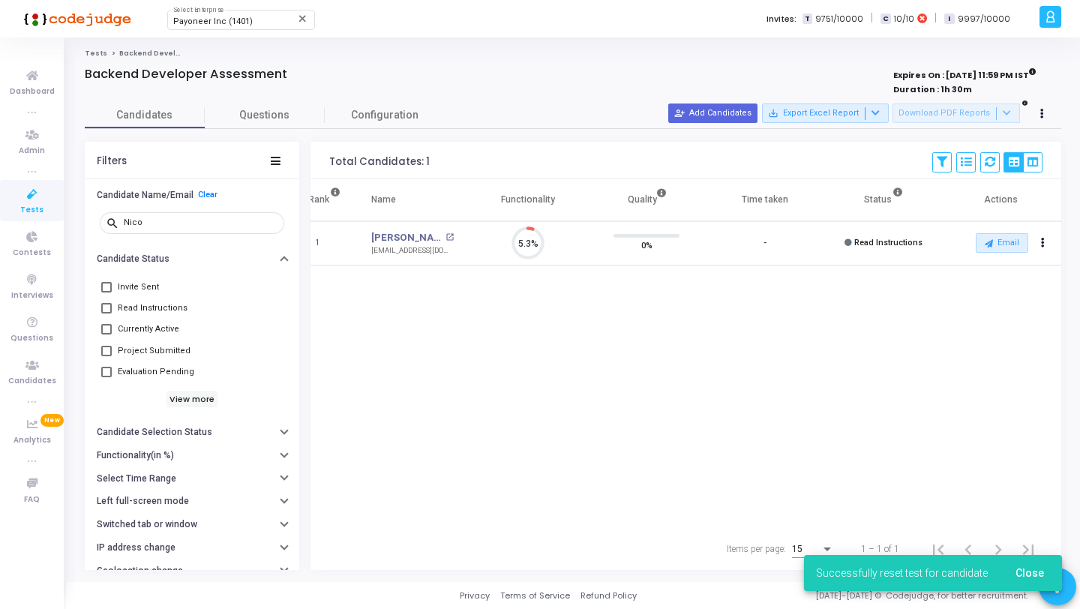
scroll to position [31, 38]
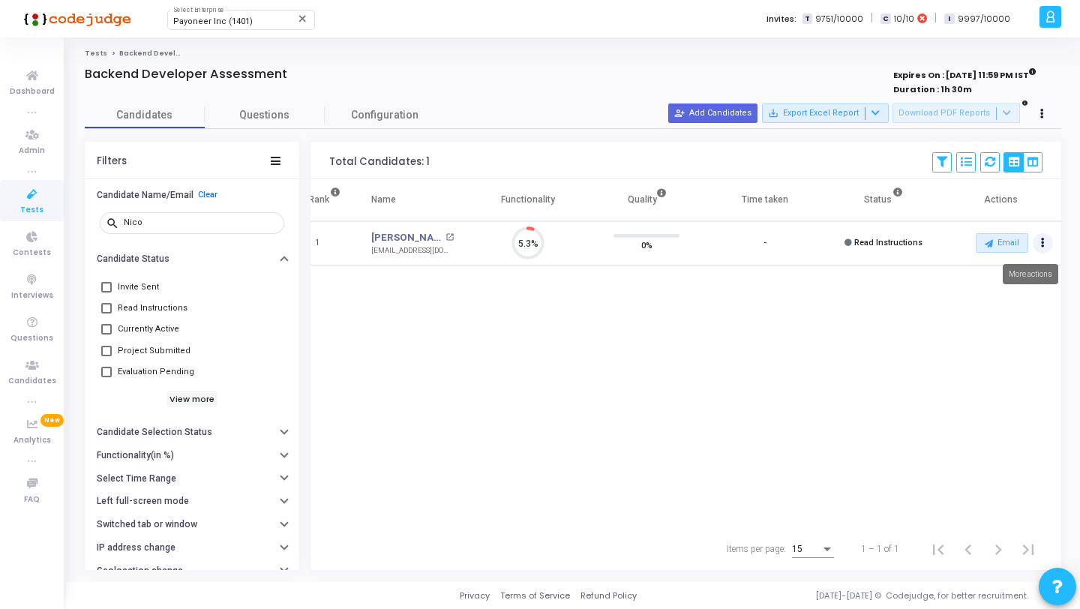
click at [1046, 241] on button "Actions" at bounding box center [1043, 243] width 21 height 21
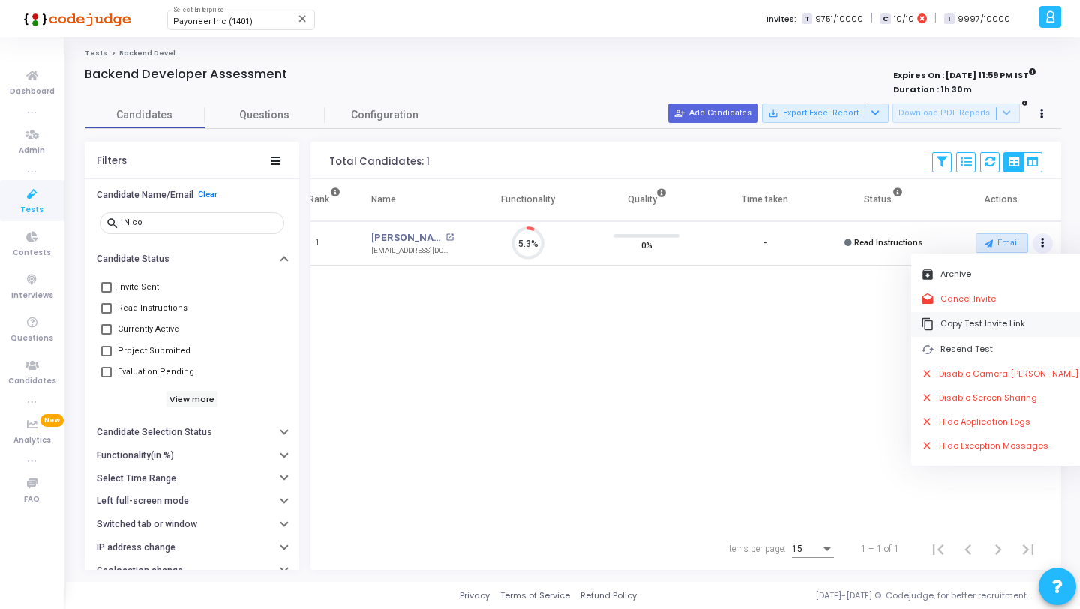
click at [1001, 322] on button "content_copy Copy Test Invite Link" at bounding box center [1000, 324] width 178 height 25
